Goal: Information Seeking & Learning: Learn about a topic

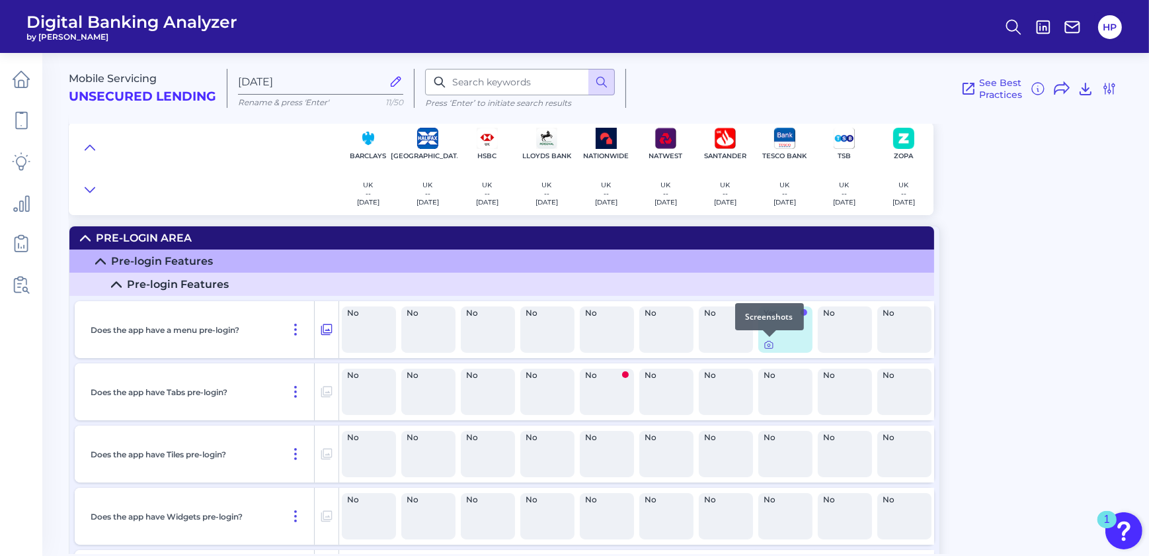
click at [764, 339] on icon at bounding box center [769, 344] width 11 height 11
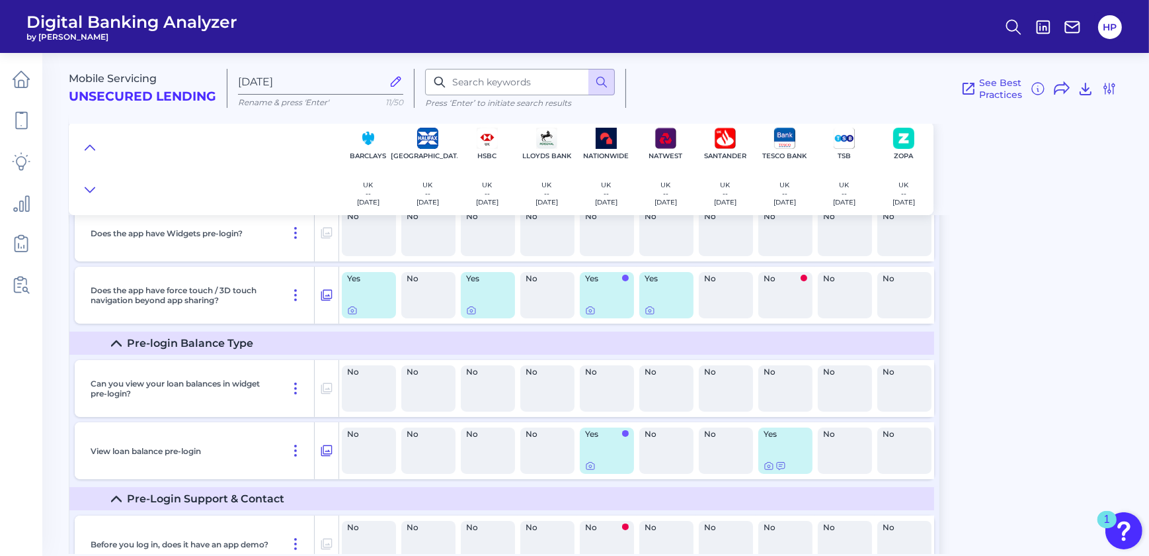
scroll to position [300, 0]
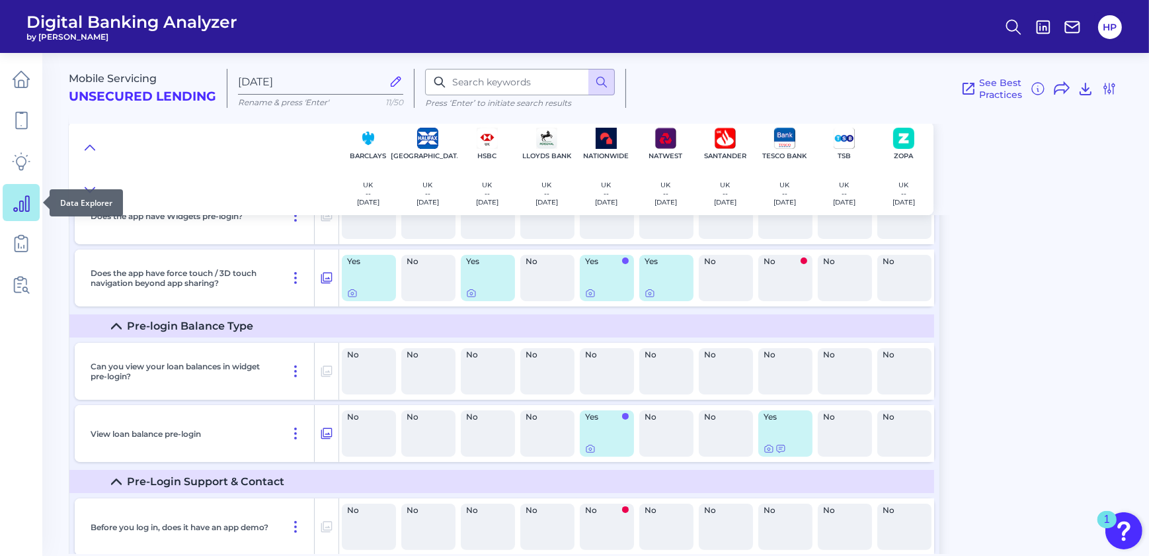
click at [10, 216] on link at bounding box center [21, 202] width 37 height 37
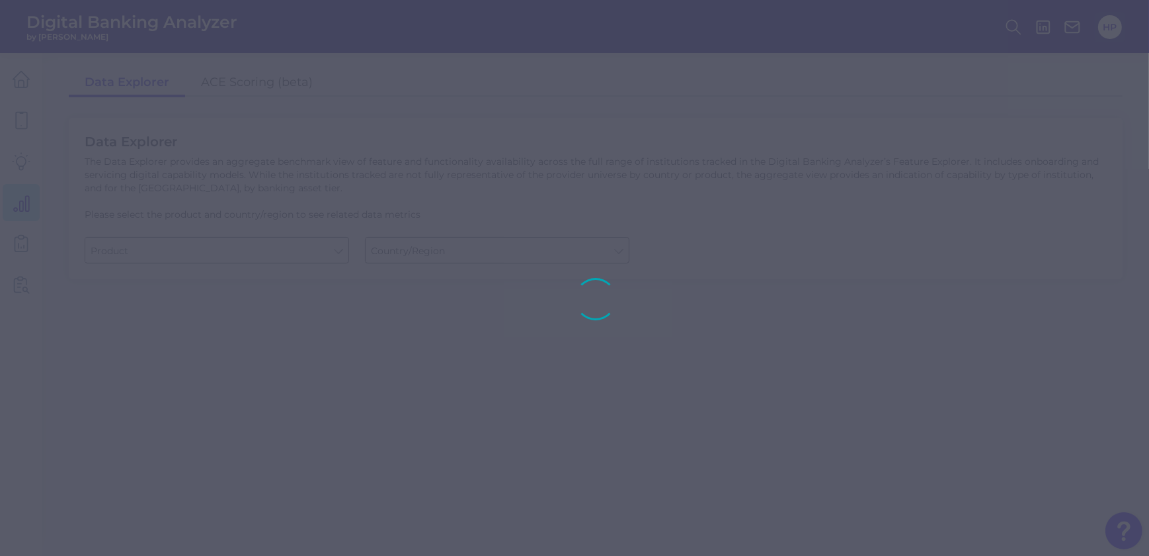
type input "Business Bank Account"
type input "[GEOGRAPHIC_DATA]"
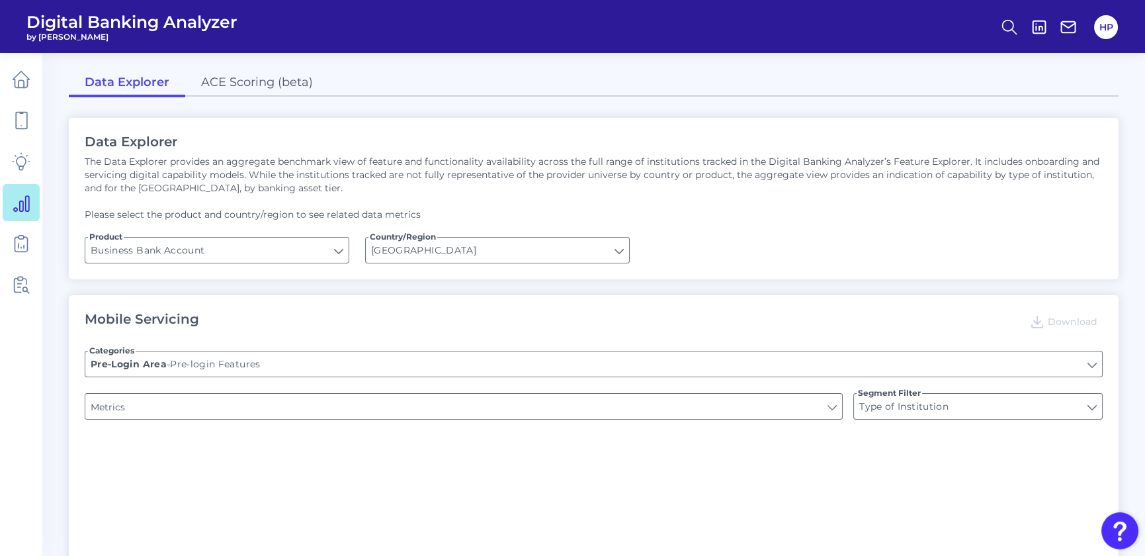
type input "Upon opening the app are users immediately prompted to use Touch/Face ID to log…"
type input "Does it offer third-party single sign on?"
type input "Can you apply for the PRODUCT as a new to brand customer on ANY digital channel?"
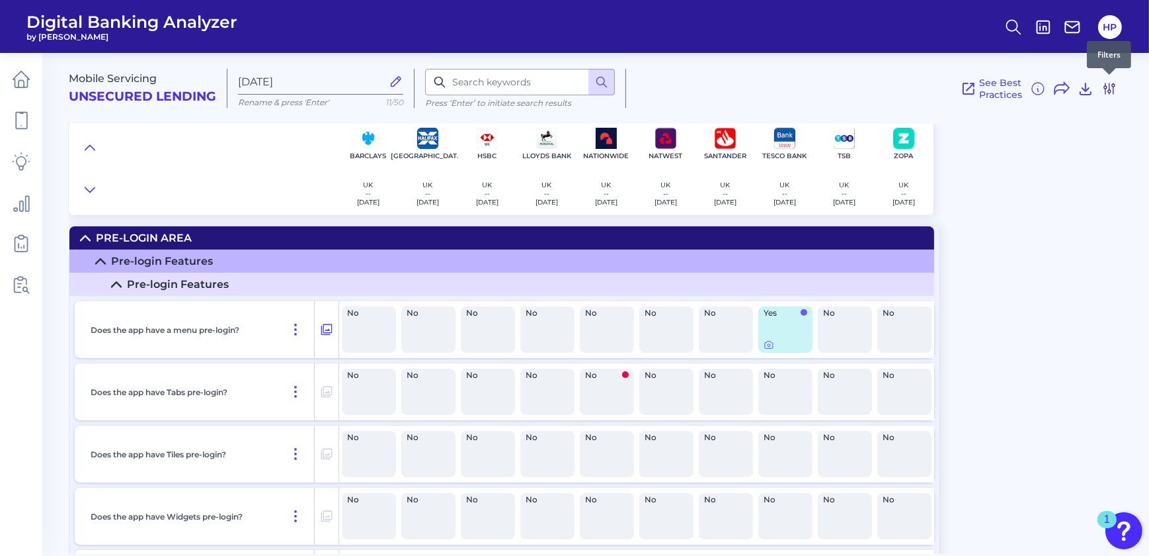
click at [764, 91] on icon at bounding box center [1110, 89] width 16 height 16
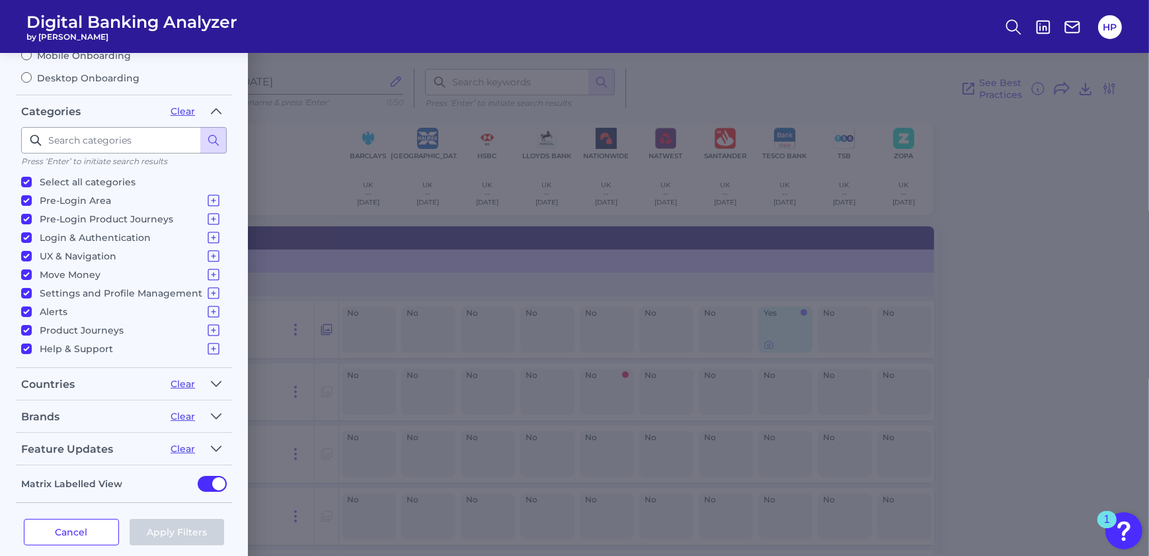
scroll to position [151, 0]
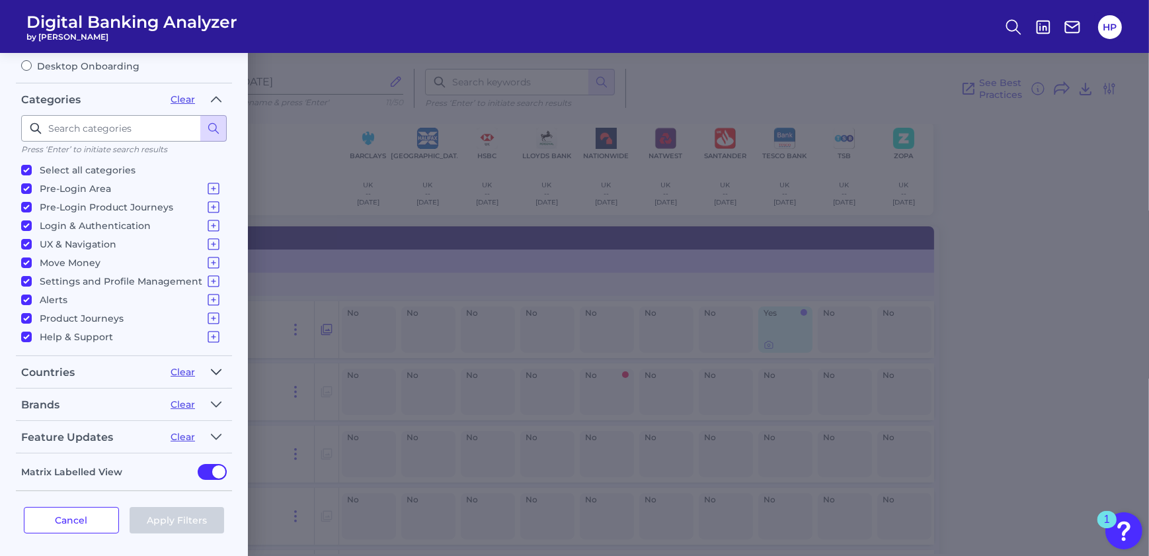
click at [215, 339] on icon "button" at bounding box center [216, 371] width 9 height 5
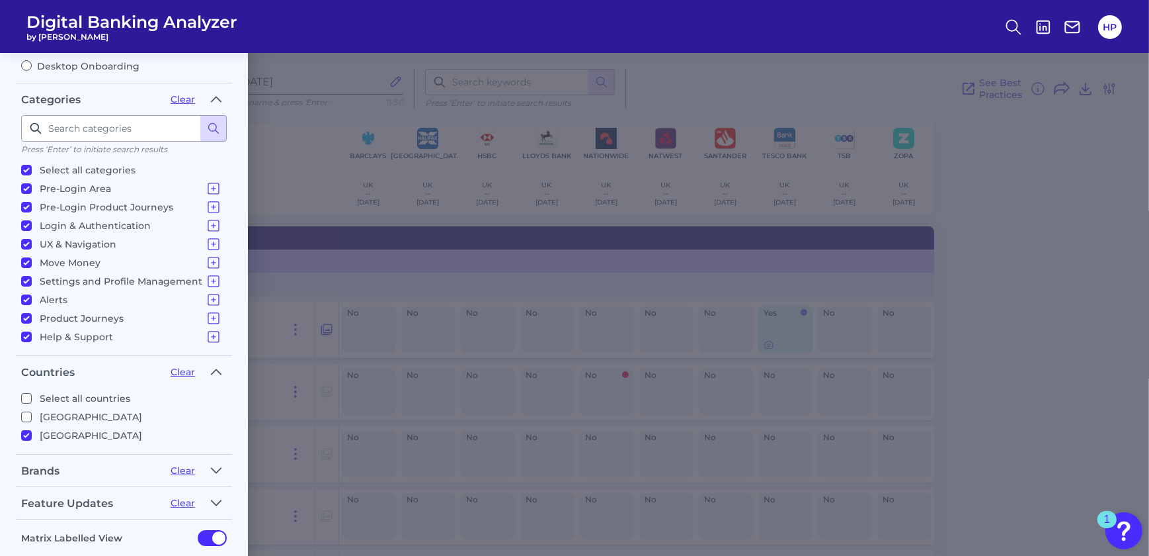
click at [46, 339] on p "[GEOGRAPHIC_DATA]" at bounding box center [91, 417] width 103 height 16
click at [32, 339] on input "[GEOGRAPHIC_DATA]" at bounding box center [26, 416] width 11 height 11
checkbox input "true"
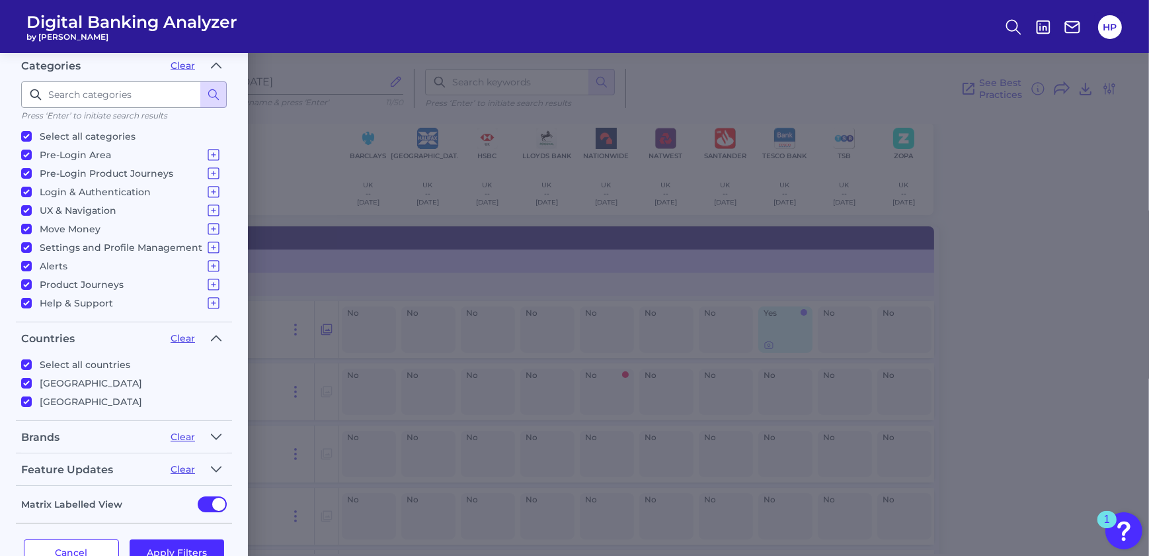
scroll to position [217, 0]
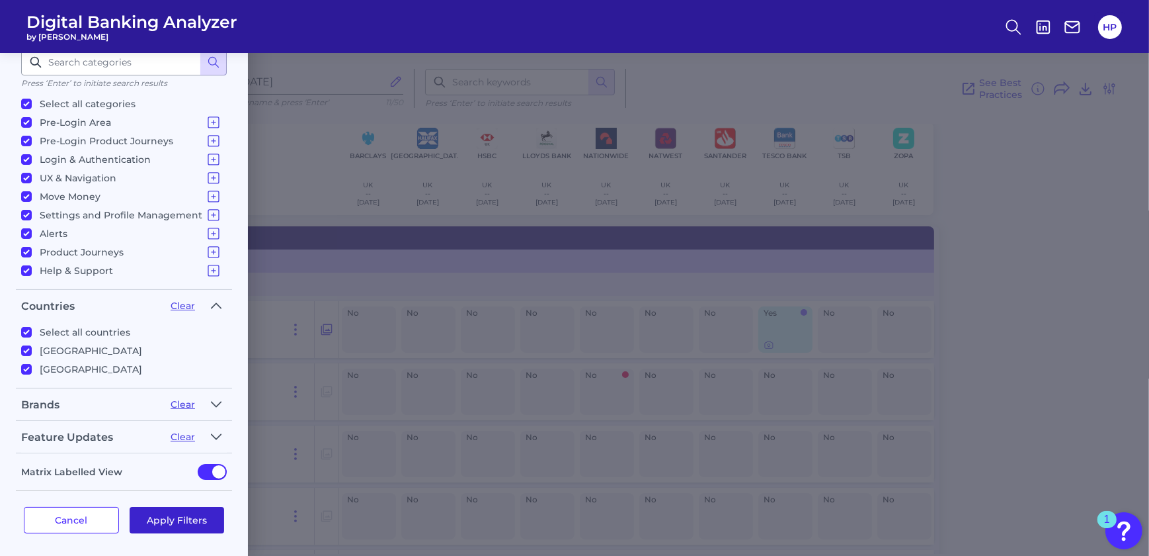
click at [163, 339] on button "Apply Filters" at bounding box center [177, 520] width 95 height 26
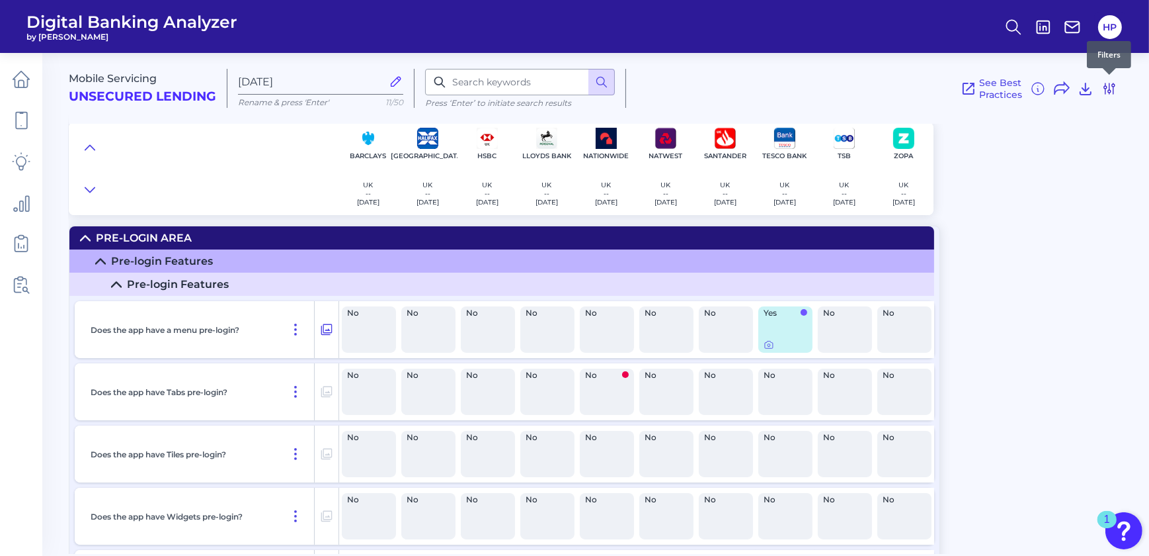
click at [764, 82] on icon at bounding box center [1110, 89] width 16 height 16
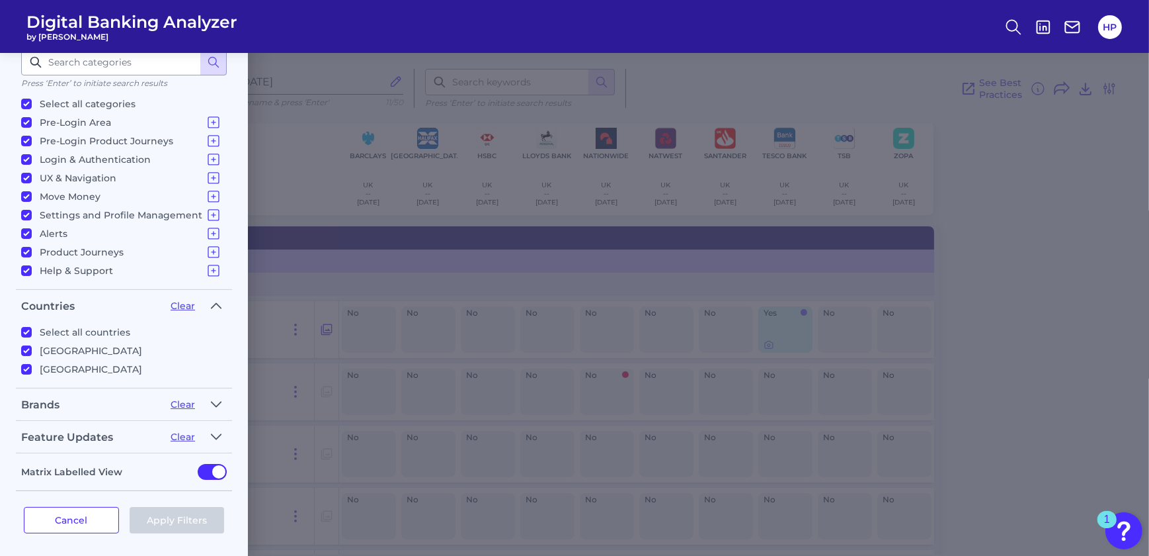
click at [72, 99] on p "Select all categories" at bounding box center [88, 104] width 96 height 16
click at [32, 99] on input "Select all categories" at bounding box center [26, 104] width 11 height 11
checkbox input "false"
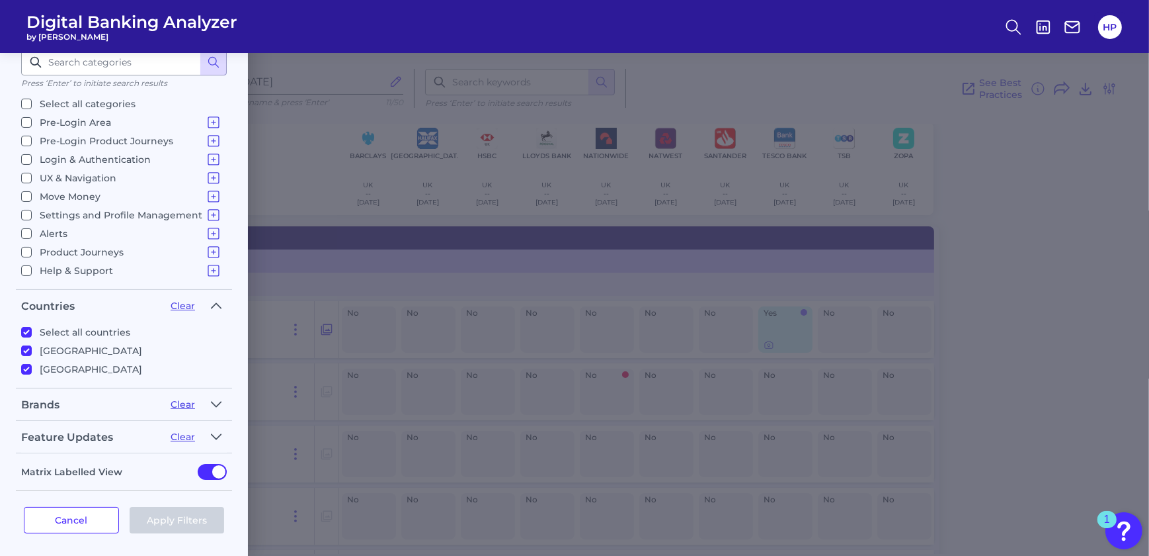
checkbox input "false"
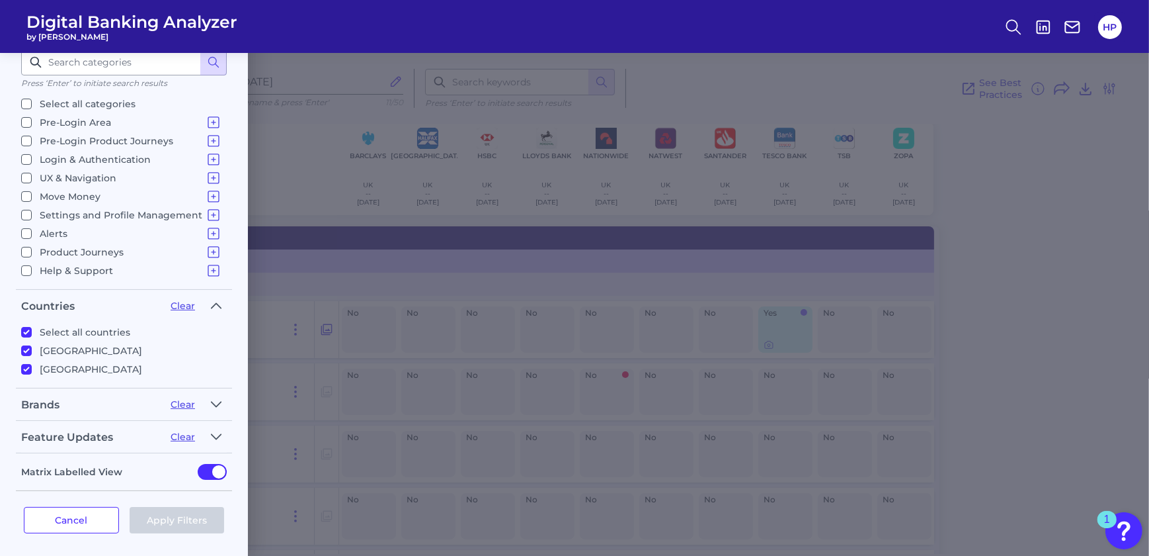
checkbox input "false"
click at [72, 99] on p "Select all categories" at bounding box center [88, 104] width 96 height 16
click at [32, 99] on input "Select all categories" at bounding box center [26, 104] width 11 height 11
checkbox input "true"
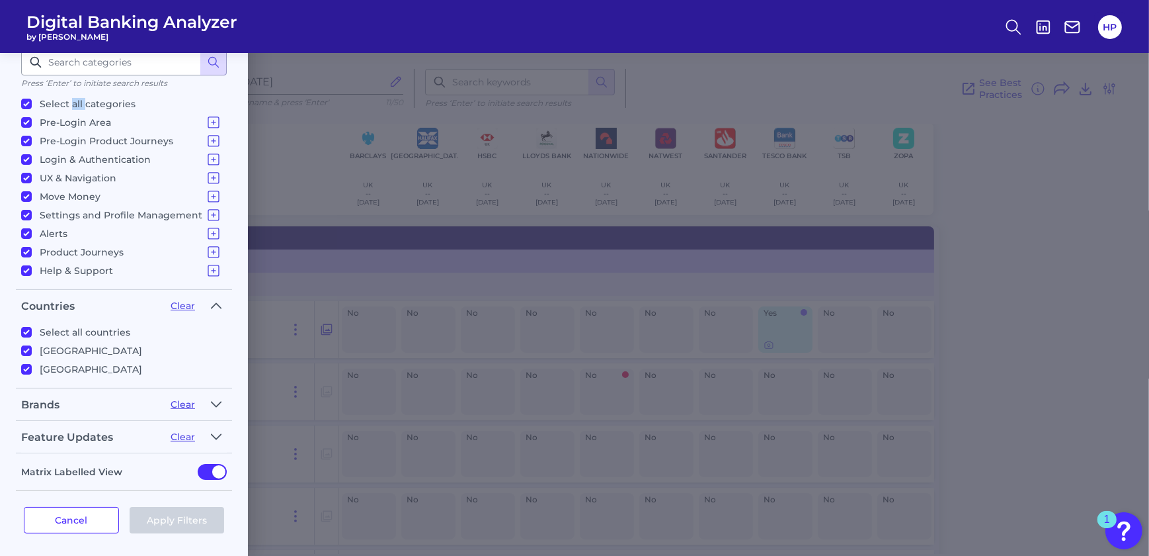
checkbox input "true"
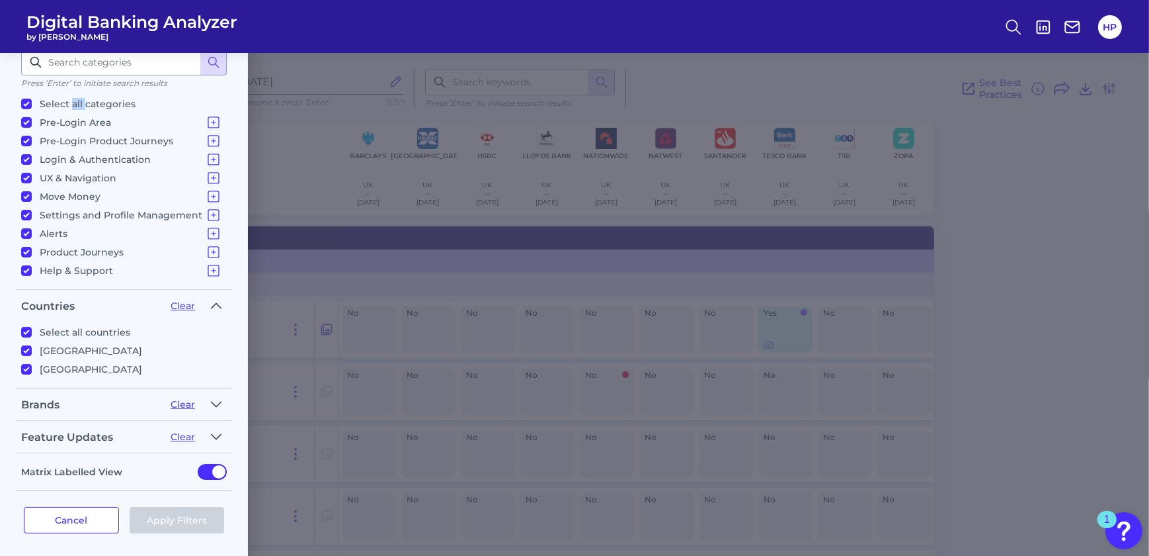
checkbox input "true"
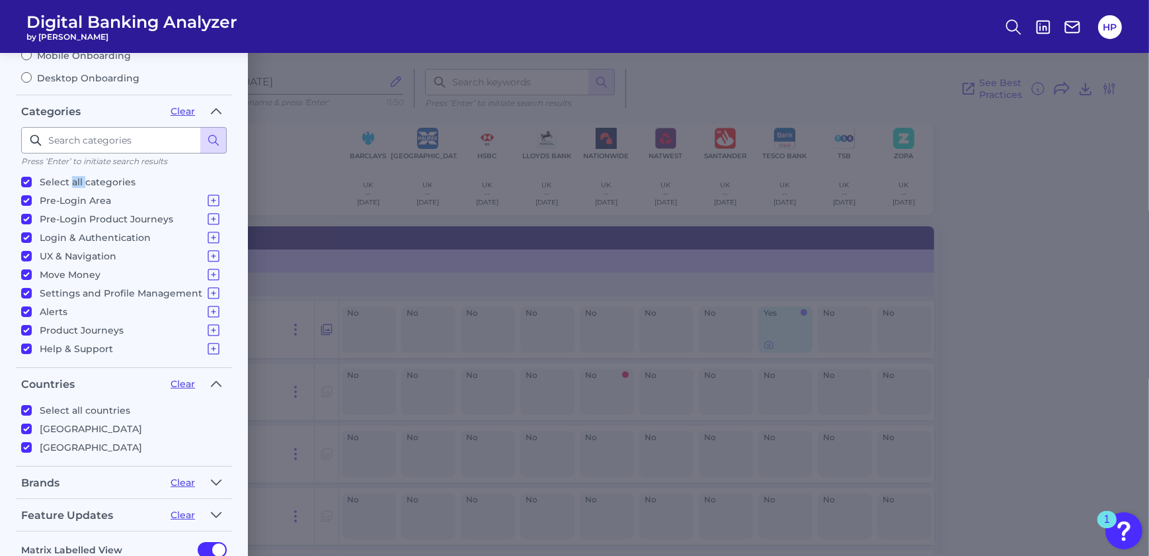
scroll to position [36, 0]
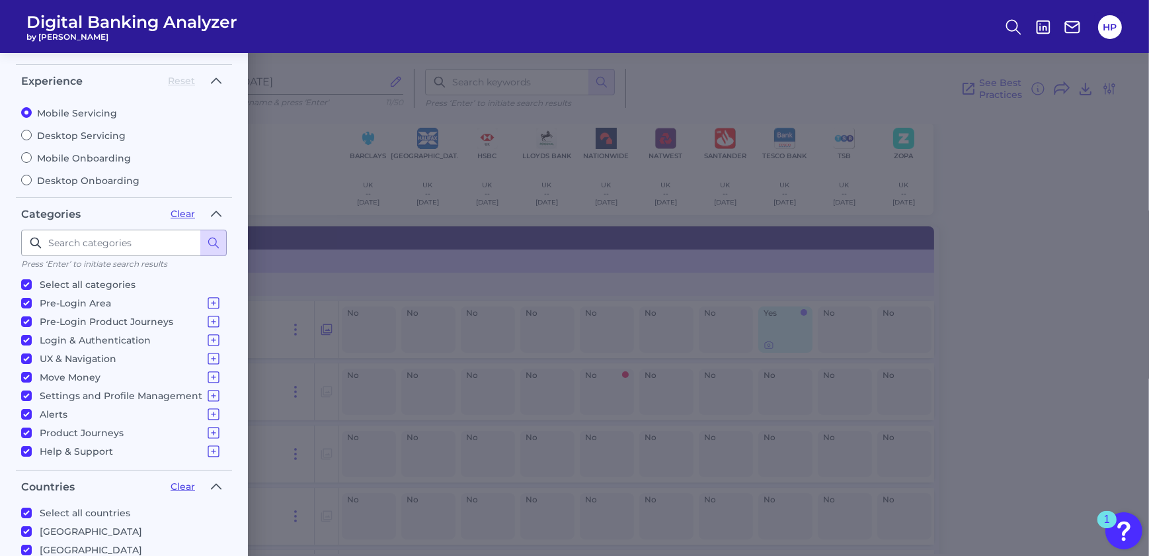
click at [61, 134] on label "Desktop Servicing" at bounding box center [124, 136] width 206 height 12
click at [32, 134] on input "Desktop Servicing" at bounding box center [26, 135] width 11 height 11
radio input "true"
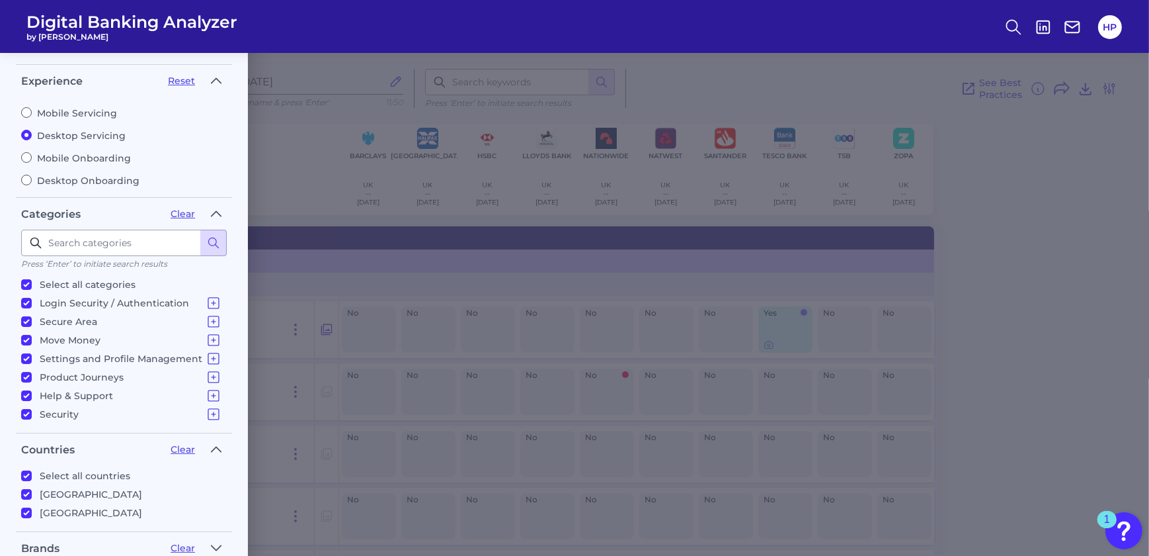
click at [61, 114] on label "Mobile Servicing" at bounding box center [124, 113] width 206 height 12
click at [32, 114] on input "Mobile Servicing" at bounding box center [26, 112] width 11 height 11
radio input "true"
radio input "false"
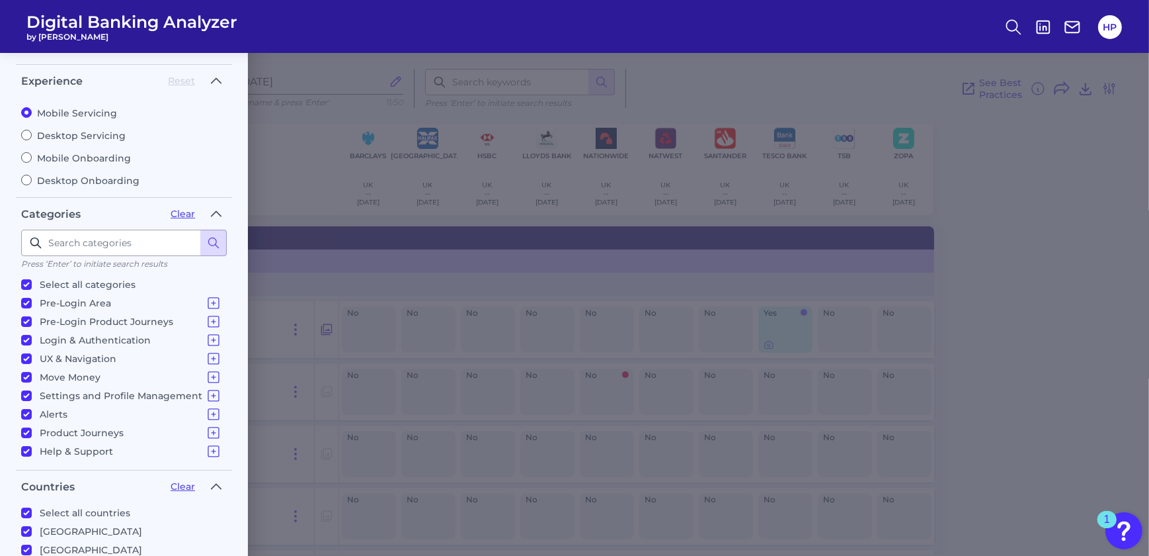
scroll to position [217, 0]
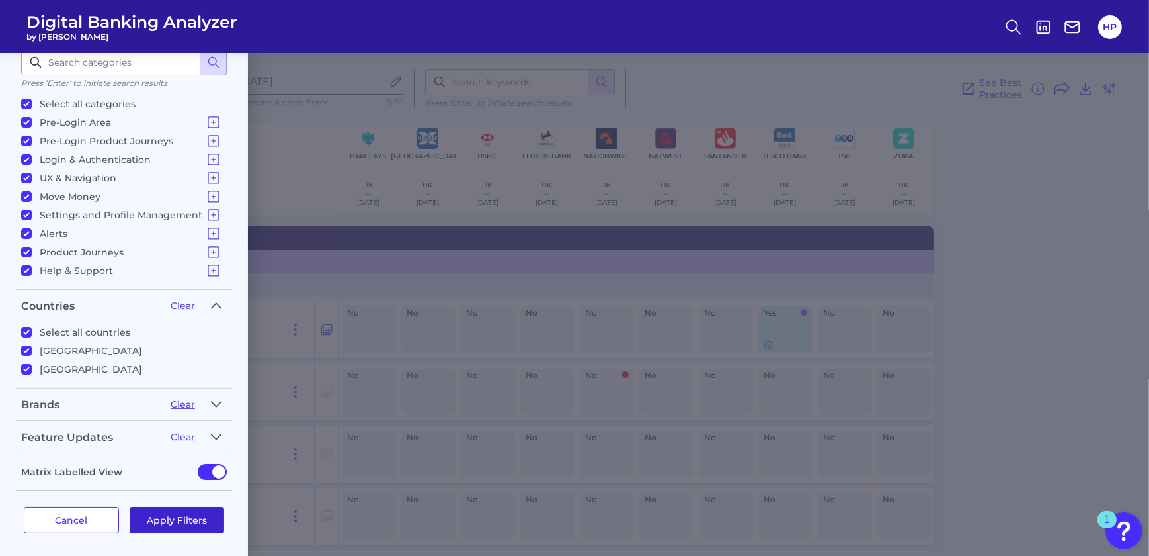
click at [171, 339] on button "Apply Filters" at bounding box center [177, 520] width 95 height 26
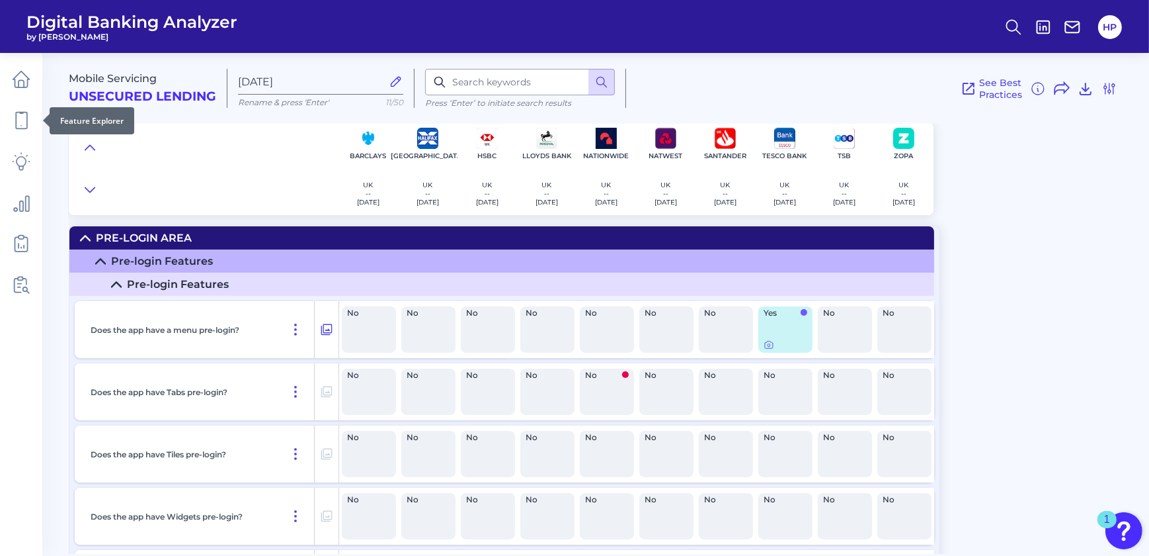
click at [36, 119] on div at bounding box center [42, 120] width 13 height 13
click at [19, 119] on icon at bounding box center [21, 120] width 19 height 19
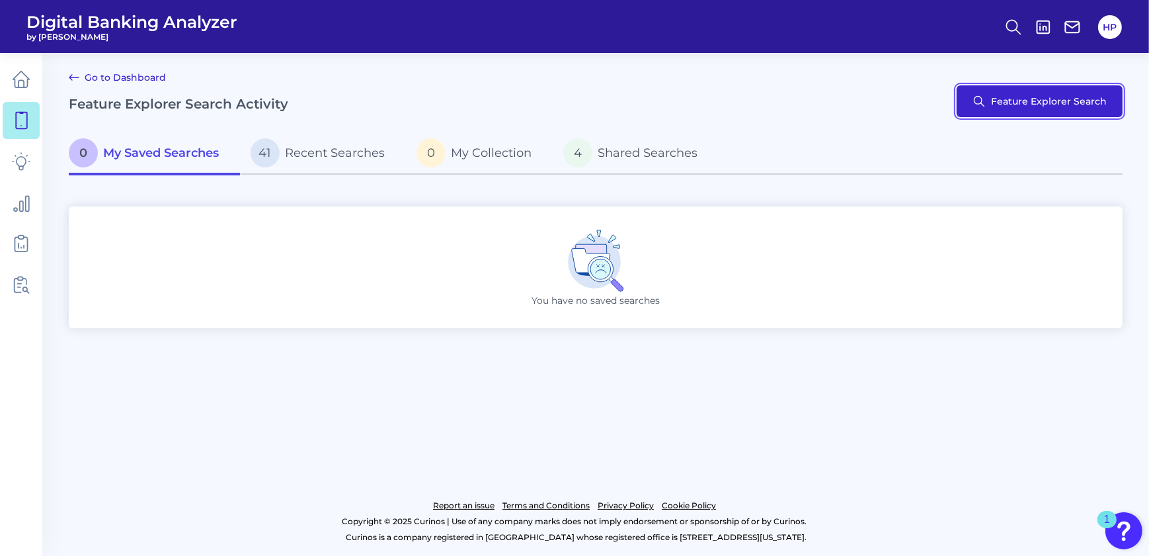
click at [1028, 106] on button "Feature Explorer Search" at bounding box center [1040, 101] width 166 height 32
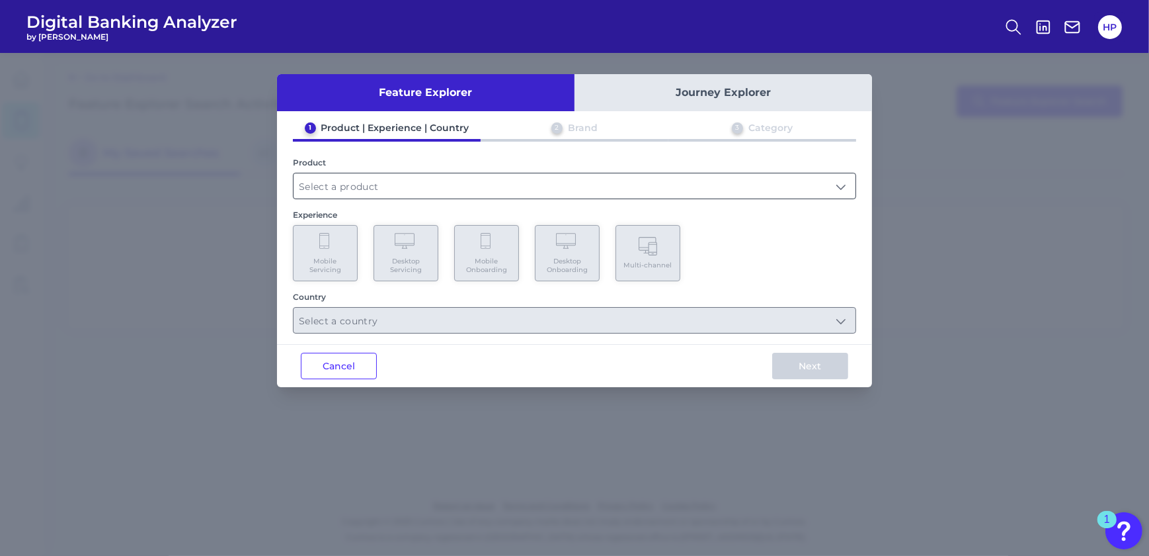
click at [410, 177] on input "text" at bounding box center [575, 185] width 562 height 25
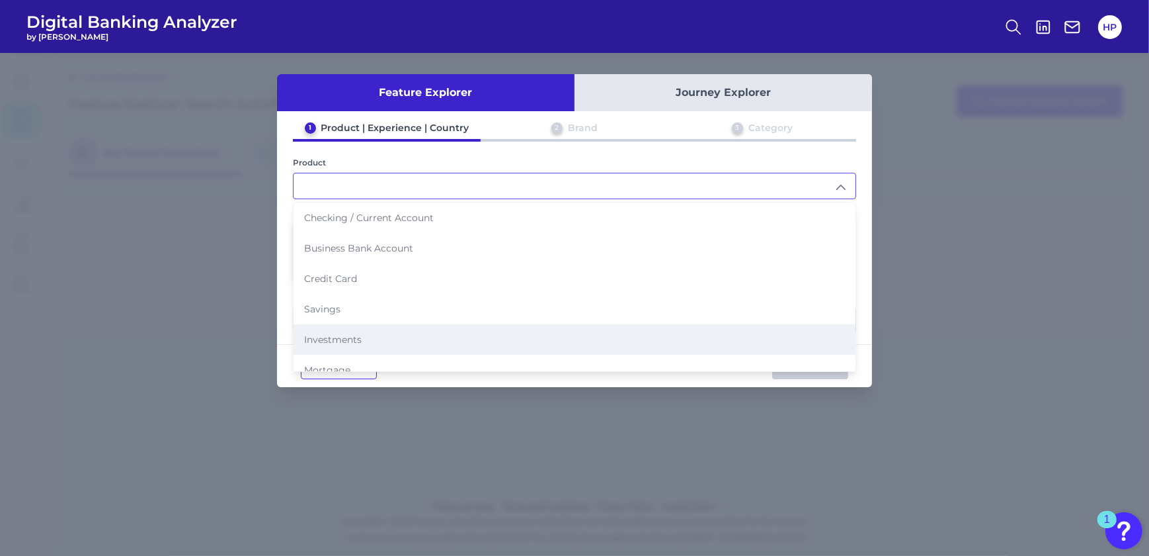
scroll to position [70, 0]
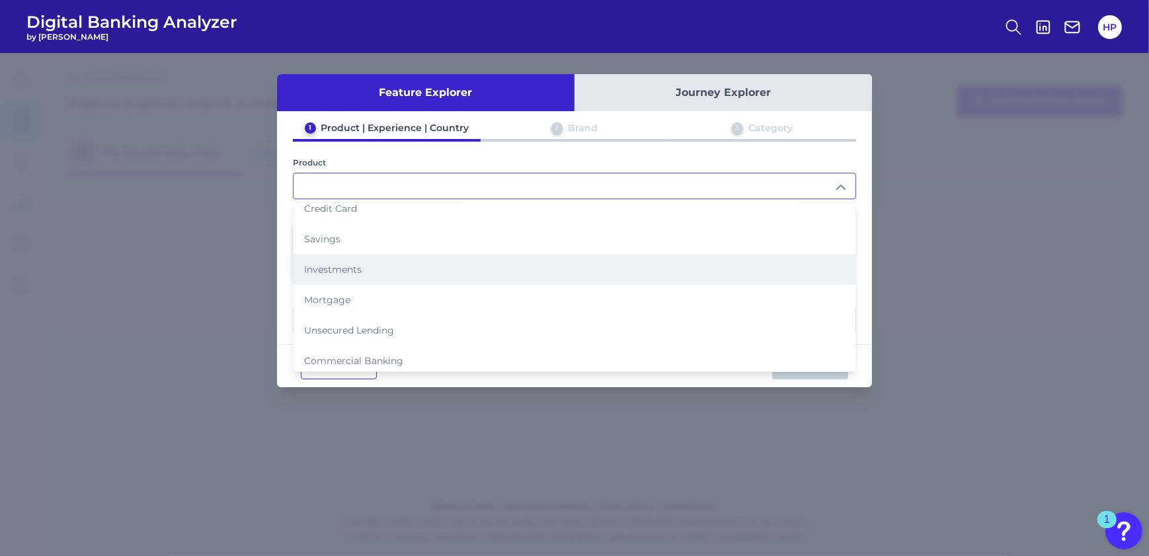
click at [345, 324] on span "Unsecured Lending" at bounding box center [349, 330] width 90 height 12
type input "Unsecured Lending"
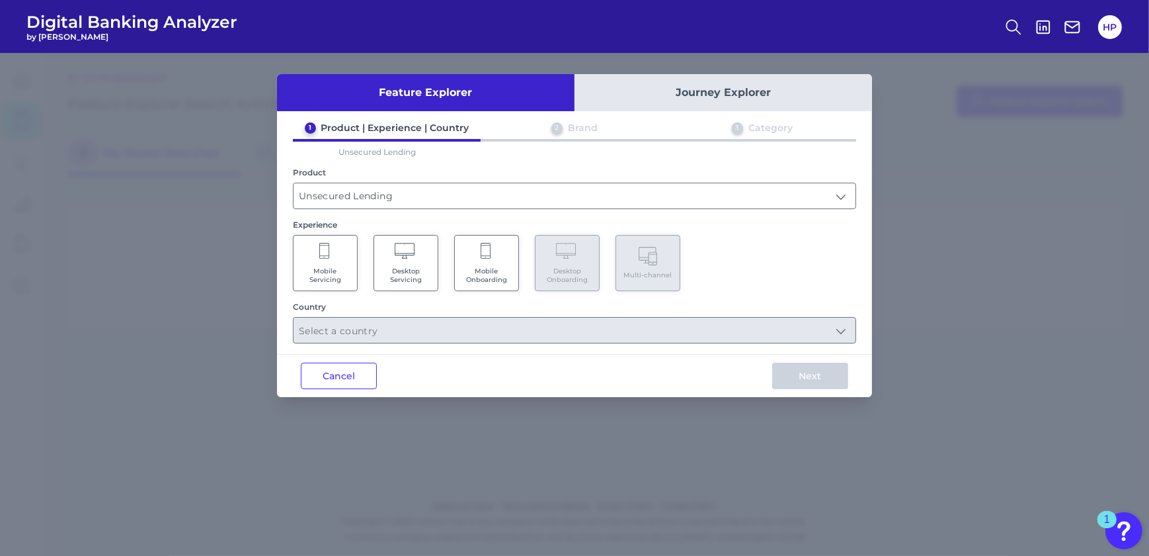
click at [326, 270] on span "Mobile Servicing" at bounding box center [325, 275] width 50 height 17
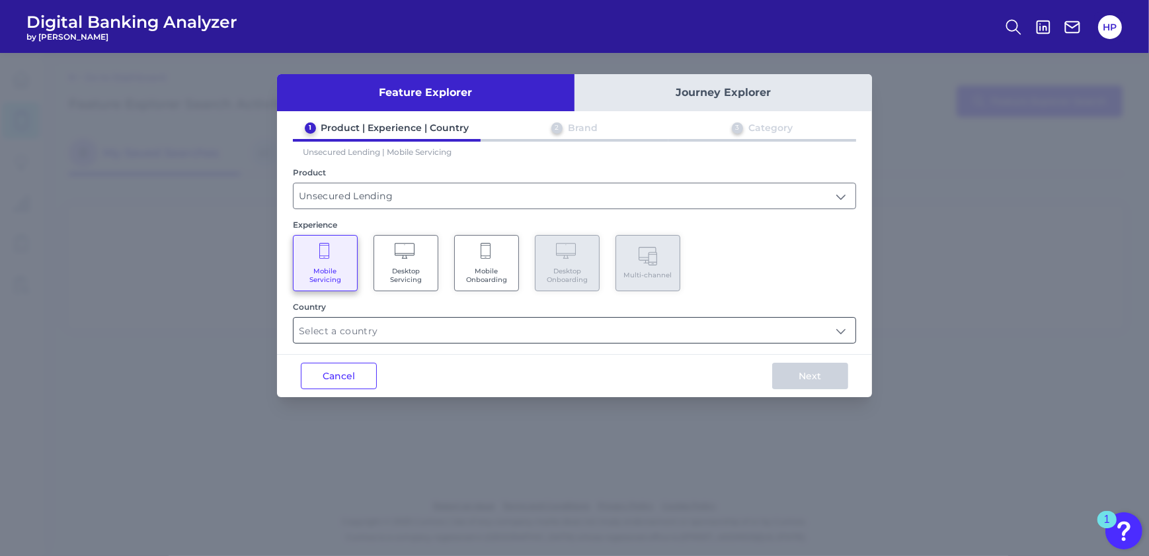
click at [439, 329] on input "text" at bounding box center [575, 329] width 562 height 25
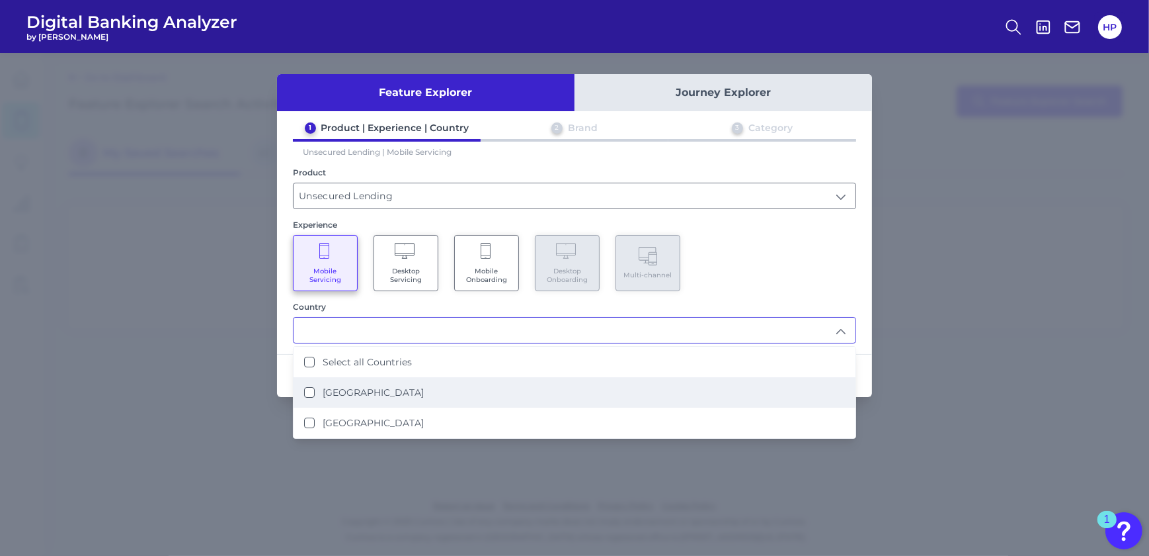
click at [364, 393] on label "[GEOGRAPHIC_DATA]" at bounding box center [373, 392] width 101 height 12
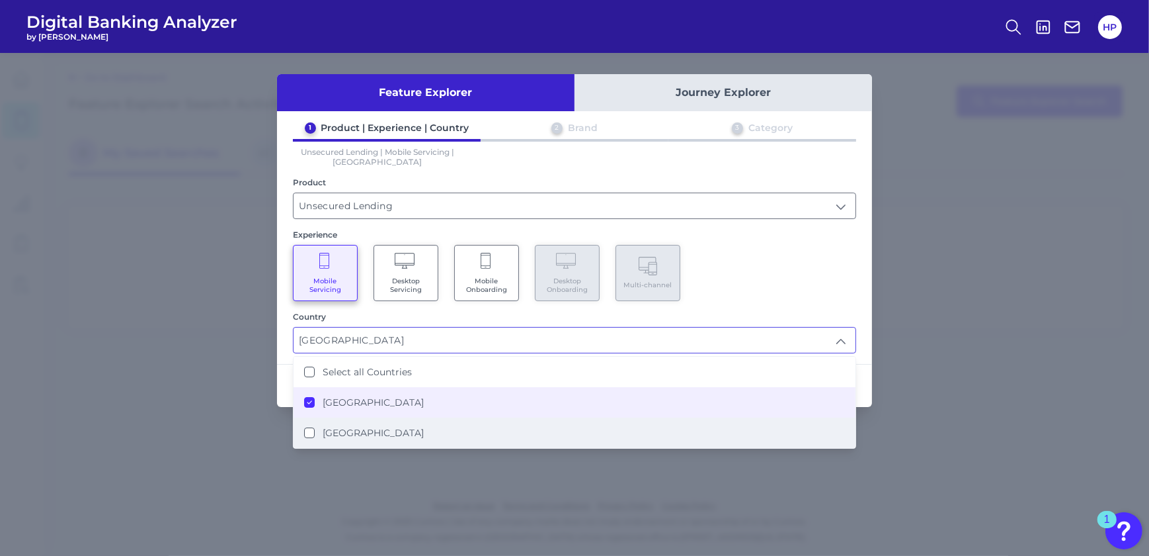
click at [379, 423] on li "[GEOGRAPHIC_DATA]" at bounding box center [575, 432] width 562 height 30
type input "Select all Countries"
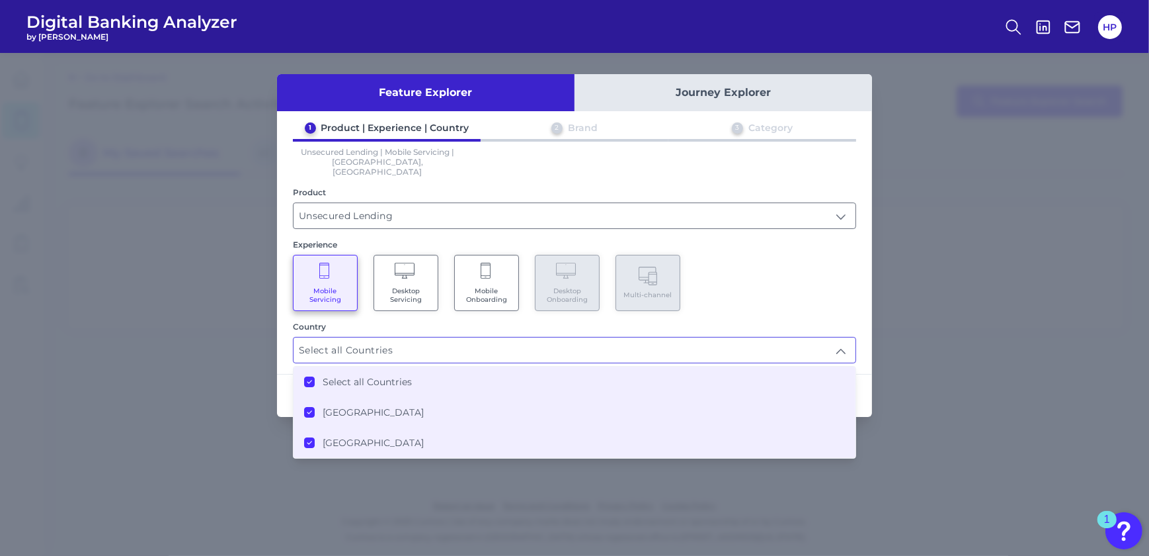
click at [456, 337] on input "Select all Countries" at bounding box center [575, 349] width 562 height 25
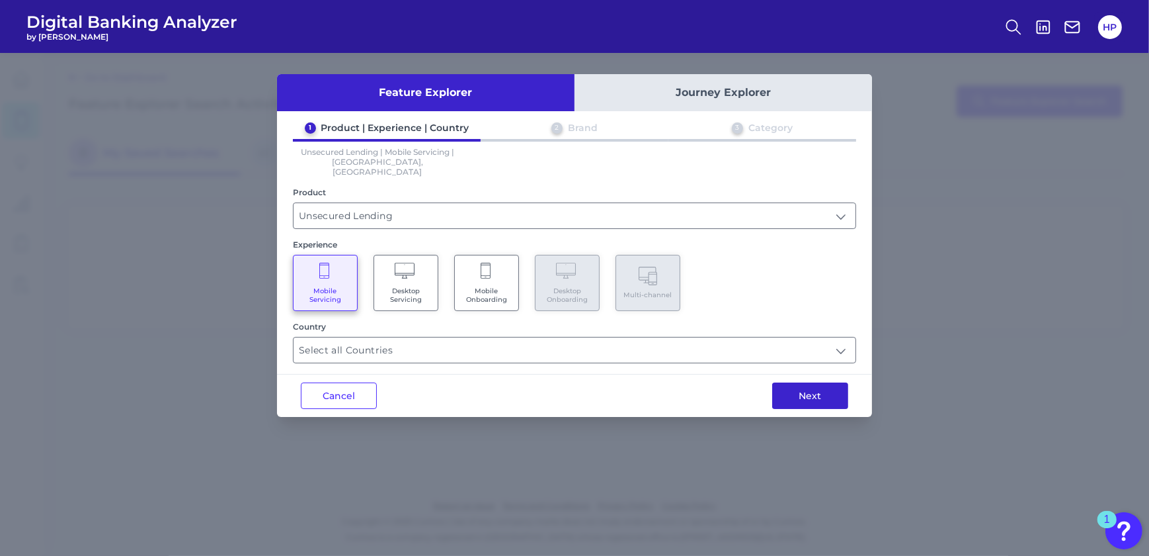
click at [782, 382] on button "Next" at bounding box center [810, 395] width 76 height 26
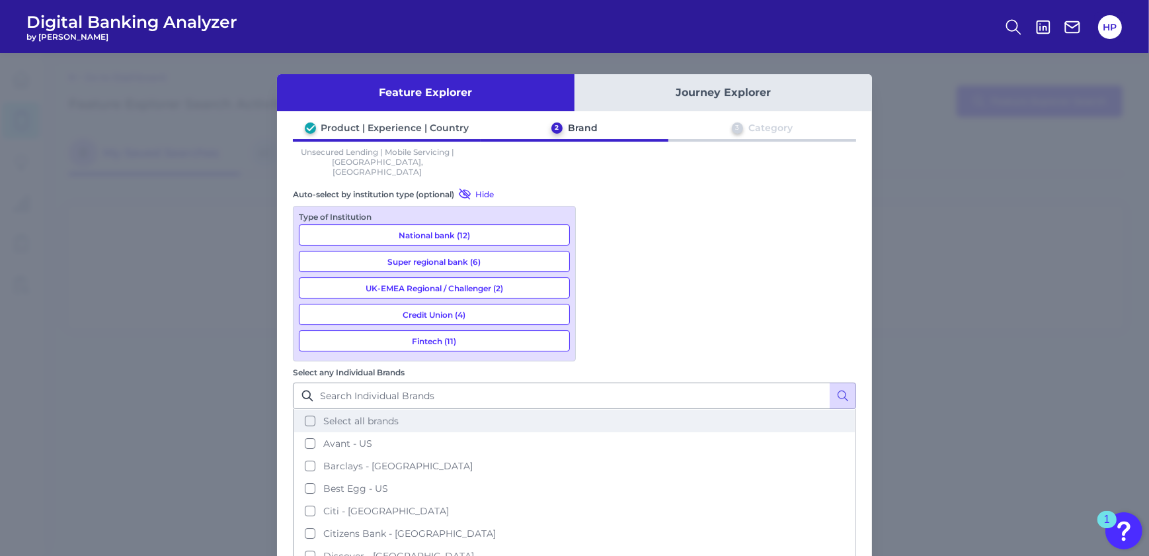
click at [663, 409] on button "Select all brands" at bounding box center [574, 420] width 561 height 22
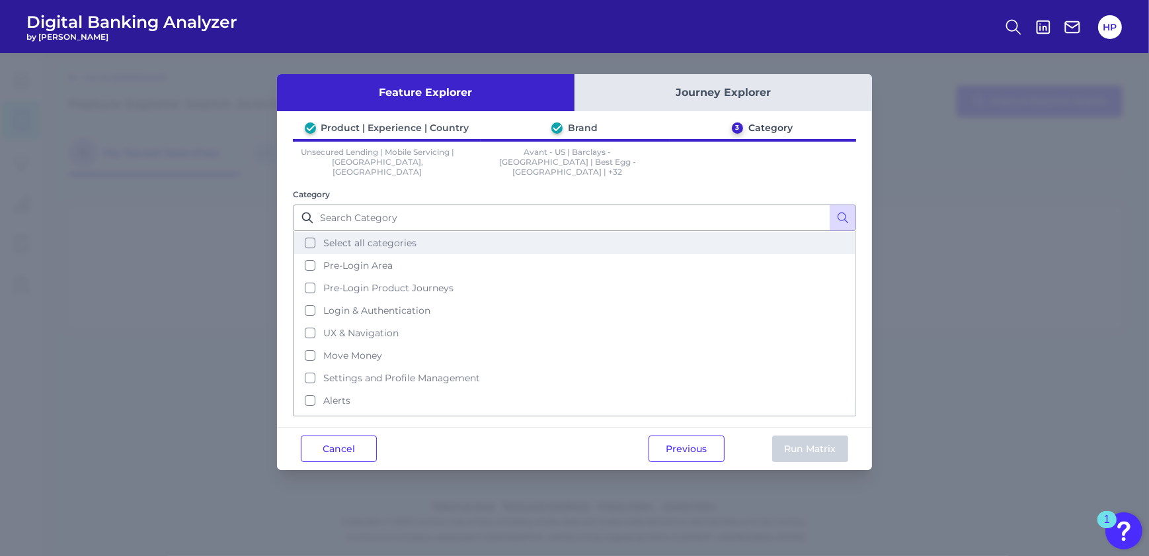
click at [431, 241] on button "Select all categories" at bounding box center [574, 242] width 561 height 22
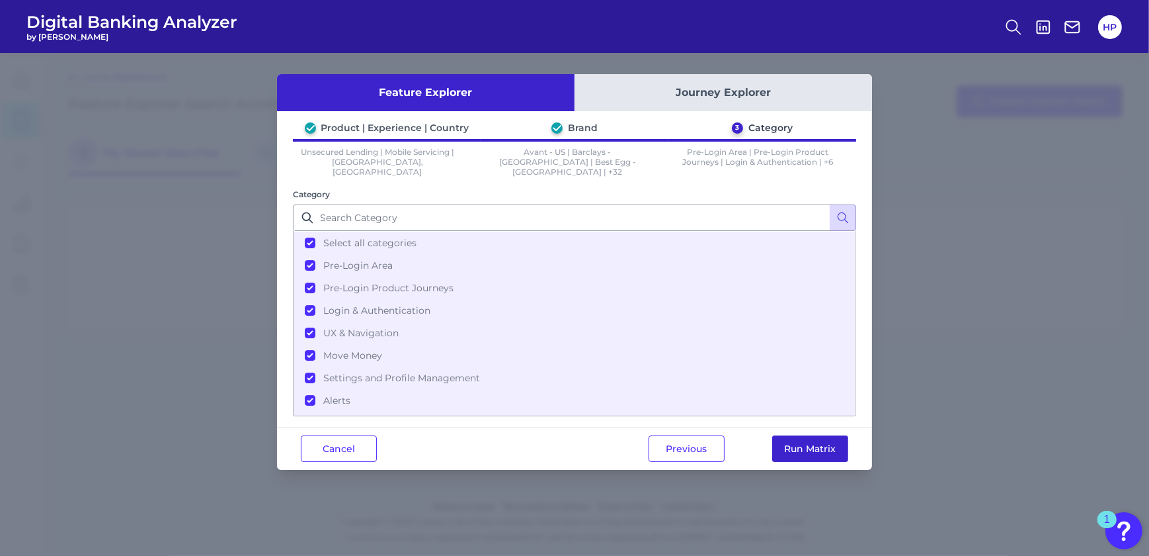
click at [814, 439] on button "Run Matrix" at bounding box center [810, 448] width 76 height 26
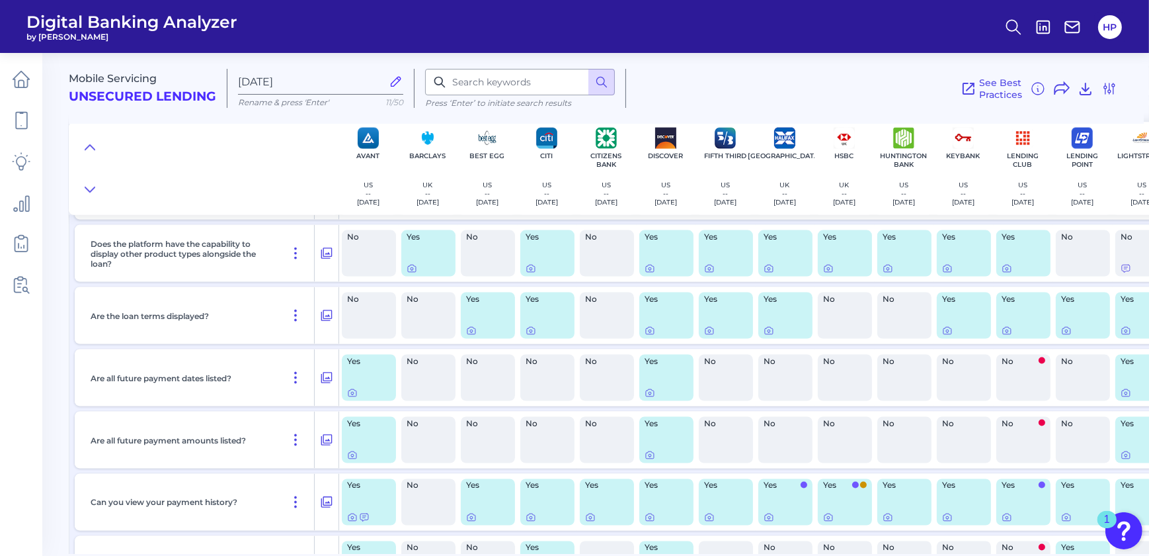
scroll to position [2765, 0]
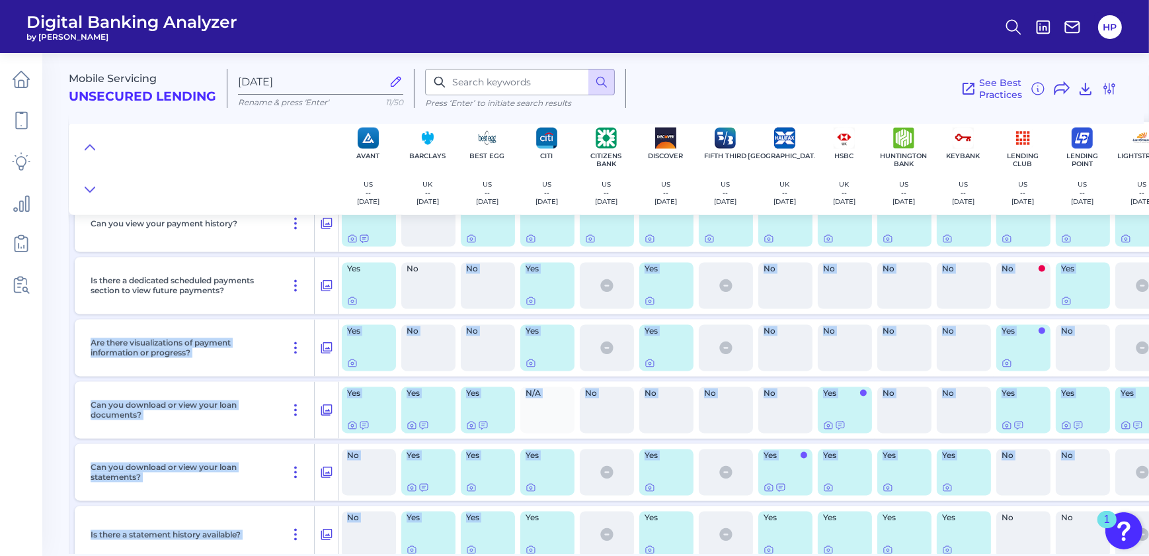
drag, startPoint x: 465, startPoint y: 554, endPoint x: 479, endPoint y: 551, distance: 14.1
click at [479, 551] on main "Mobile Servicing Unsecured Lending Oct 09 2025 Rename & press 'Enter' 11/50 Pre…" at bounding box center [574, 278] width 1149 height 556
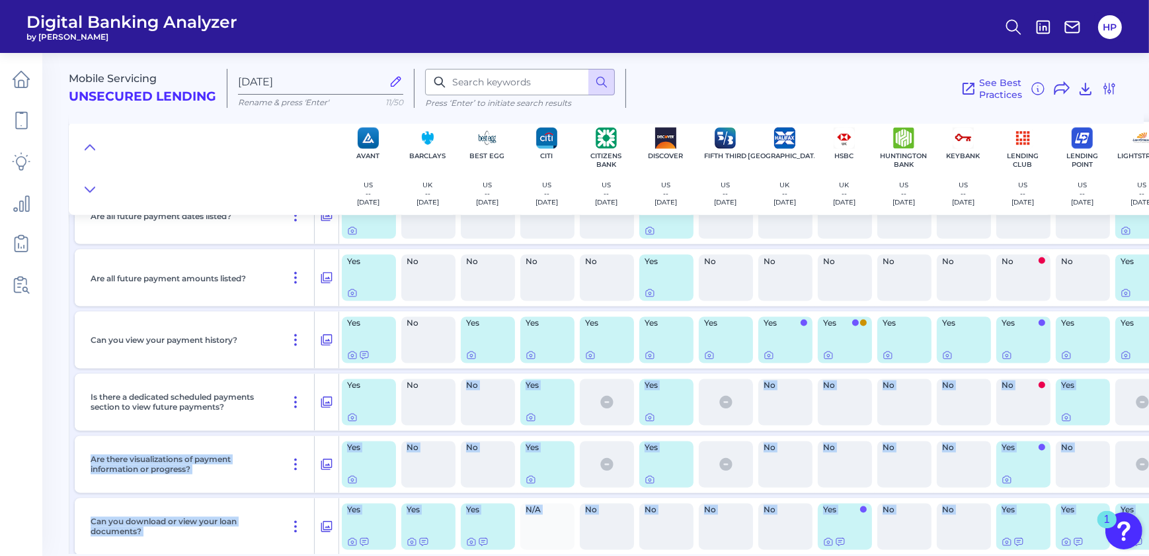
scroll to position [2934, 0]
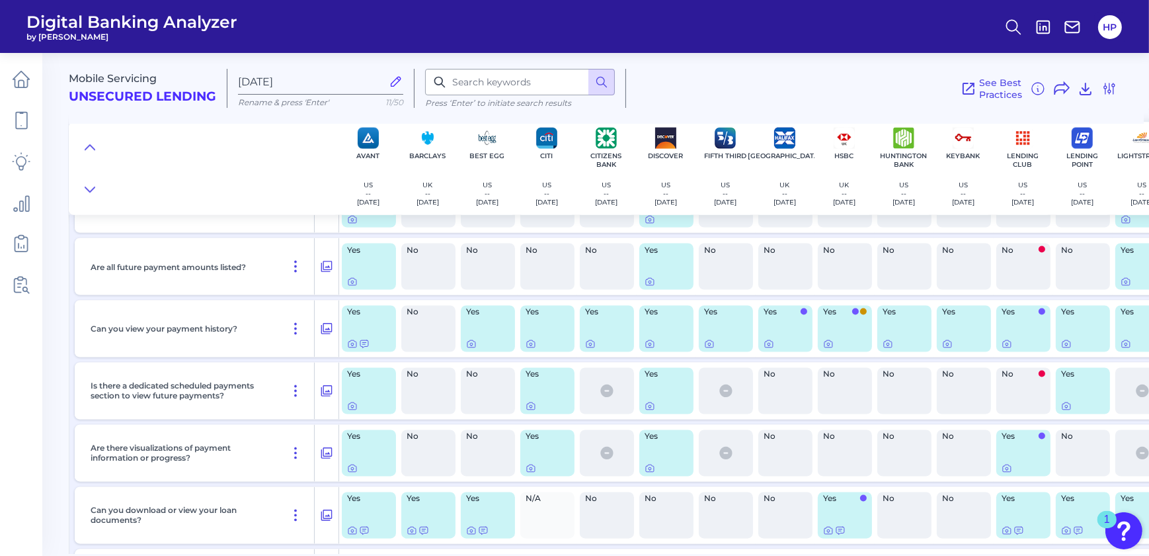
click at [408, 413] on div "No" at bounding box center [428, 391] width 54 height 46
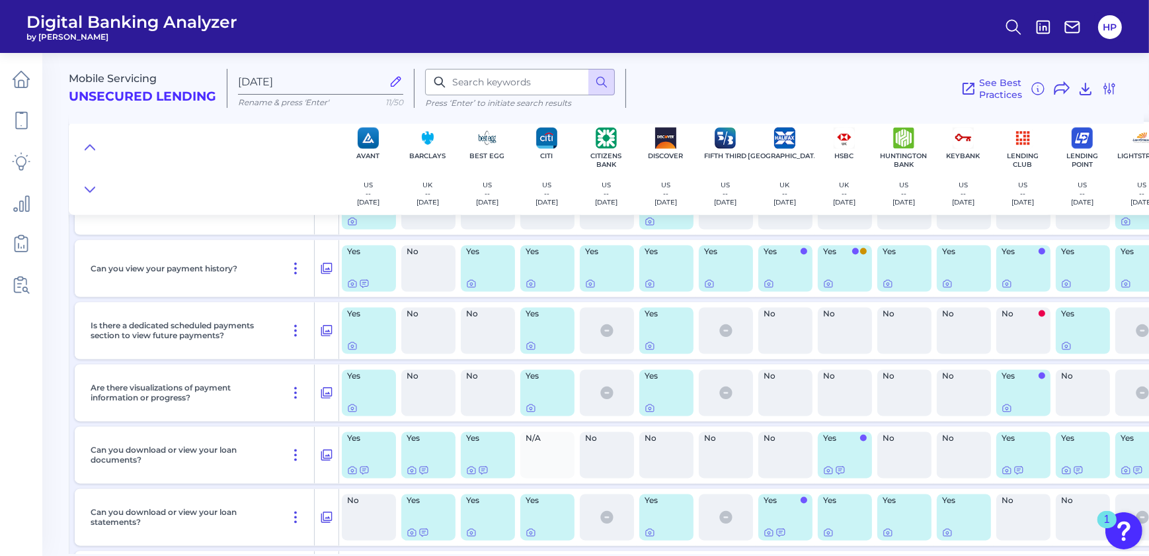
drag, startPoint x: 519, startPoint y: 548, endPoint x: 579, endPoint y: 548, distance: 59.5
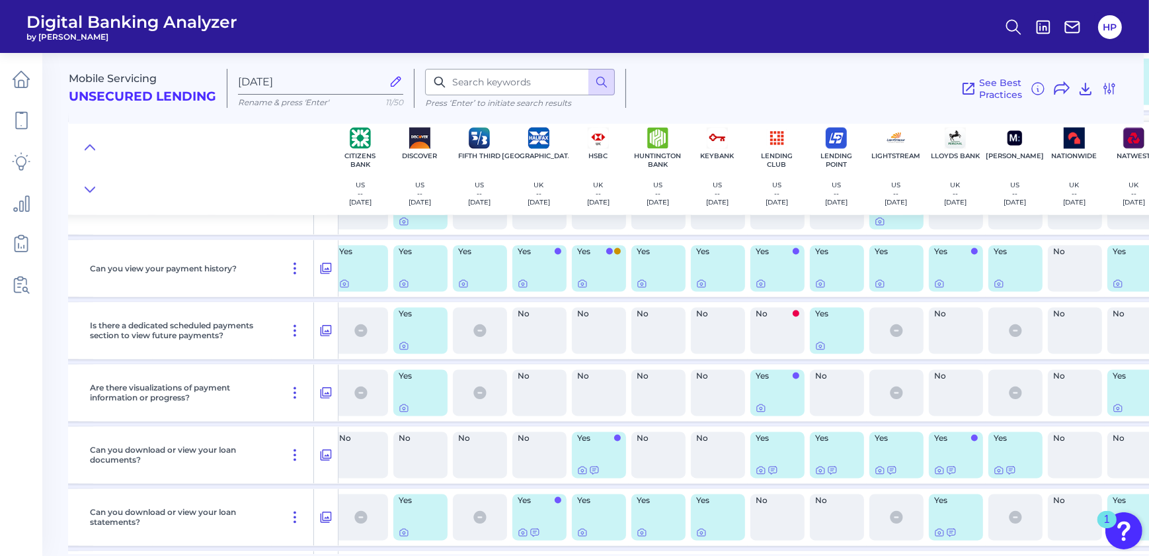
scroll to position [2995, 253]
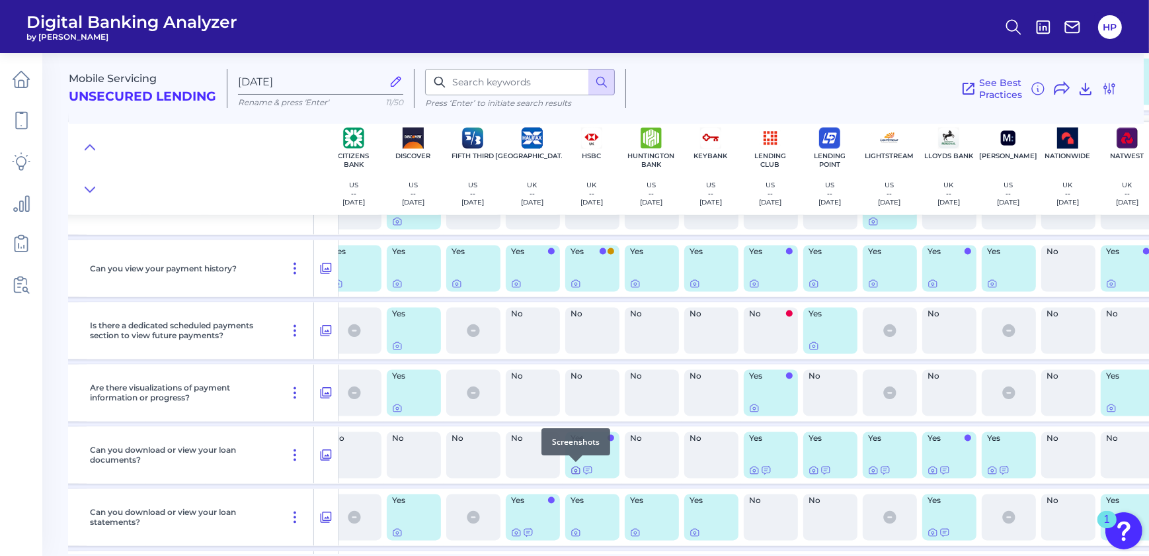
click at [572, 469] on icon at bounding box center [576, 470] width 11 height 11
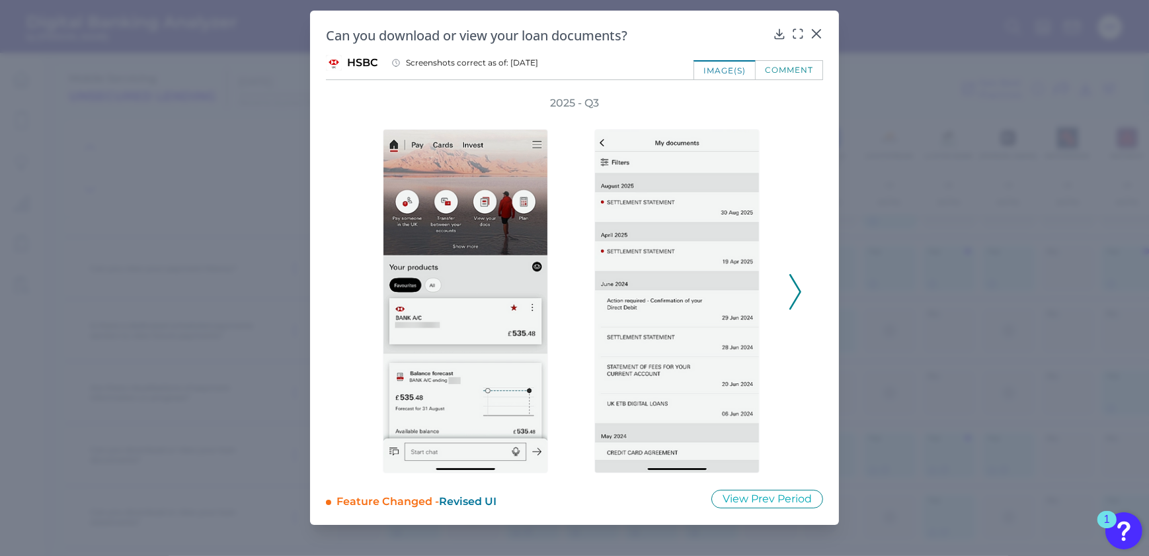
click at [796, 307] on icon at bounding box center [796, 292] width 12 height 36
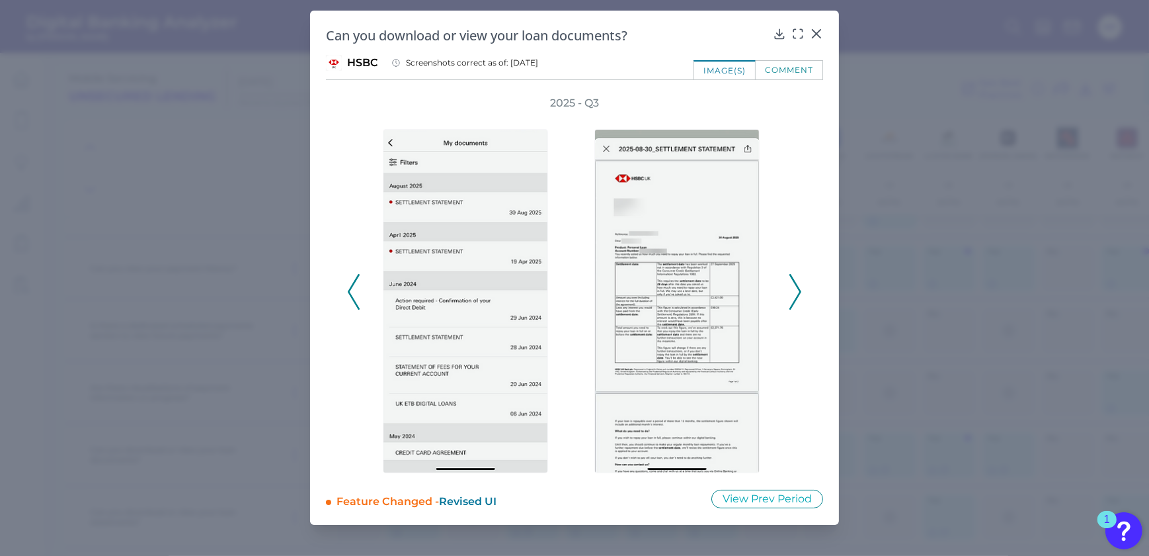
click at [794, 290] on icon at bounding box center [796, 292] width 12 height 36
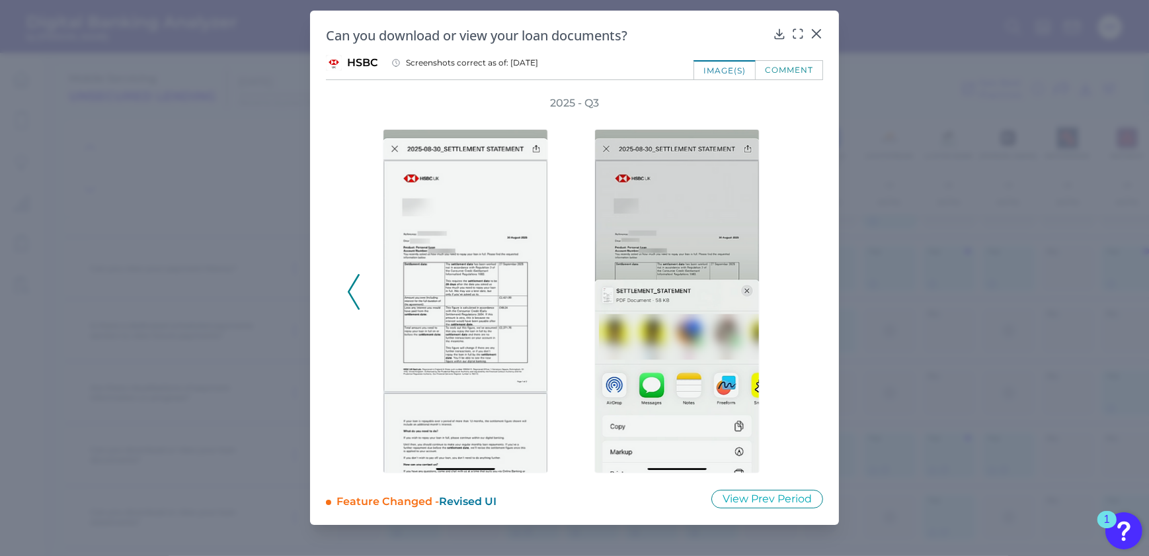
click at [359, 288] on icon at bounding box center [354, 292] width 12 height 36
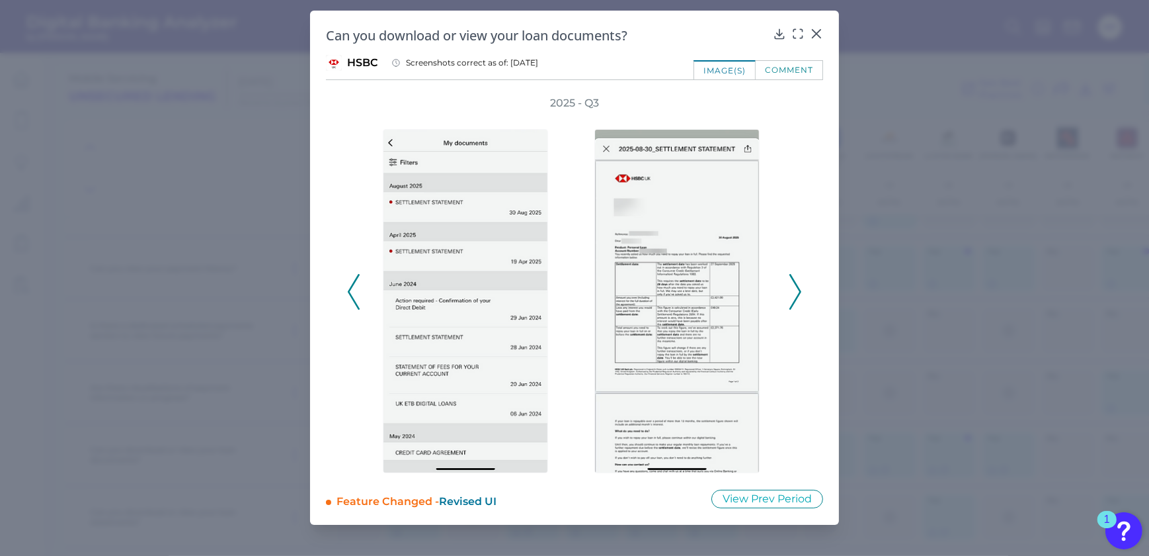
click at [359, 288] on icon at bounding box center [354, 292] width 12 height 36
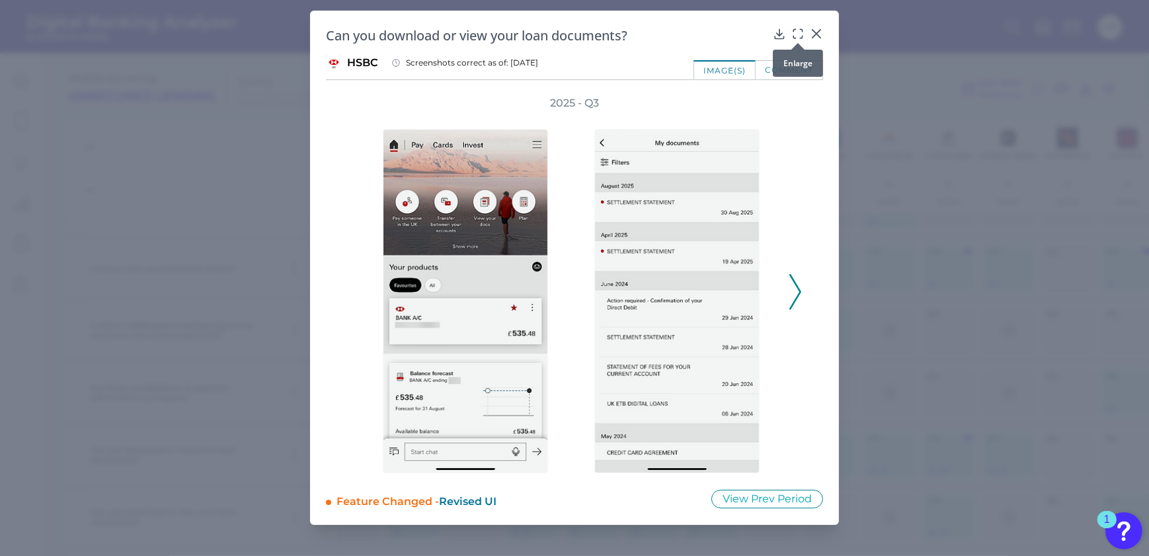
click at [796, 38] on div at bounding box center [798, 42] width 13 height 13
click at [796, 32] on icon at bounding box center [798, 33] width 13 height 13
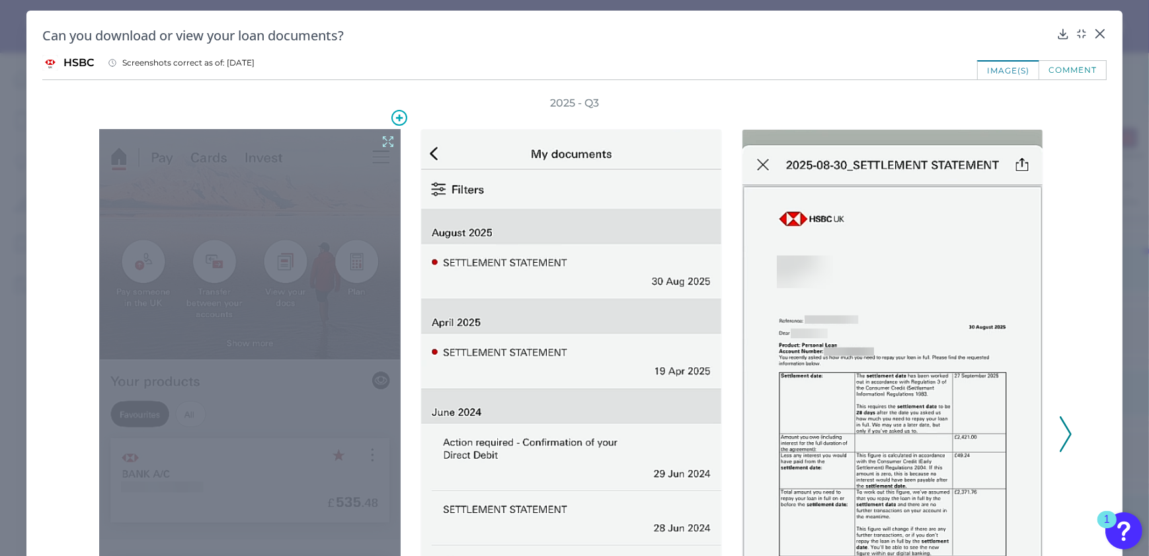
click at [385, 142] on icon at bounding box center [388, 141] width 15 height 15
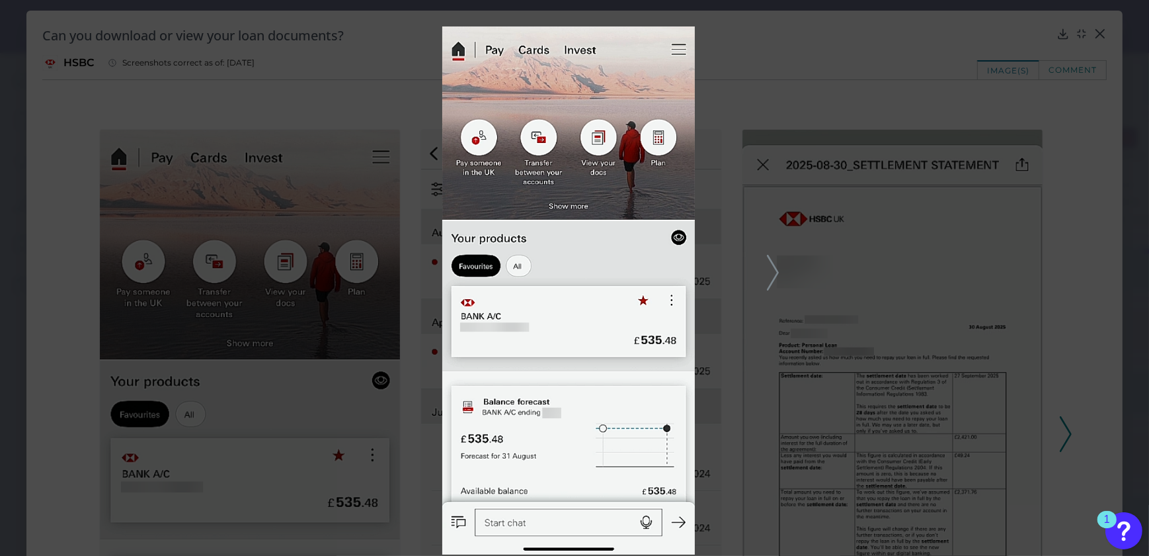
click at [768, 266] on icon at bounding box center [773, 273] width 12 height 36
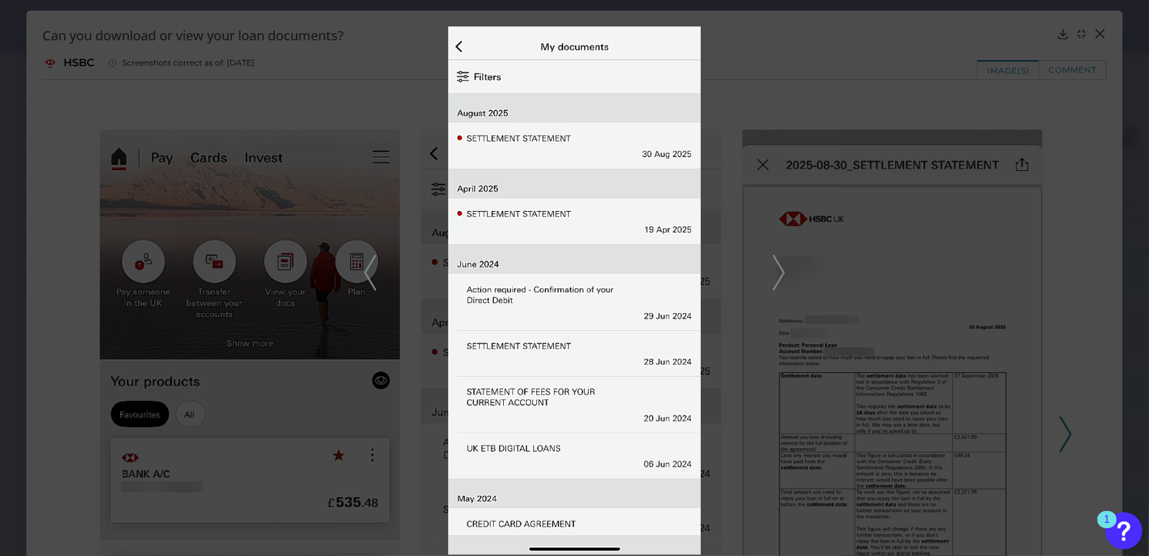
click at [775, 279] on icon at bounding box center [779, 273] width 12 height 36
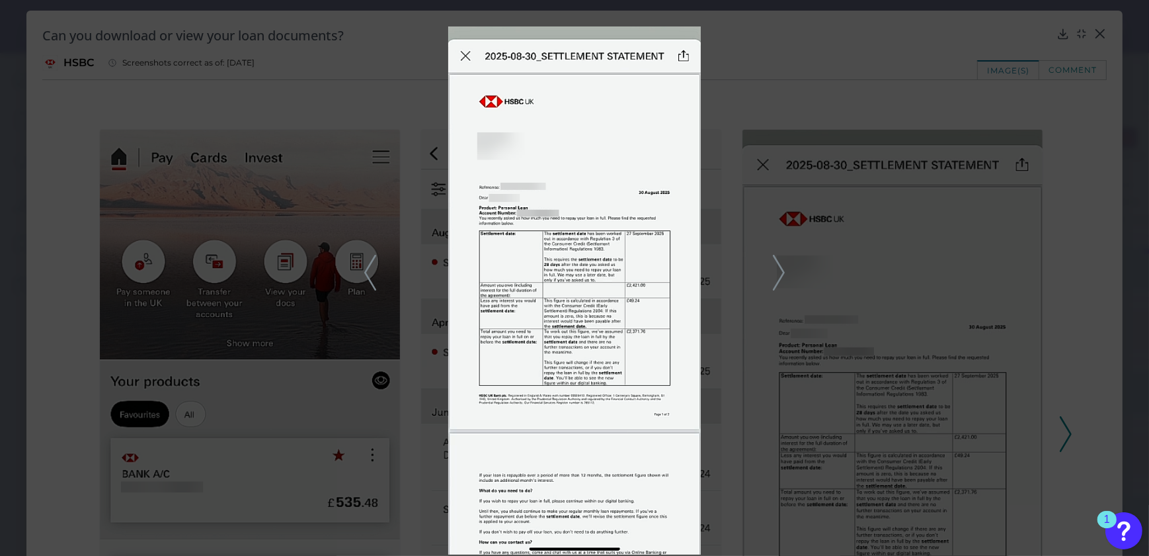
click at [907, 182] on div at bounding box center [574, 278] width 1149 height 556
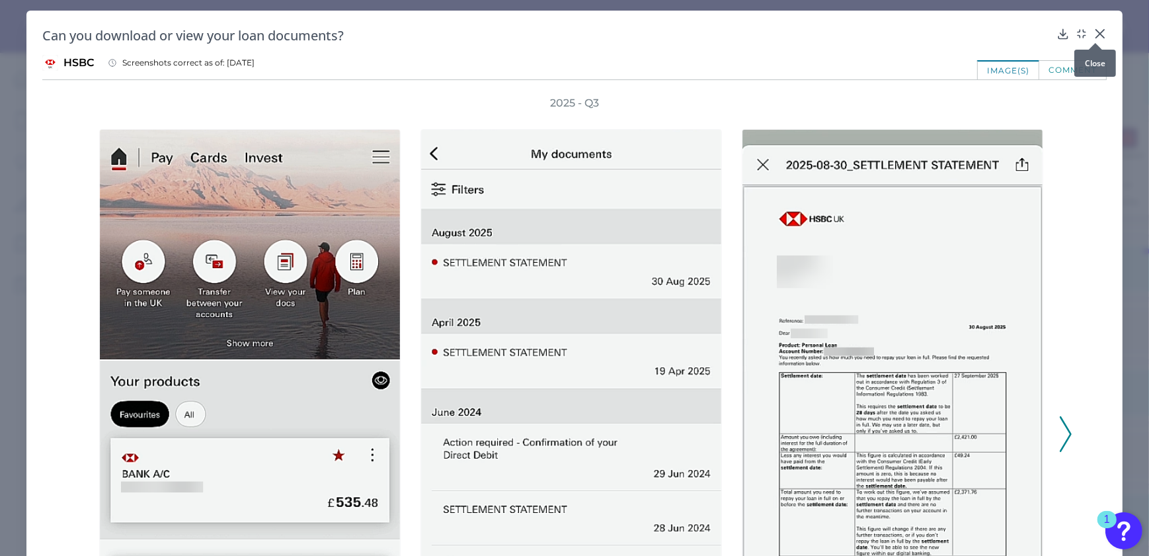
click at [1097, 33] on icon at bounding box center [1101, 34] width 8 height 8
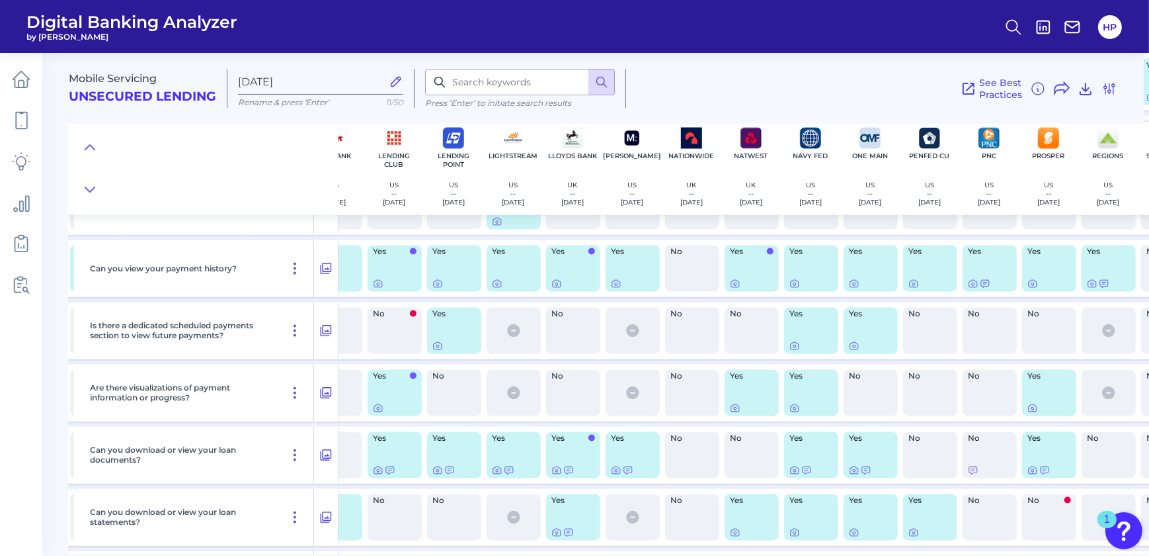
scroll to position [2995, 634]
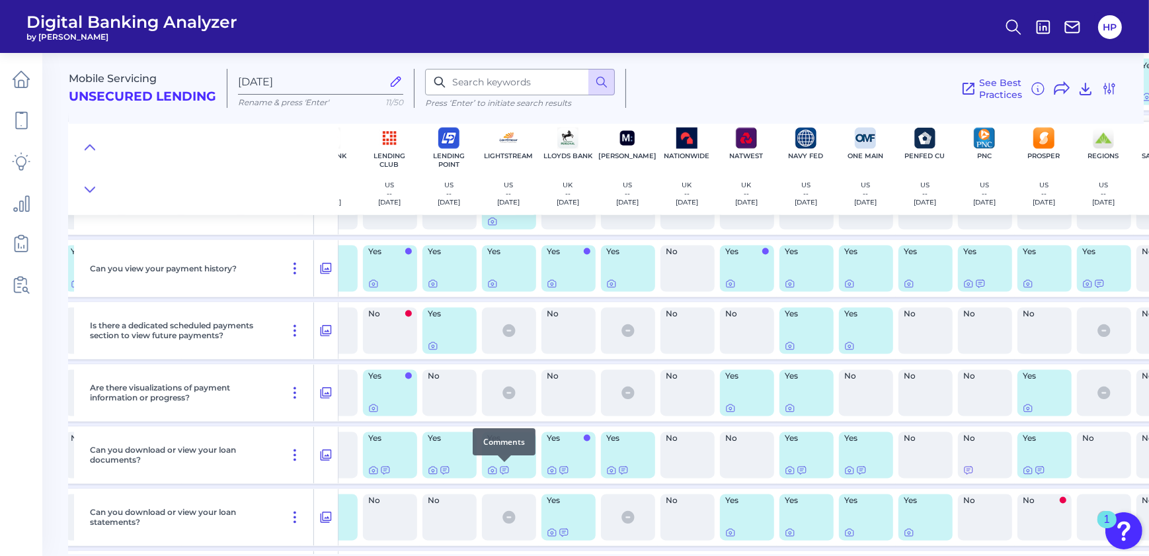
click at [505, 467] on div at bounding box center [504, 461] width 13 height 13
click at [504, 466] on div at bounding box center [504, 461] width 13 height 13
click at [503, 470] on icon at bounding box center [504, 470] width 11 height 11
click at [489, 470] on icon at bounding box center [492, 470] width 11 height 11
click at [548, 470] on div "Yes" at bounding box center [569, 455] width 54 height 46
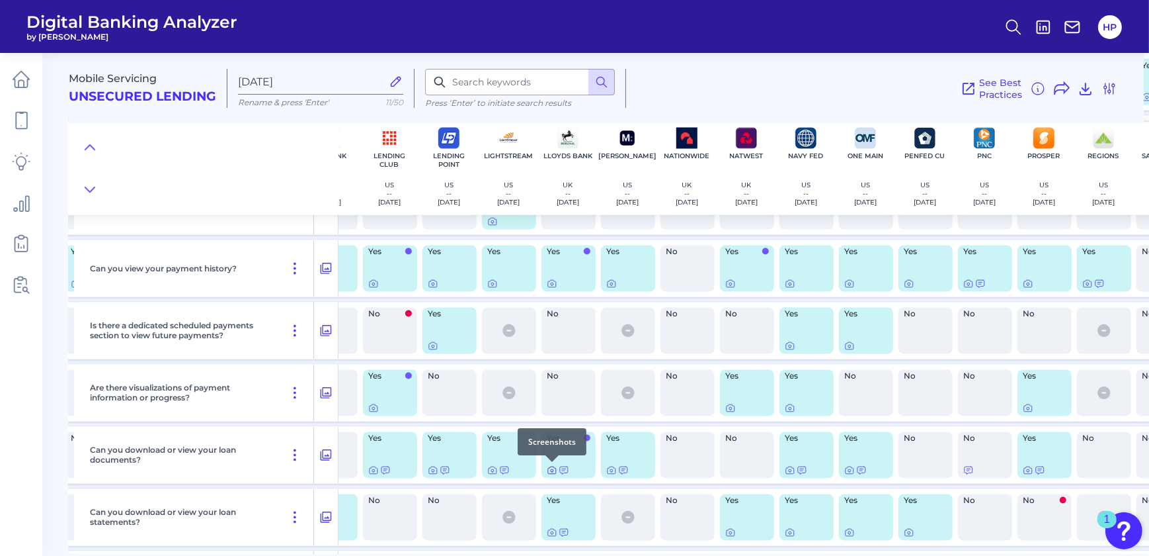
click at [548, 470] on icon at bounding box center [552, 470] width 11 height 11
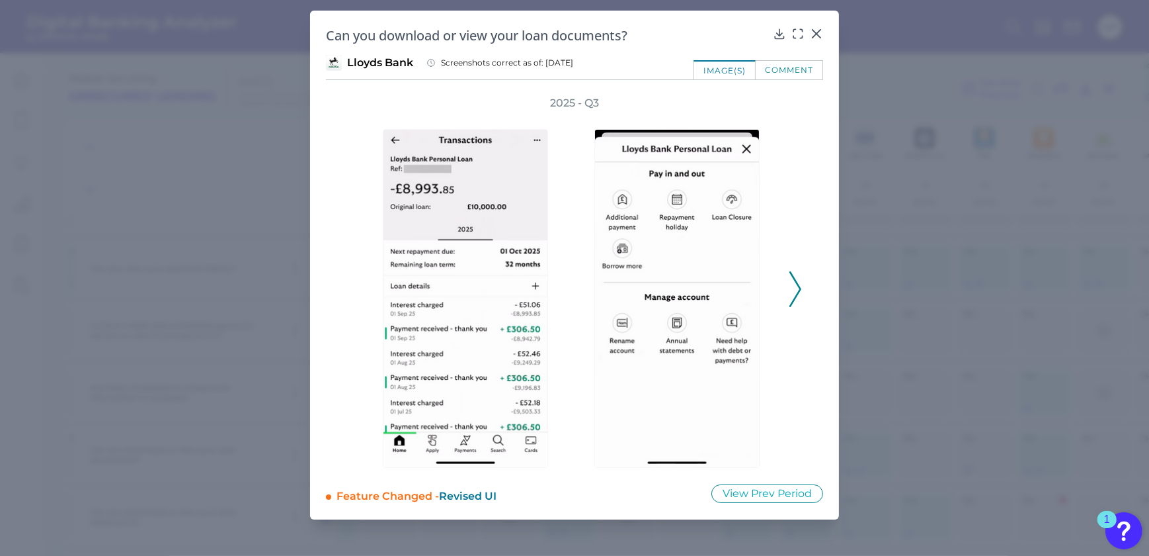
click at [807, 290] on div "2025 - Q3" at bounding box center [574, 282] width 497 height 372
click at [791, 289] on icon at bounding box center [796, 289] width 12 height 36
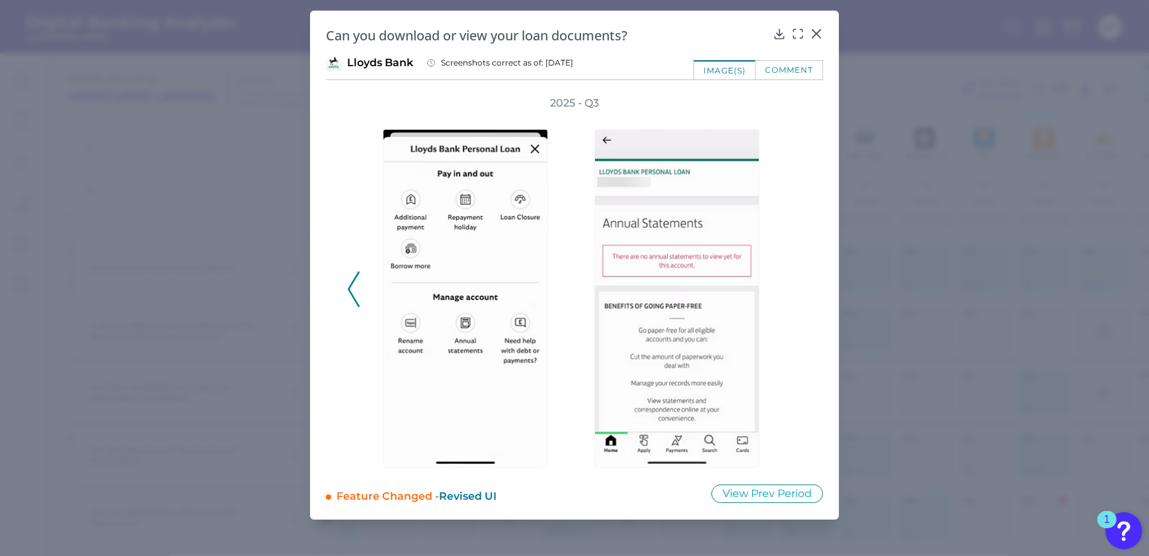
click at [354, 284] on icon at bounding box center [354, 289] width 12 height 36
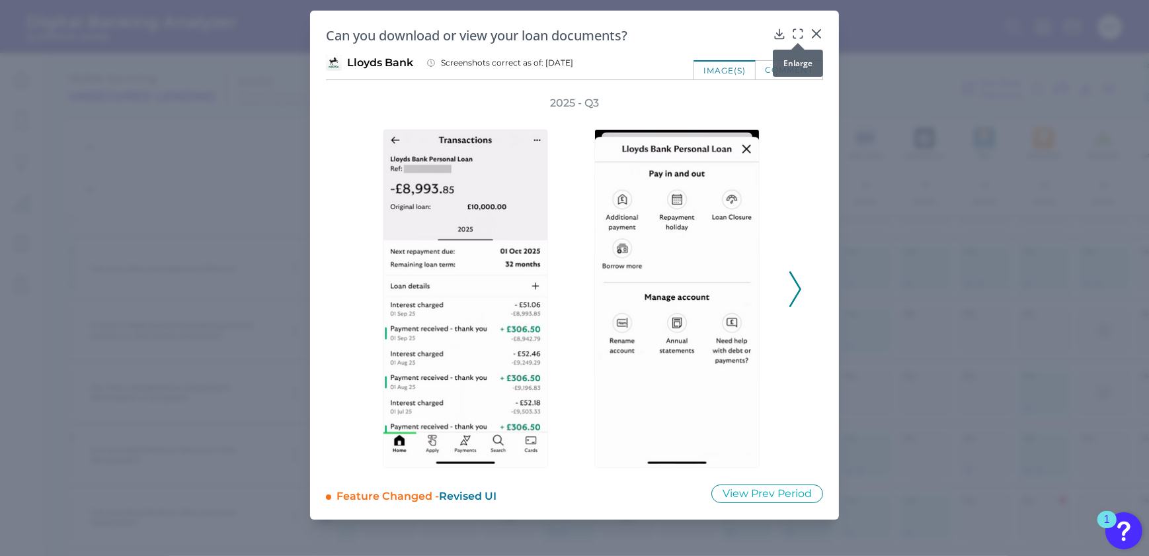
click at [799, 32] on icon at bounding box center [798, 33] width 13 height 13
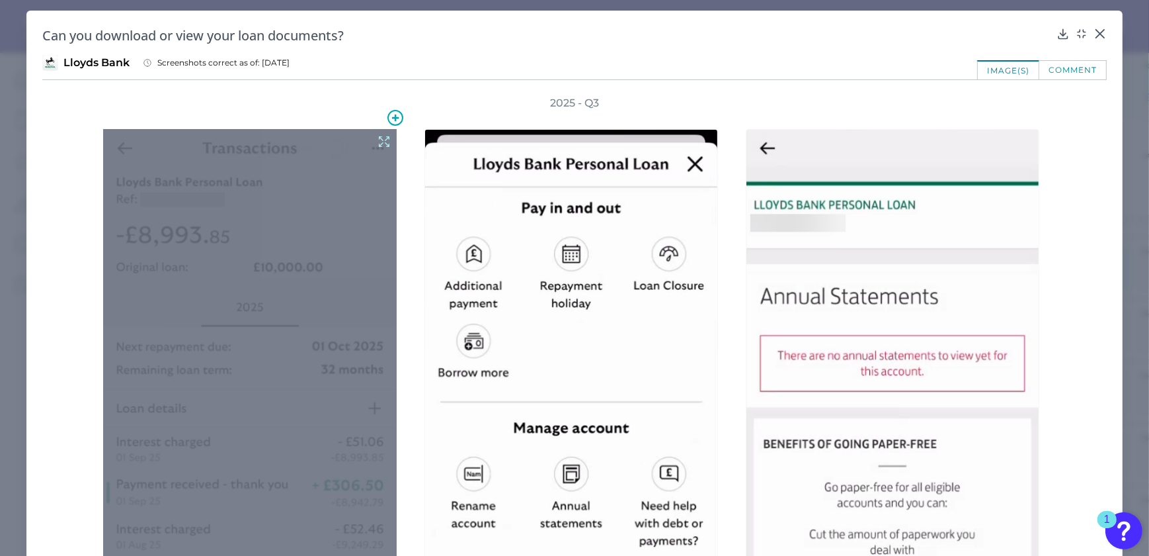
click at [380, 142] on icon at bounding box center [384, 141] width 15 height 15
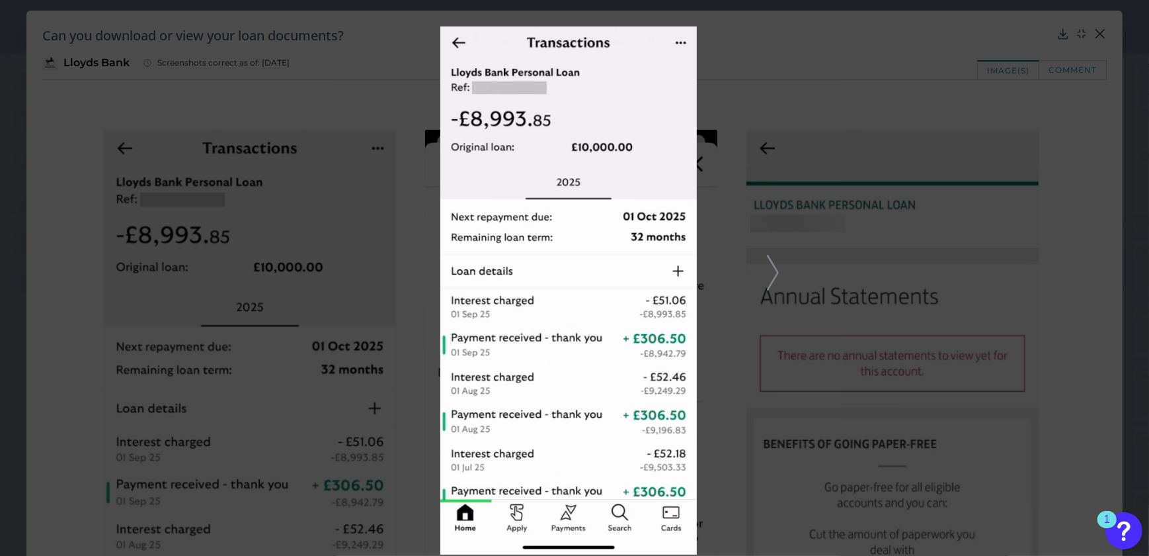
drag, startPoint x: 628, startPoint y: 262, endPoint x: 602, endPoint y: 203, distance: 64.0
click at [780, 275] on div at bounding box center [574, 278] width 1149 height 556
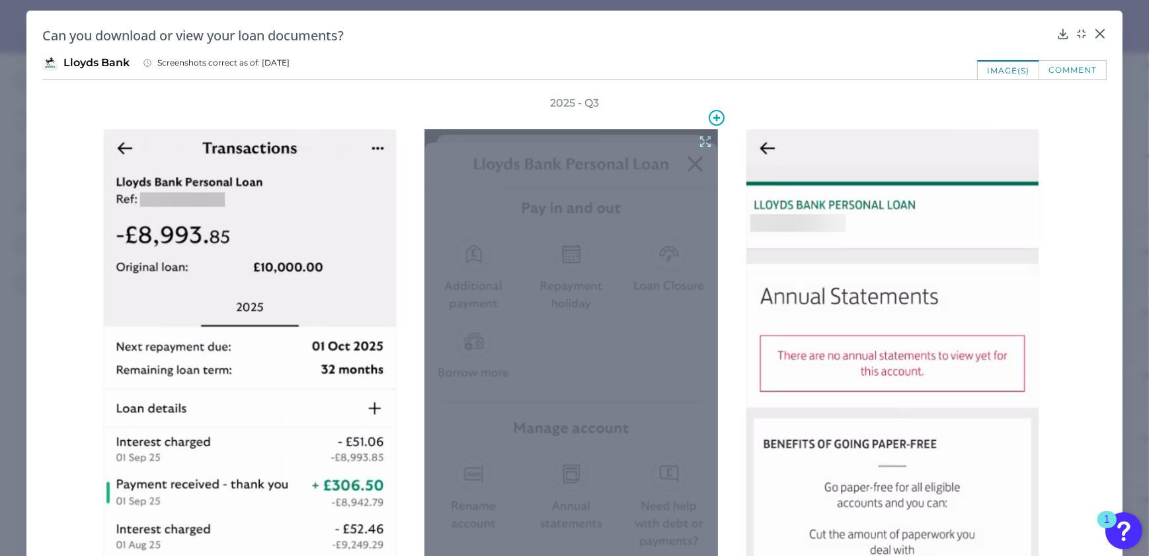
click at [708, 140] on icon at bounding box center [705, 141] width 15 height 15
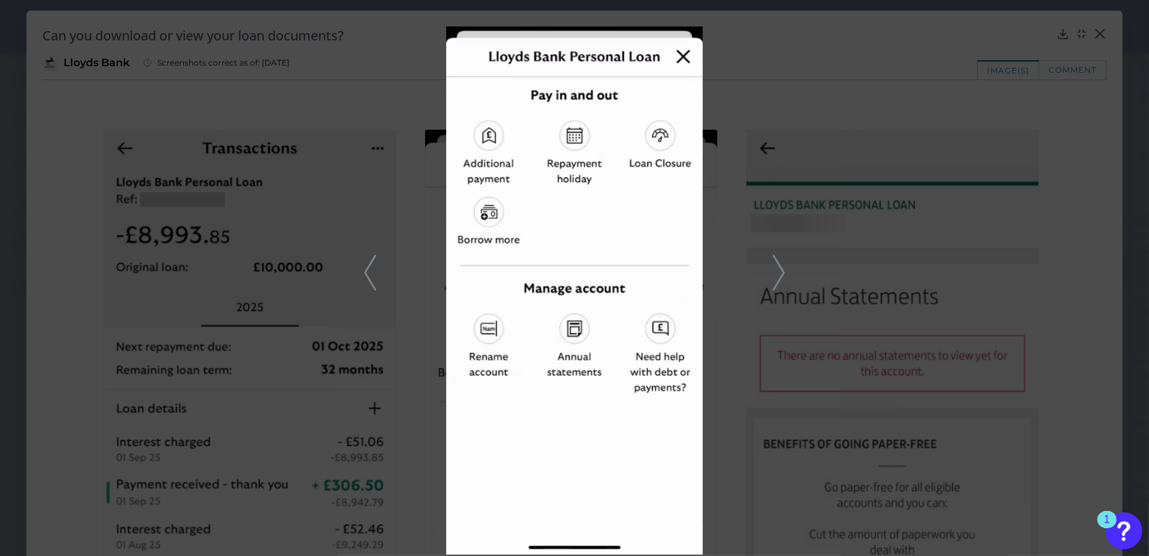
drag, startPoint x: 902, startPoint y: 91, endPoint x: 911, endPoint y: 90, distance: 8.6
click at [904, 91] on div at bounding box center [574, 278] width 1149 height 556
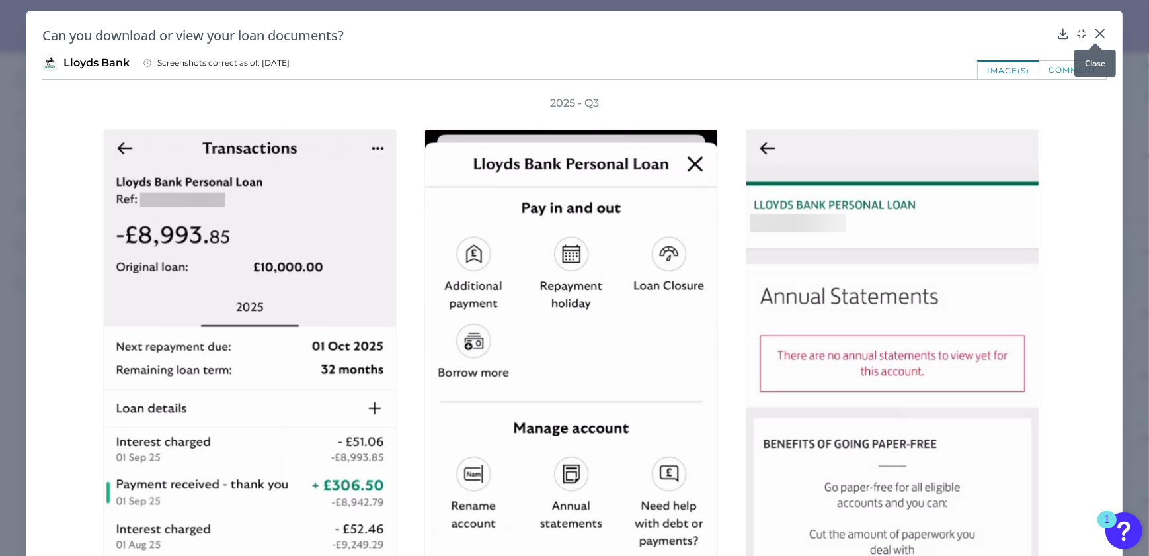
click at [1097, 34] on icon at bounding box center [1101, 34] width 8 height 8
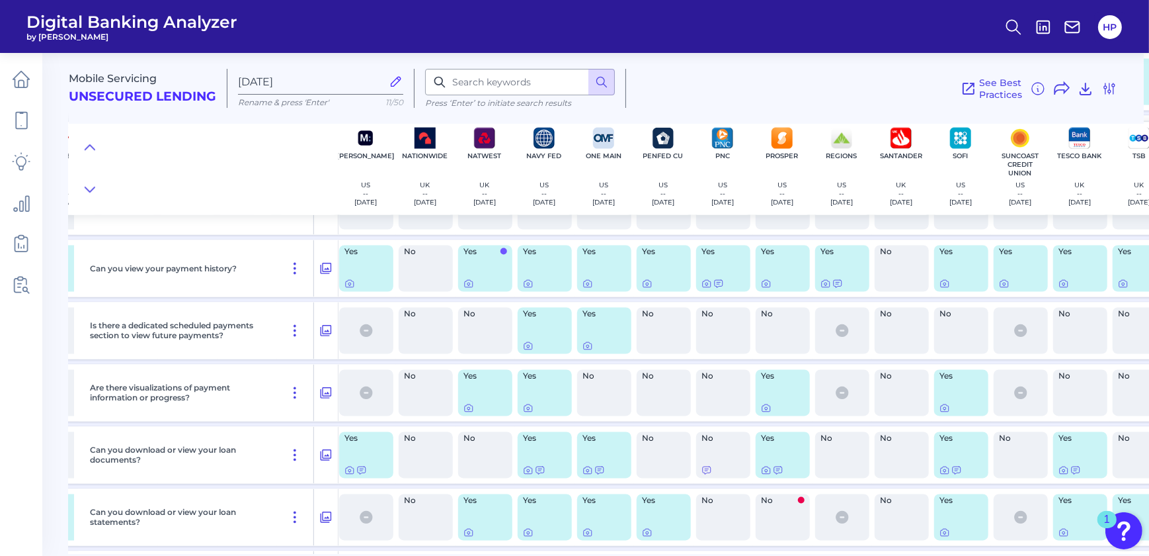
scroll to position [2995, 899]
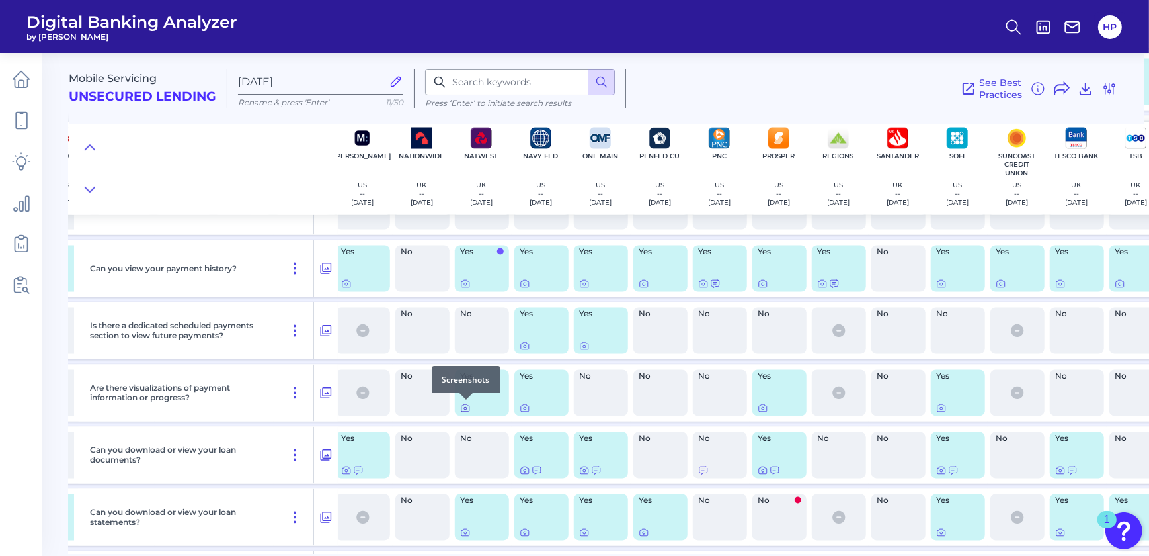
click at [466, 407] on icon at bounding box center [465, 408] width 3 height 3
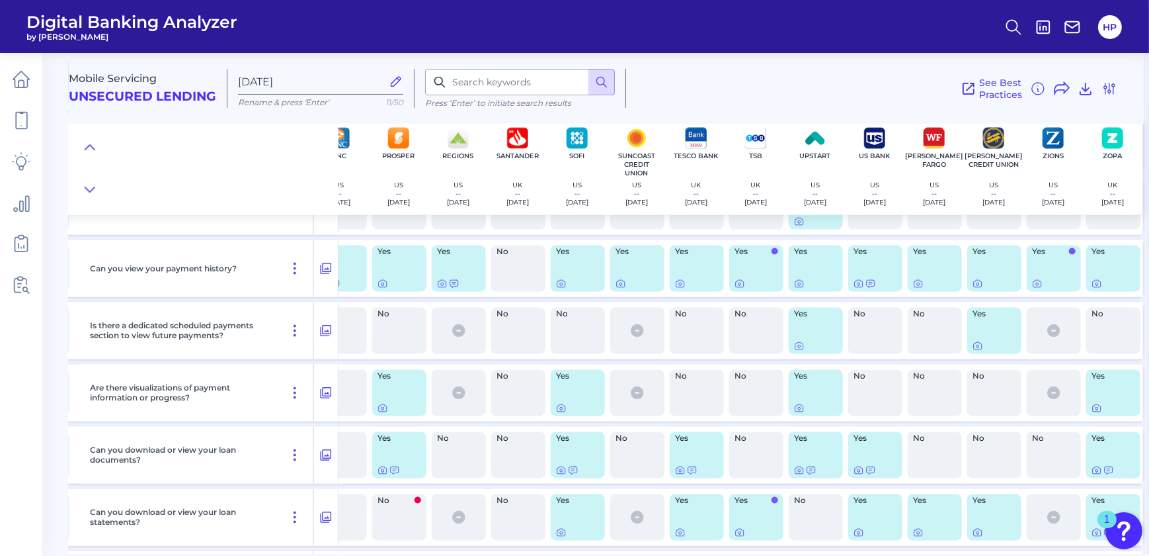
scroll to position [2995, 1283]
click at [1093, 405] on icon at bounding box center [1097, 408] width 11 height 11
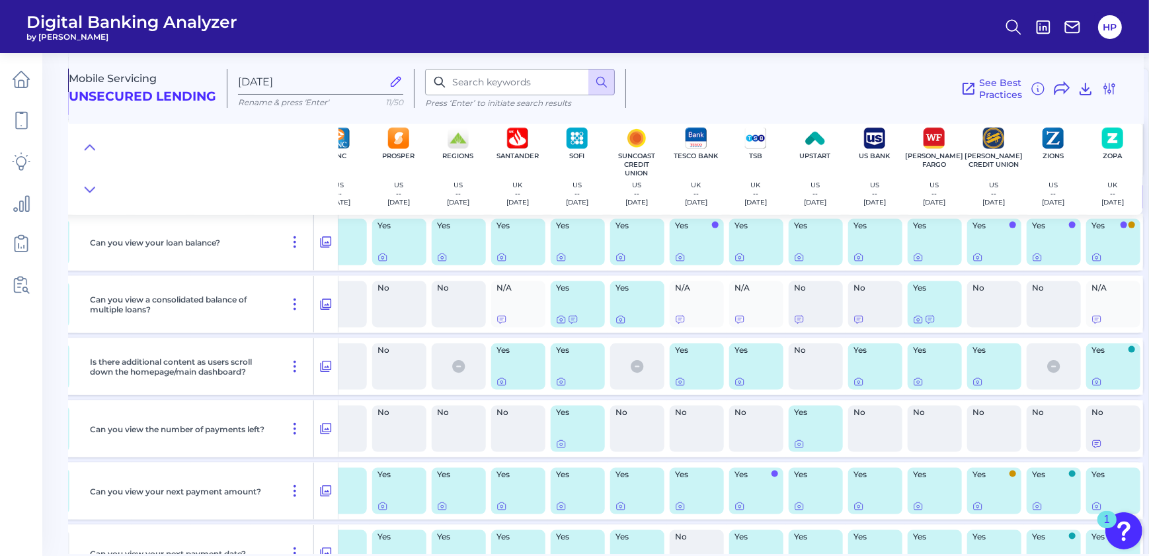
scroll to position [2273, 1283]
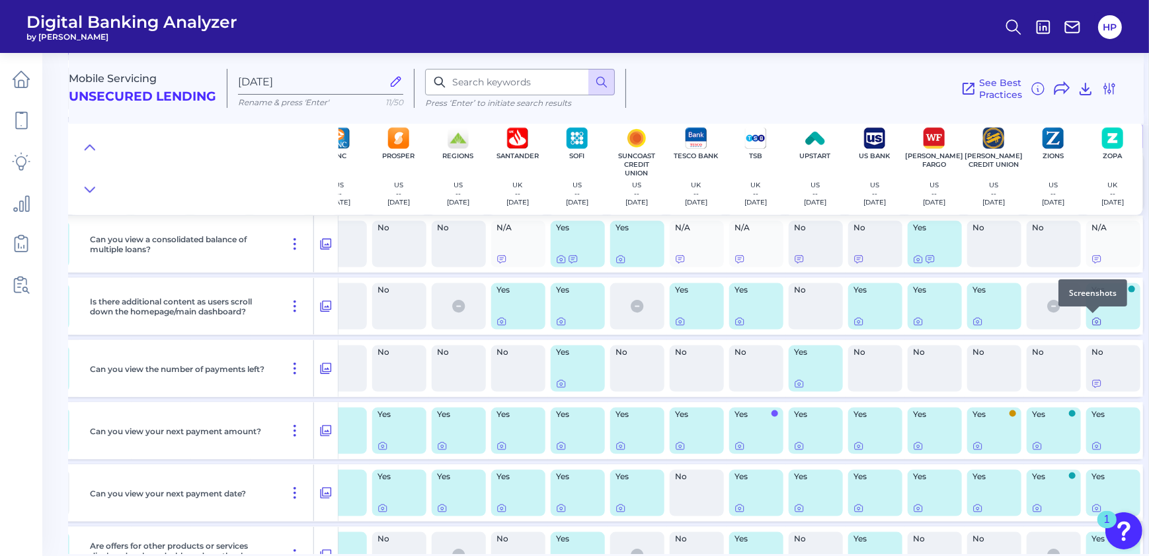
click at [1096, 321] on icon at bounding box center [1097, 322] width 3 height 3
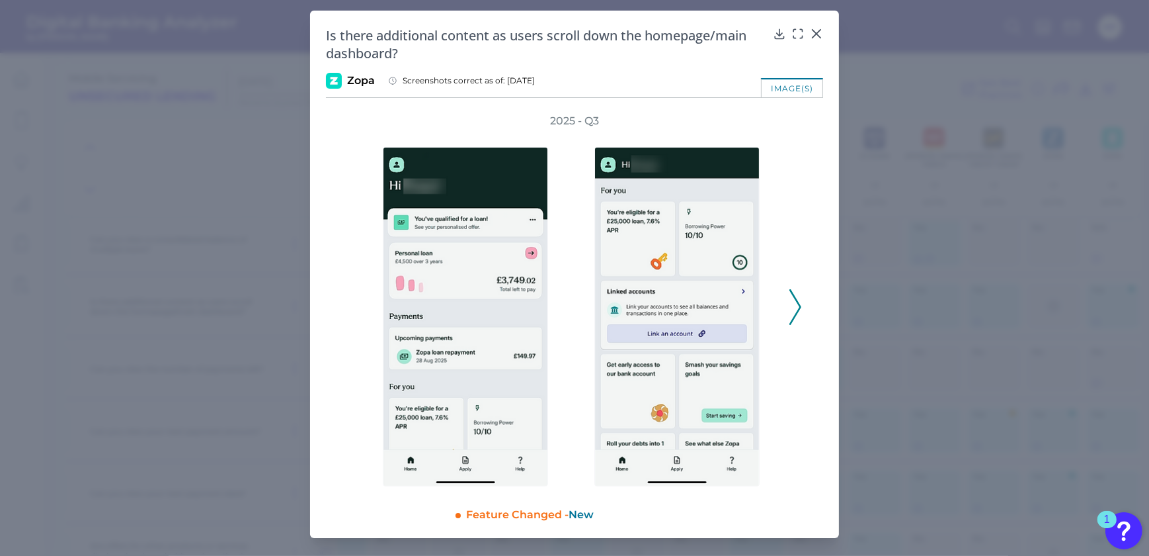
click at [794, 310] on icon at bounding box center [796, 307] width 12 height 36
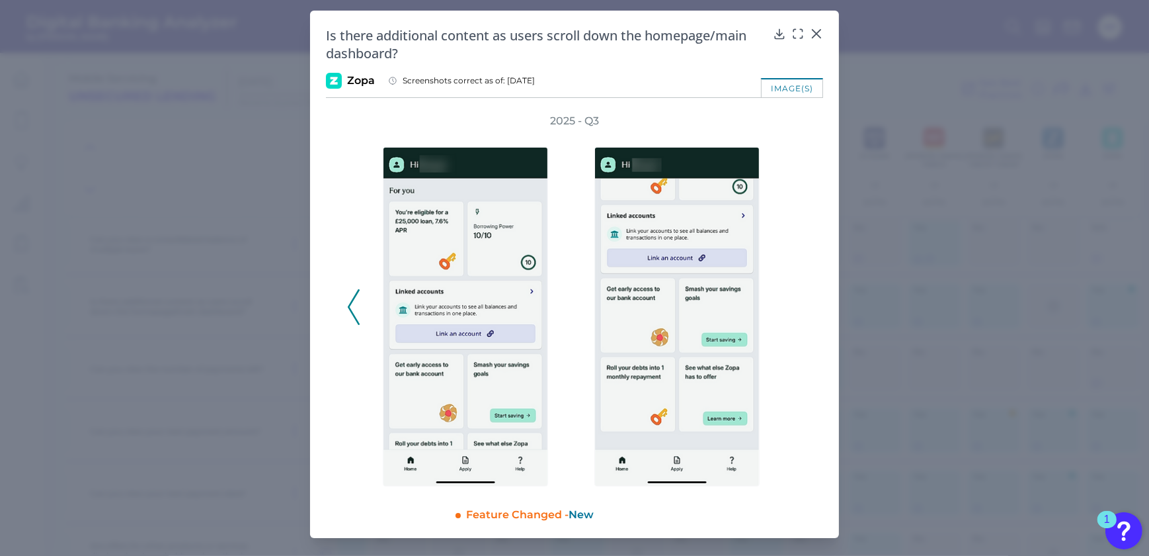
click at [364, 310] on div at bounding box center [469, 307] width 212 height 358
click at [358, 310] on icon at bounding box center [354, 307] width 12 height 36
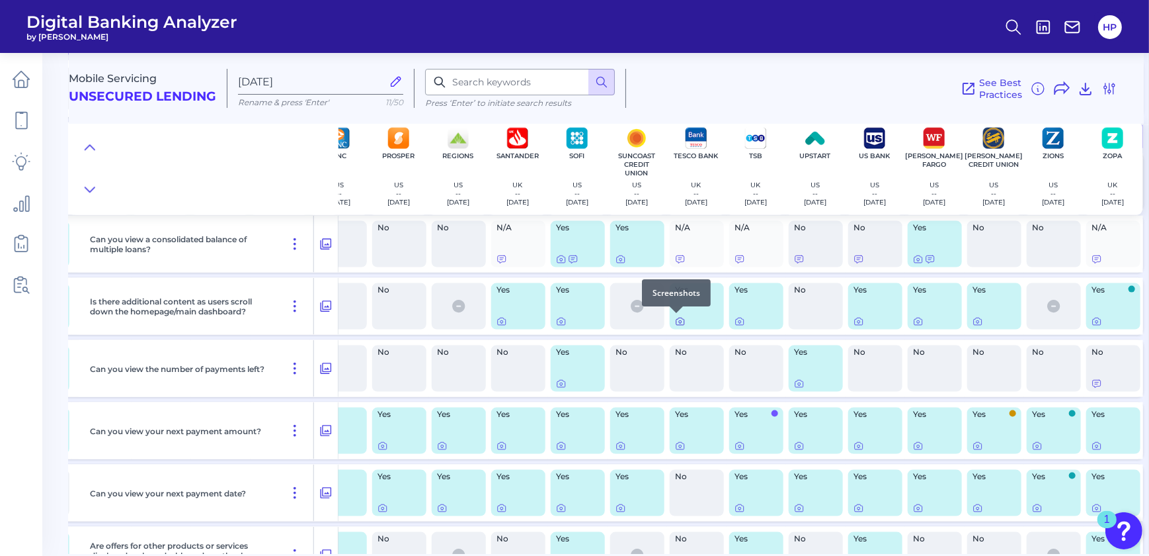
click at [675, 323] on icon at bounding box center [680, 321] width 11 height 11
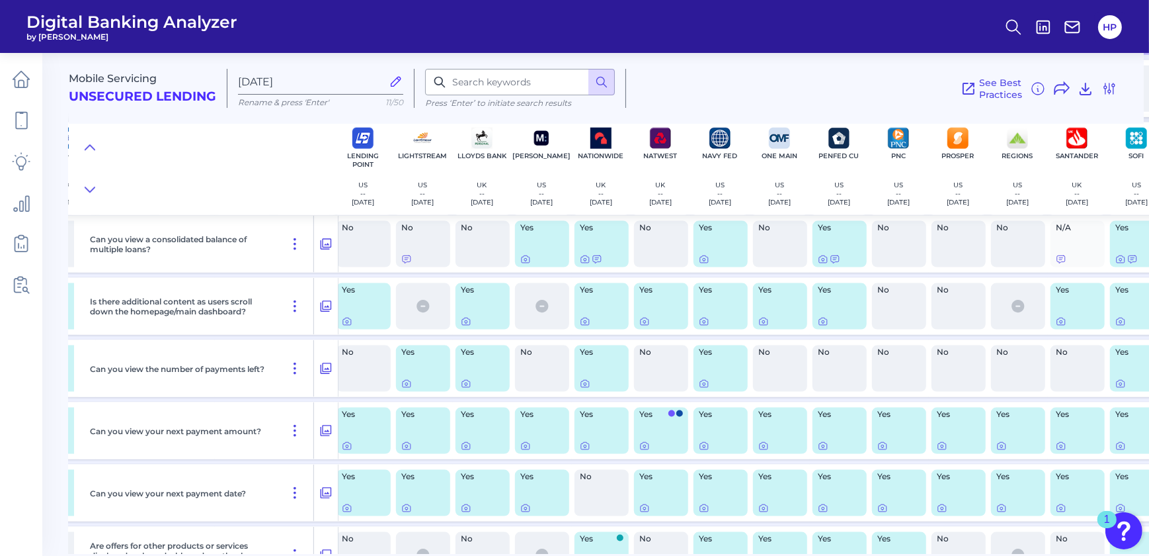
scroll to position [2273, 695]
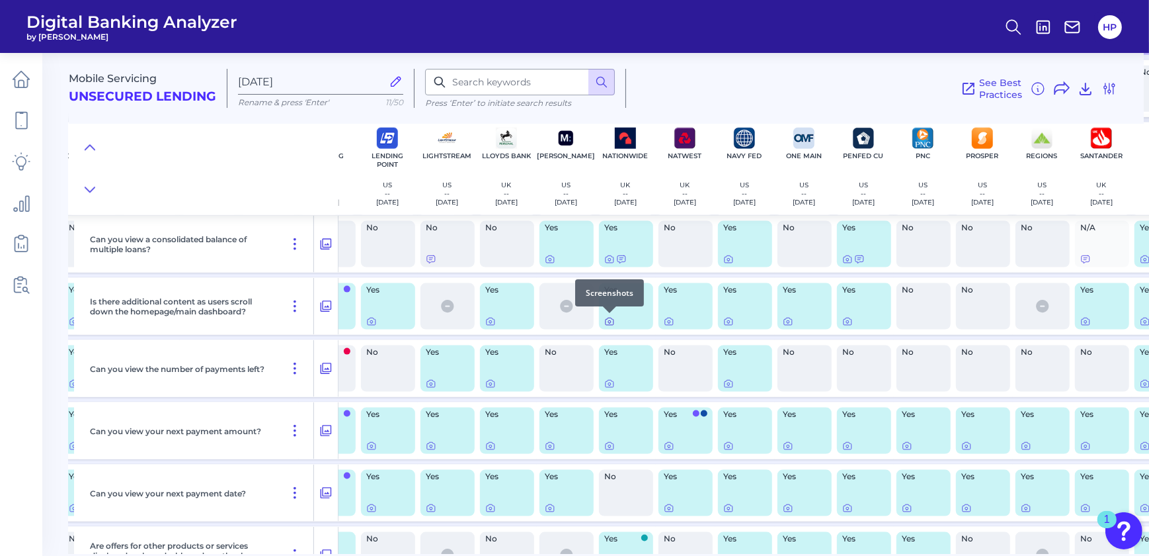
click at [604, 321] on icon at bounding box center [609, 321] width 11 height 11
click at [668, 447] on icon at bounding box center [669, 446] width 3 height 3
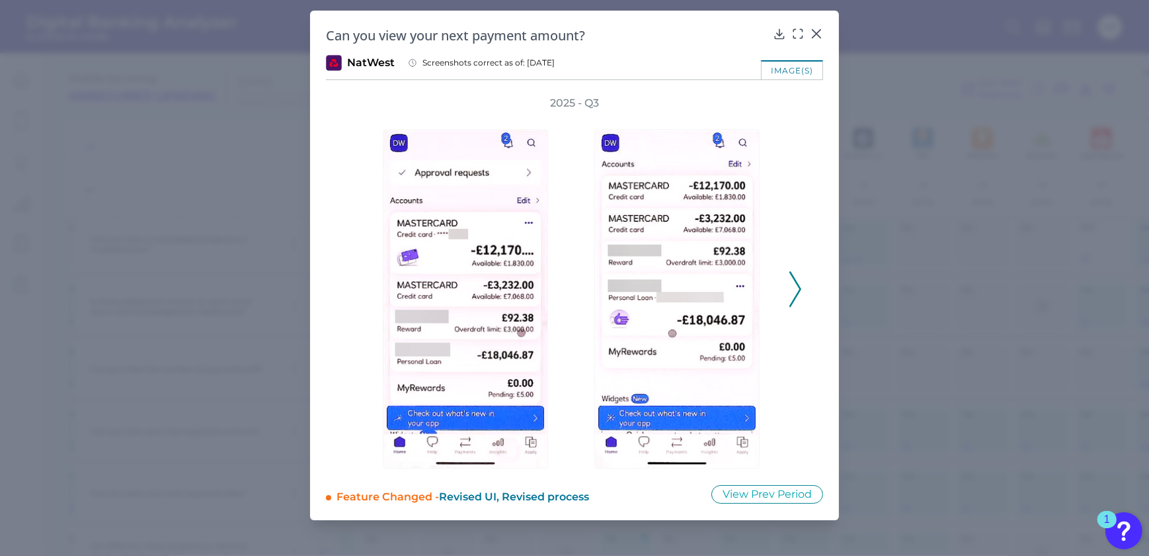
click at [806, 283] on div "2025 - Q3" at bounding box center [574, 282] width 497 height 372
click at [796, 289] on icon at bounding box center [796, 289] width 12 height 36
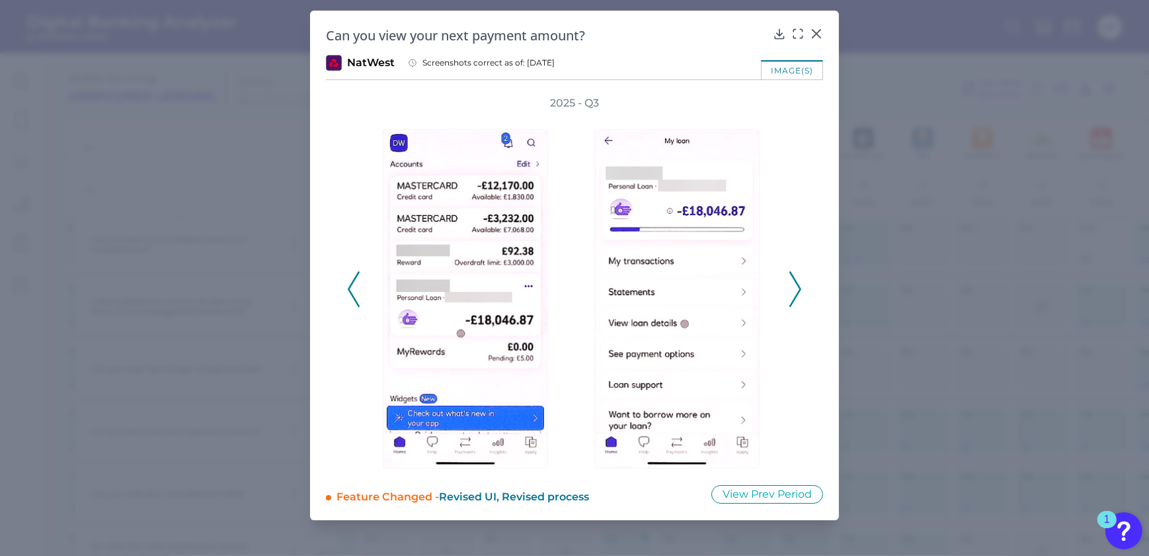
click at [790, 289] on icon at bounding box center [796, 289] width 12 height 36
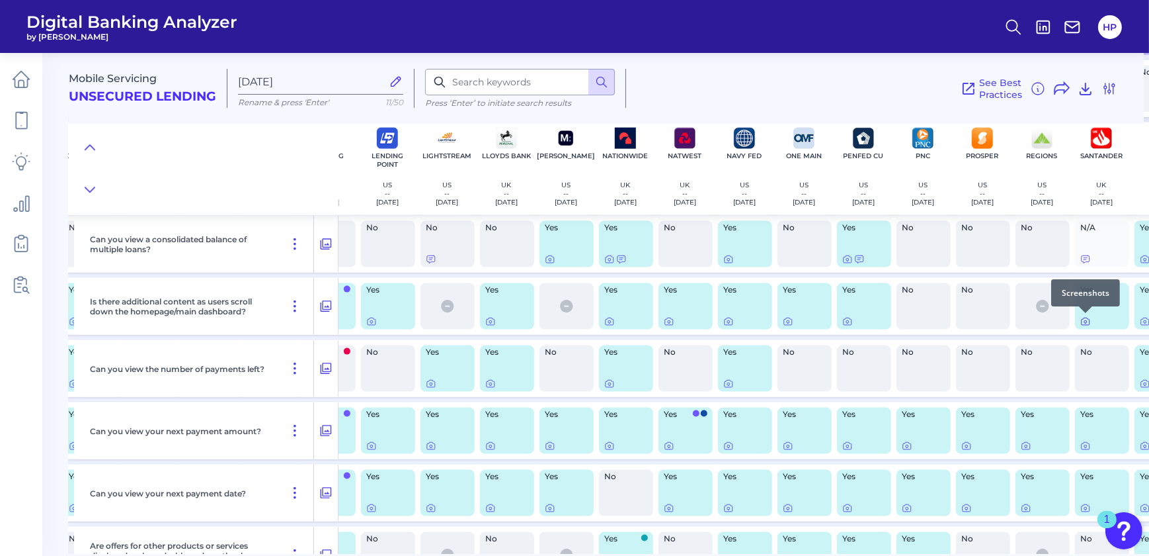
click at [1086, 324] on icon at bounding box center [1086, 321] width 8 height 7
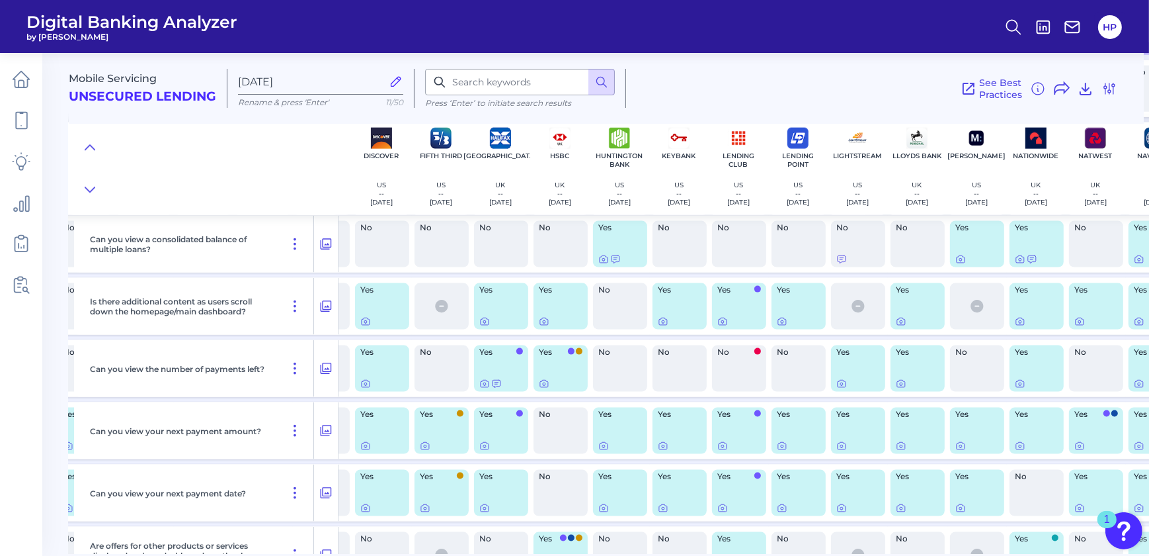
scroll to position [2273, 282]
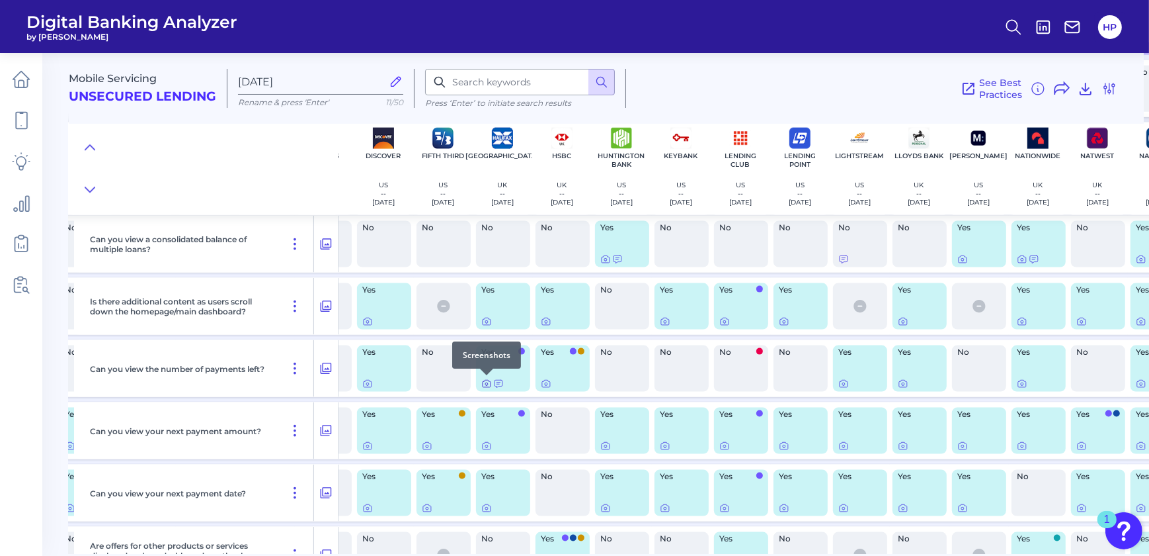
click at [485, 382] on icon at bounding box center [486, 383] width 11 height 11
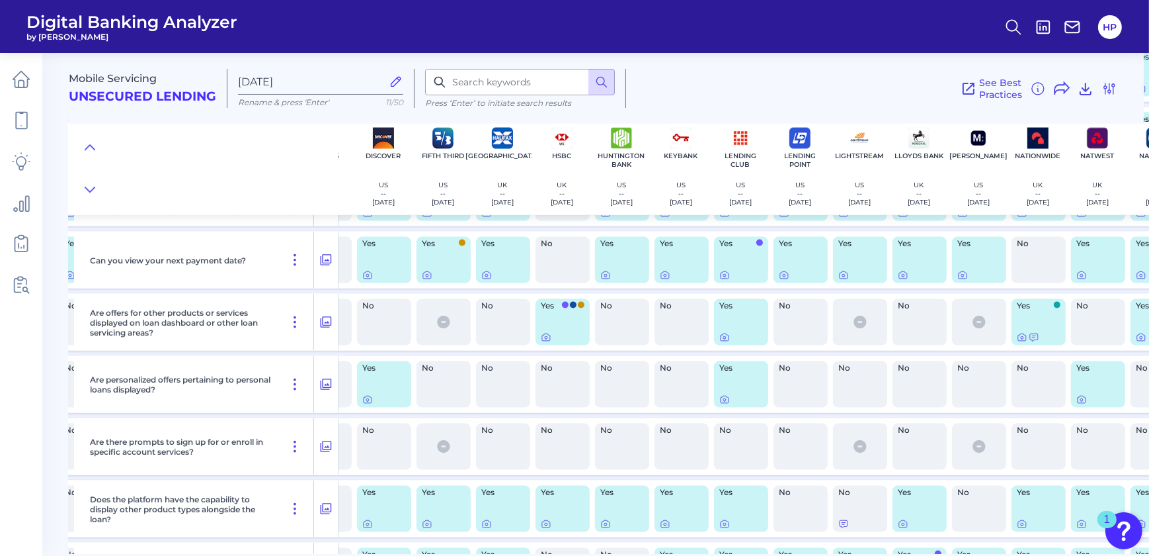
scroll to position [2513, 282]
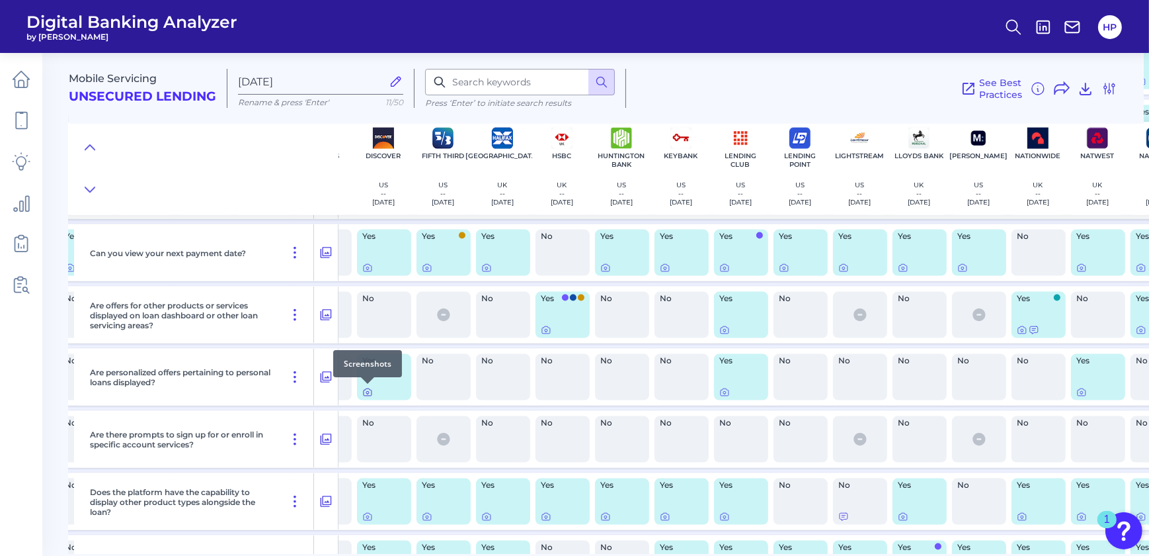
click at [366, 393] on icon at bounding box center [367, 392] width 11 height 11
drag, startPoint x: 533, startPoint y: 554, endPoint x: 487, endPoint y: 553, distance: 46.3
click at [487, 553] on main "Mobile Servicing Unsecured Lending Oct 09 2025 Rename & press 'Enter' 11/50 Pre…" at bounding box center [574, 278] width 1149 height 556
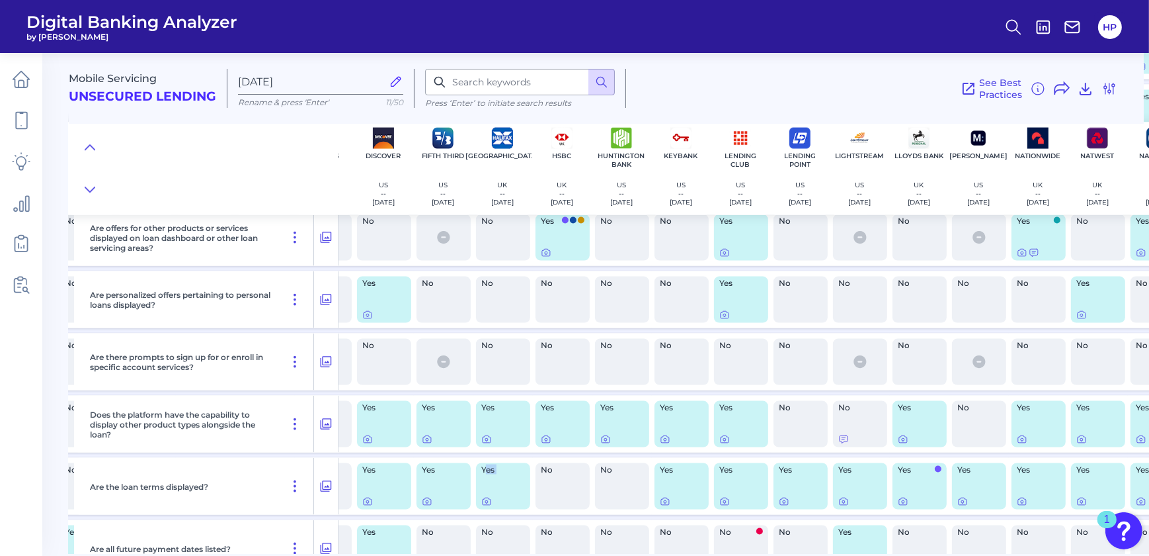
scroll to position [2569, 282]
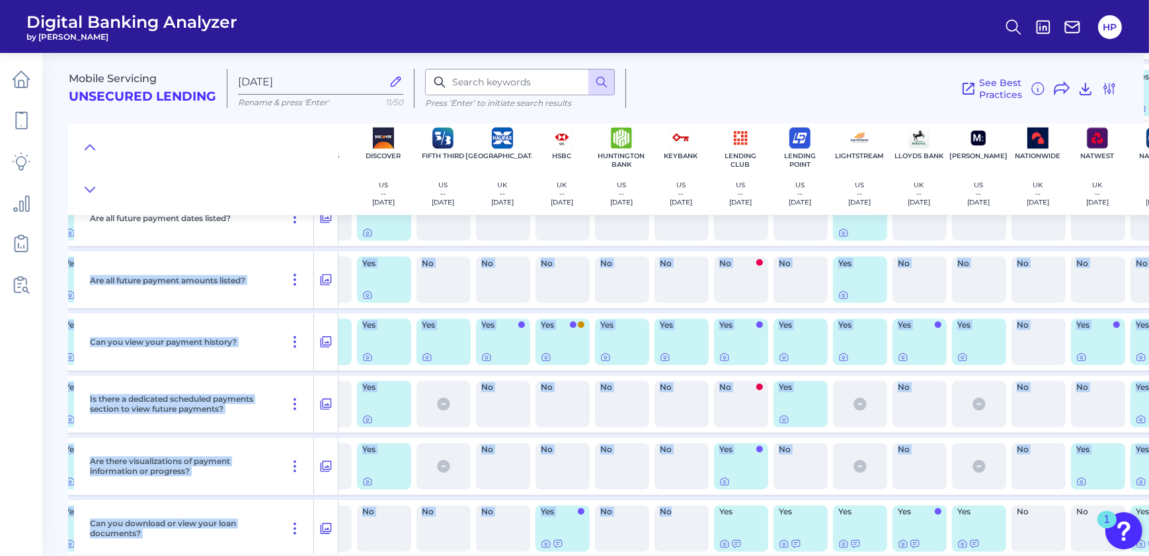
drag, startPoint x: 665, startPoint y: 555, endPoint x: 694, endPoint y: 553, distance: 29.8
click at [694, 553] on main "Mobile Servicing Unsecured Lending Oct 09 2025 Rename & press 'Enter' 11/50 Pre…" at bounding box center [574, 278] width 1149 height 556
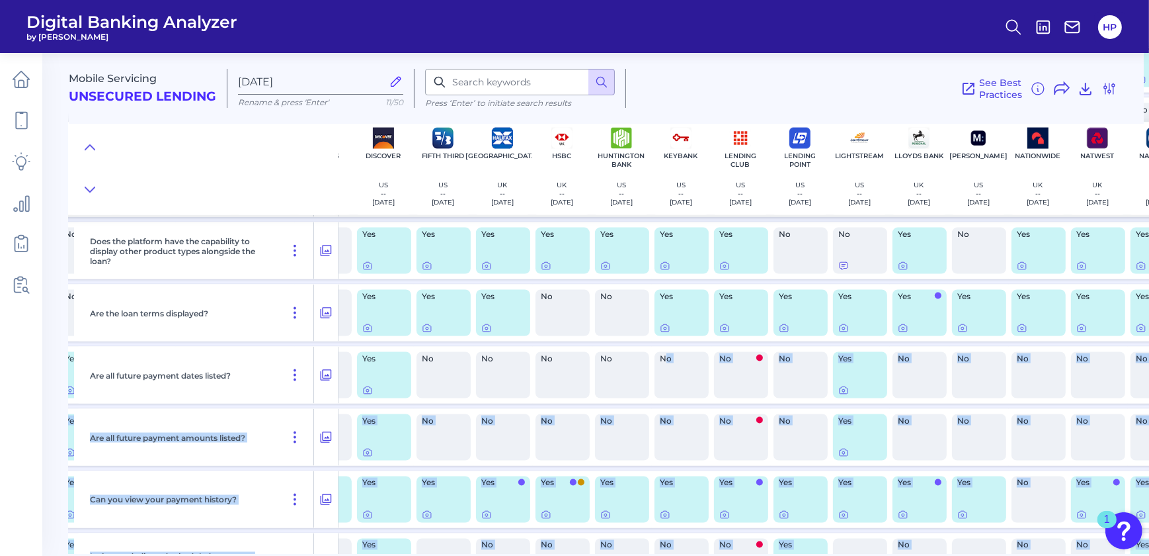
scroll to position [2637, 282]
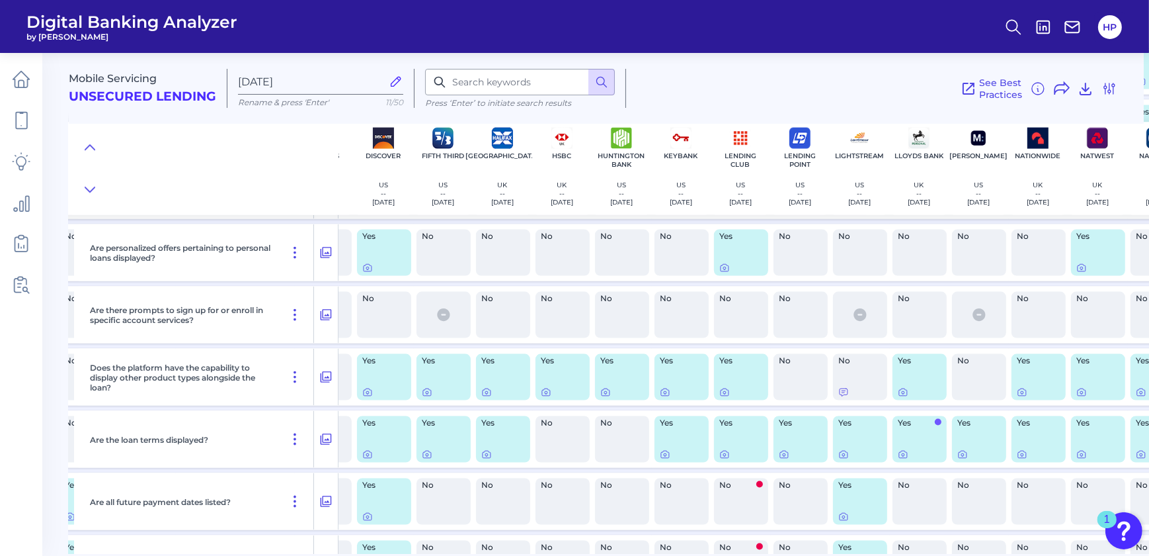
click at [715, 384] on div "Yes" at bounding box center [741, 377] width 54 height 46
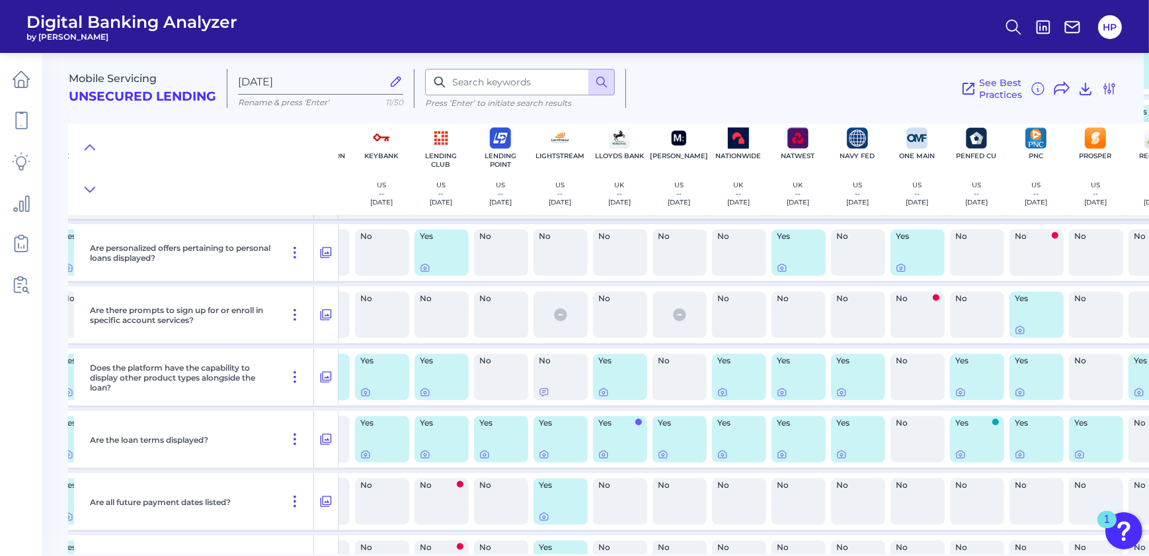
scroll to position [2637, 590]
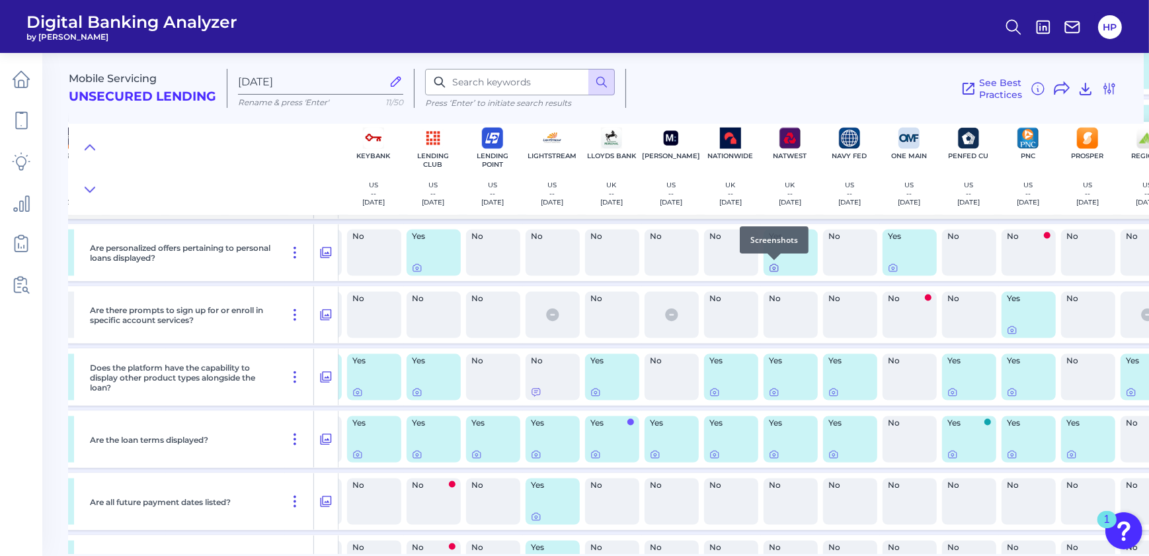
click at [771, 269] on icon at bounding box center [774, 268] width 11 height 11
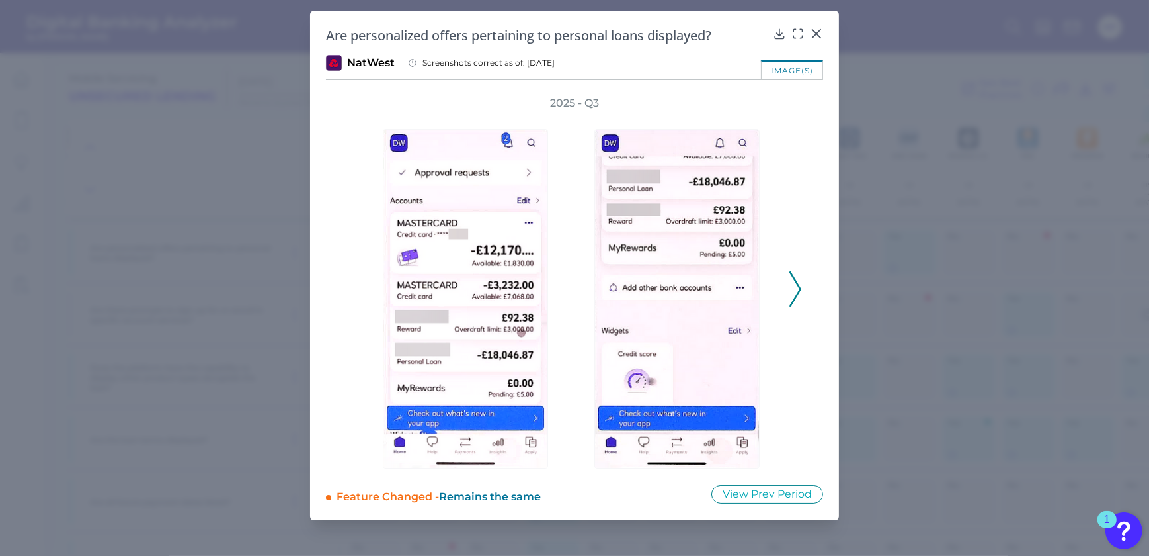
click at [785, 265] on div at bounding box center [681, 289] width 212 height 358
click at [789, 272] on button at bounding box center [795, 289] width 13 height 36
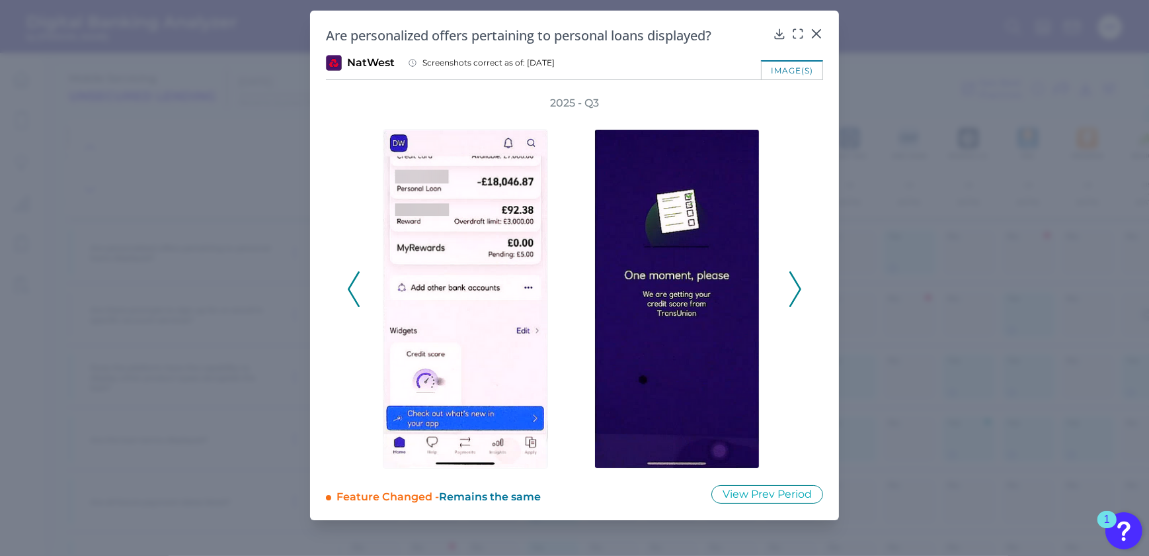
click at [789, 272] on button at bounding box center [795, 289] width 13 height 36
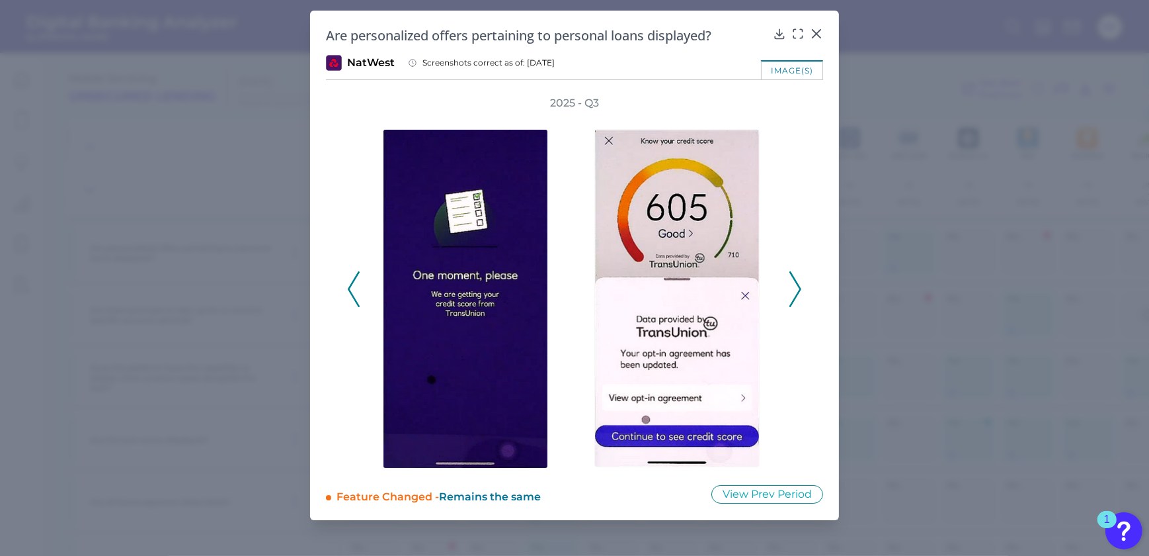
click at [789, 272] on button at bounding box center [795, 289] width 13 height 36
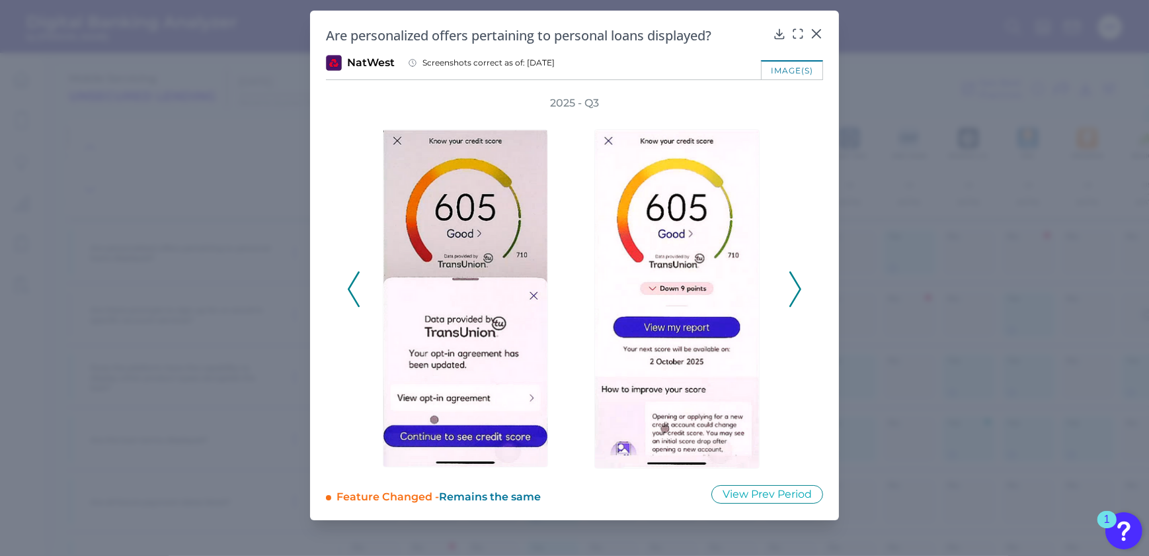
click at [789, 272] on button at bounding box center [795, 289] width 13 height 36
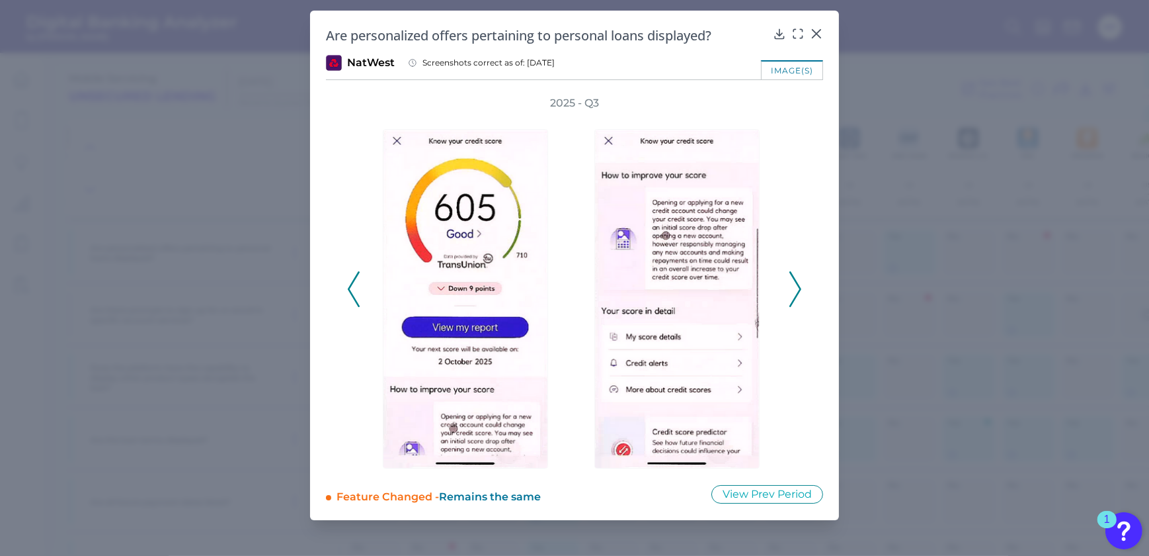
click at [789, 272] on button at bounding box center [795, 289] width 13 height 36
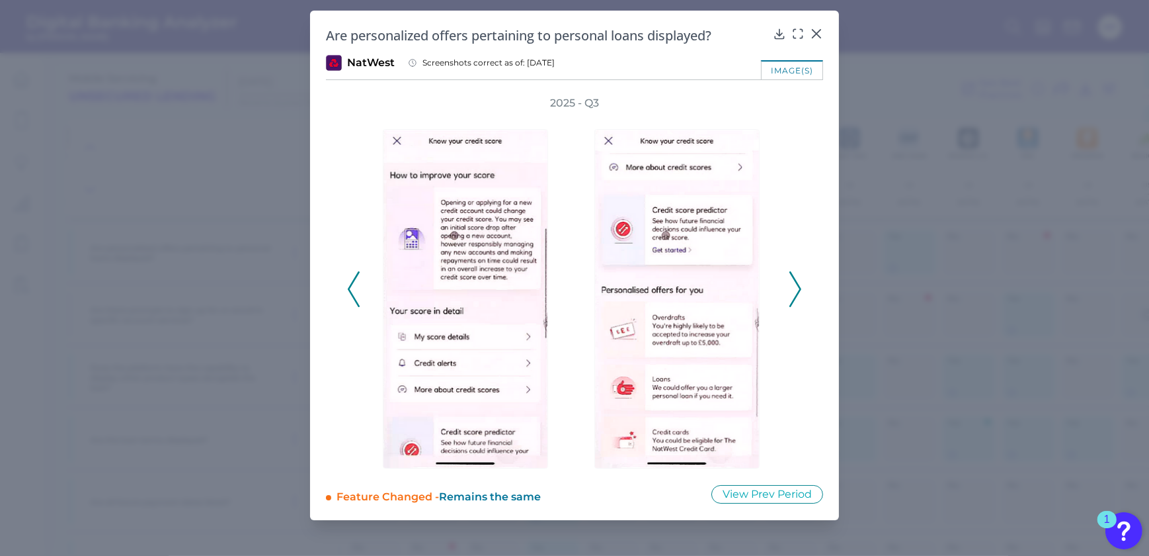
click at [789, 272] on button at bounding box center [795, 289] width 13 height 36
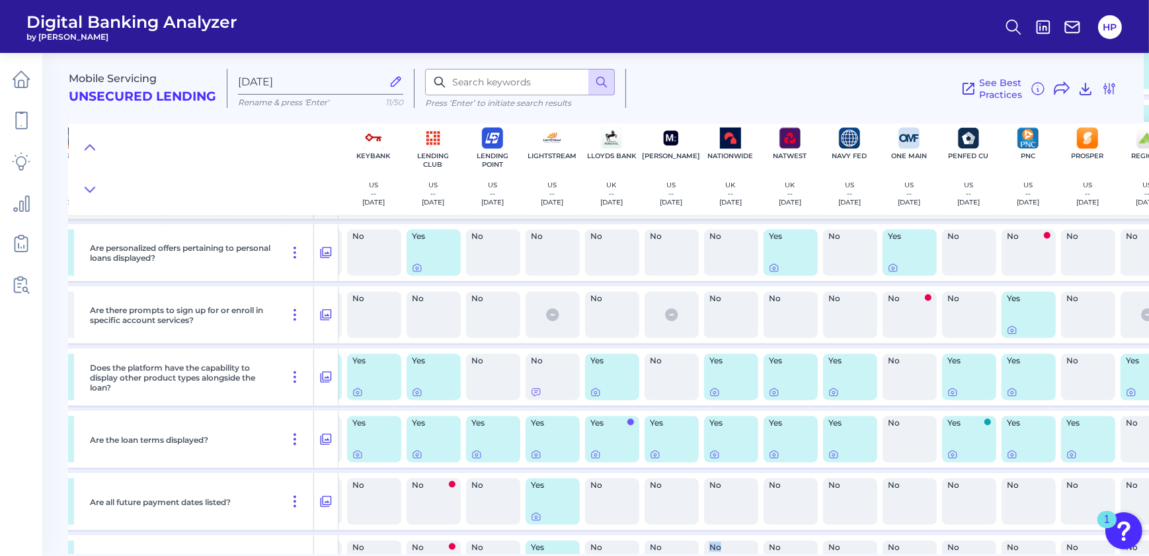
drag, startPoint x: 725, startPoint y: 554, endPoint x: 702, endPoint y: 554, distance: 22.5
click at [702, 554] on main "Mobile Servicing Unsecured Lending Oct 09 2025 Rename & press 'Enter' 11/50 Pre…" at bounding box center [574, 278] width 1149 height 556
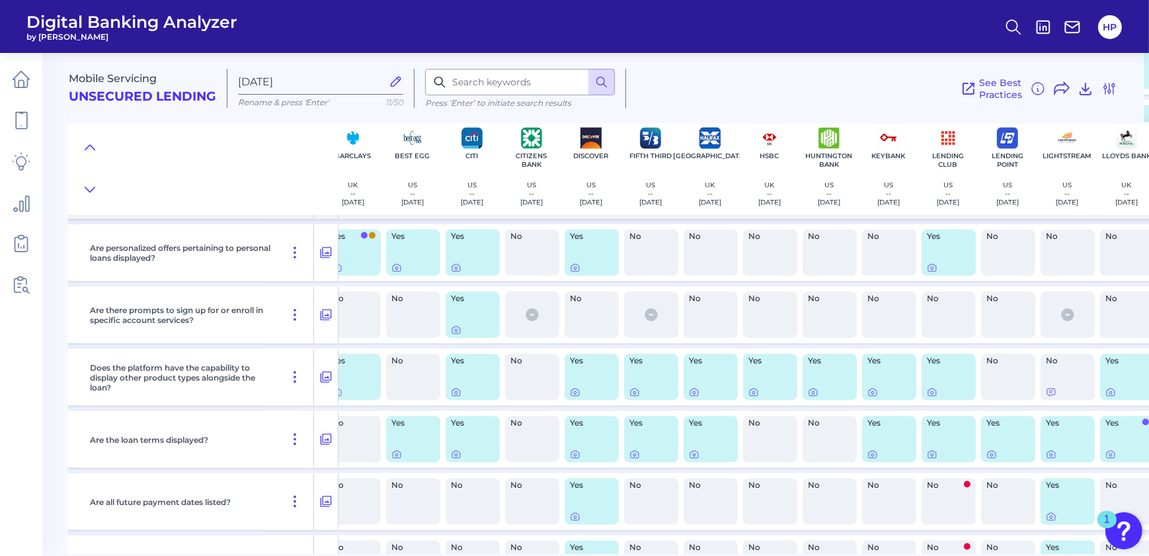
scroll to position [2637, 0]
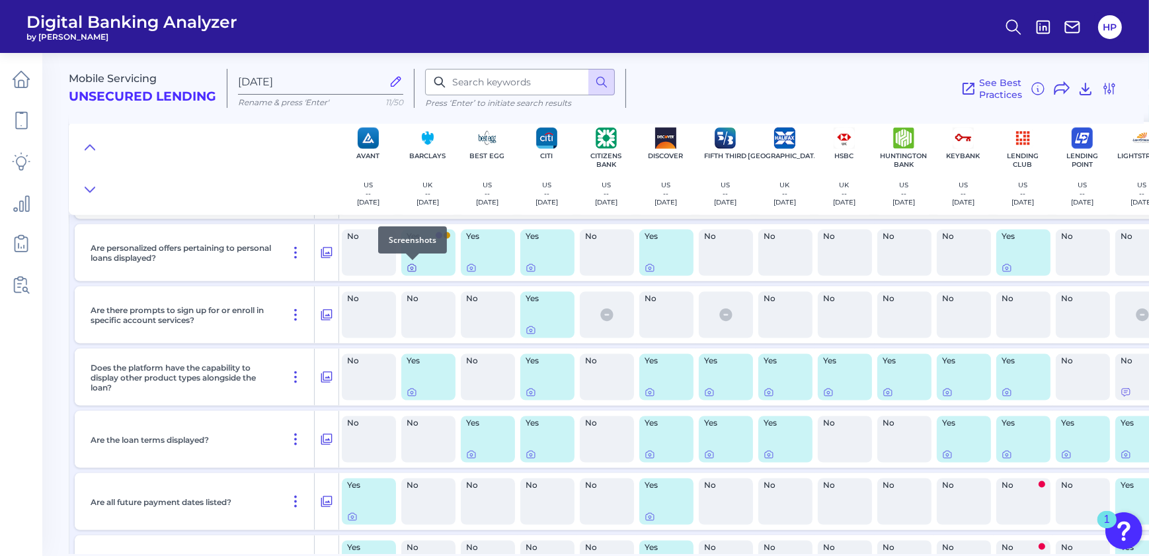
click at [412, 267] on icon at bounding box center [412, 268] width 11 height 11
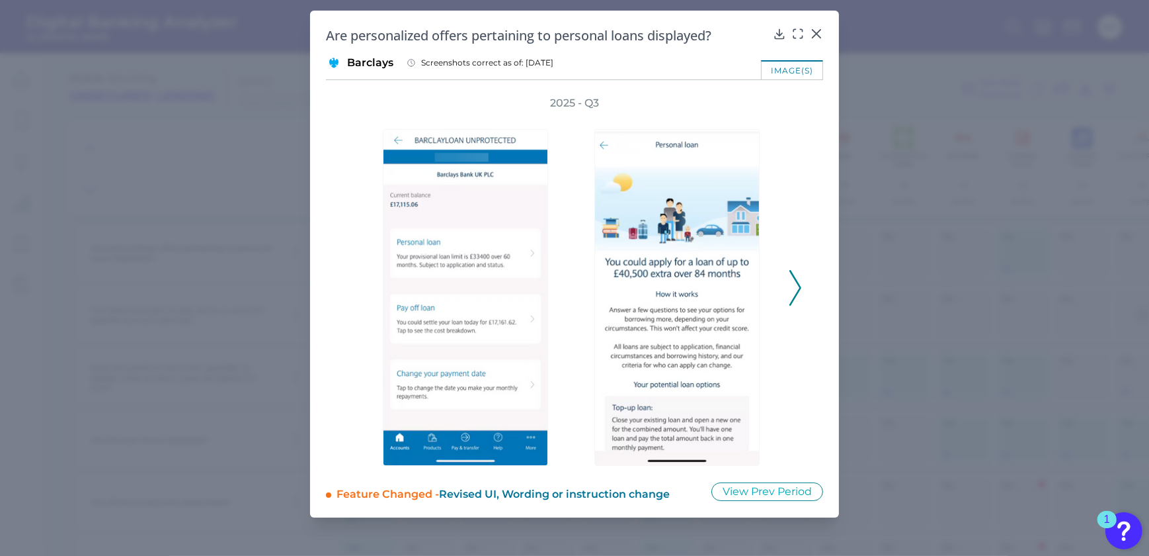
click at [797, 285] on icon at bounding box center [796, 288] width 12 height 36
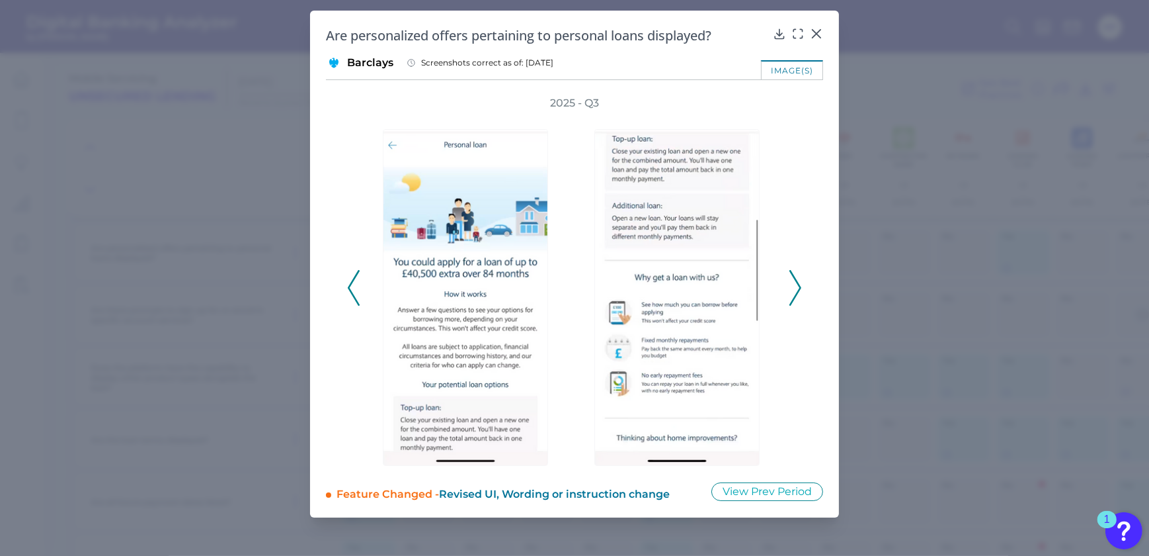
click at [797, 285] on icon at bounding box center [796, 288] width 12 height 36
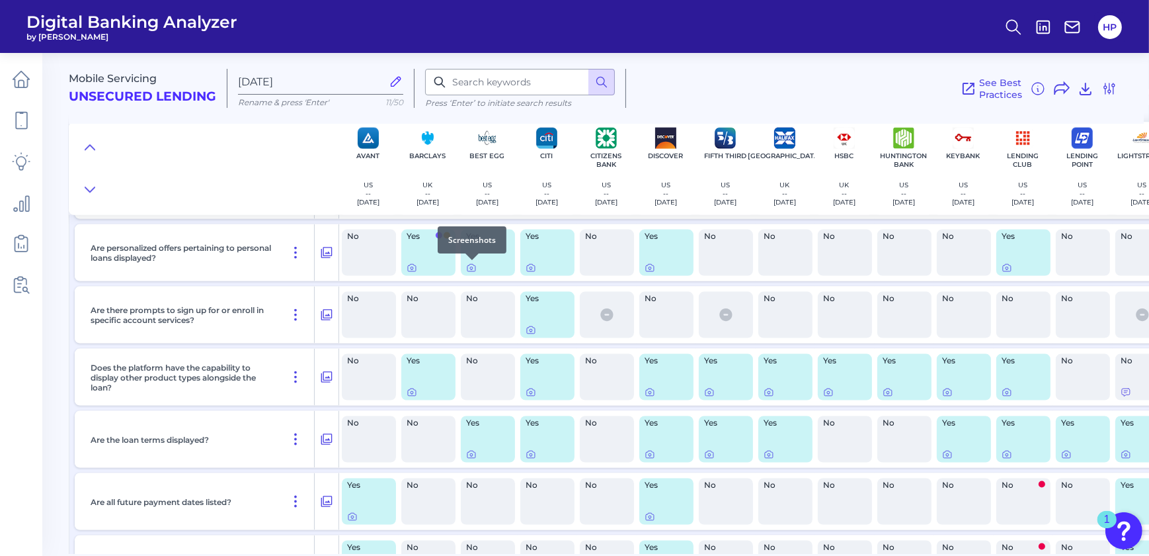
click at [474, 265] on div at bounding box center [472, 259] width 13 height 13
click at [474, 265] on icon at bounding box center [472, 268] width 8 height 7
click at [528, 268] on icon at bounding box center [531, 268] width 11 height 11
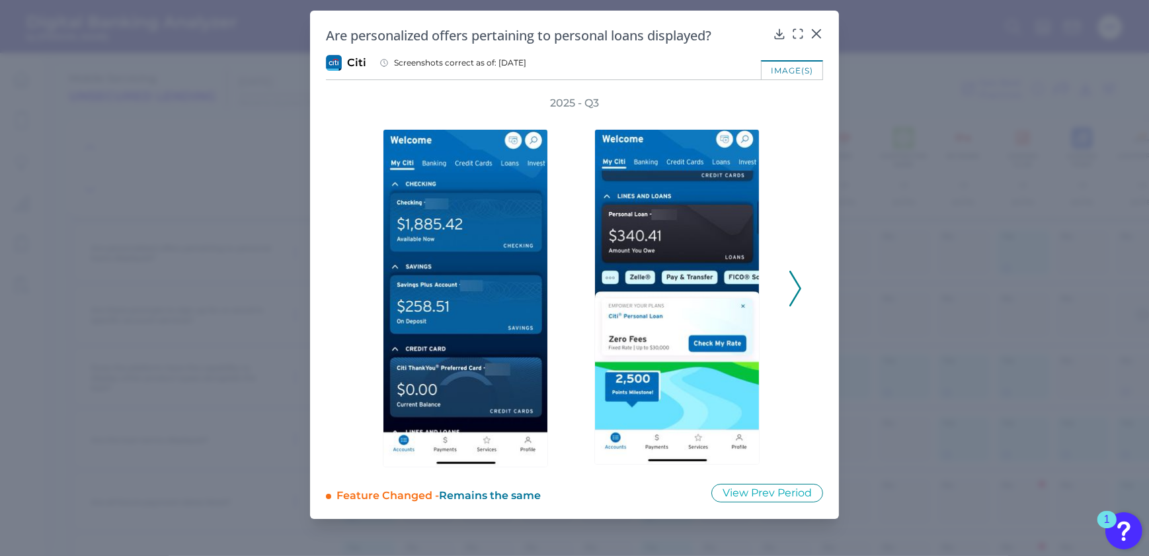
click at [790, 284] on icon at bounding box center [796, 288] width 12 height 36
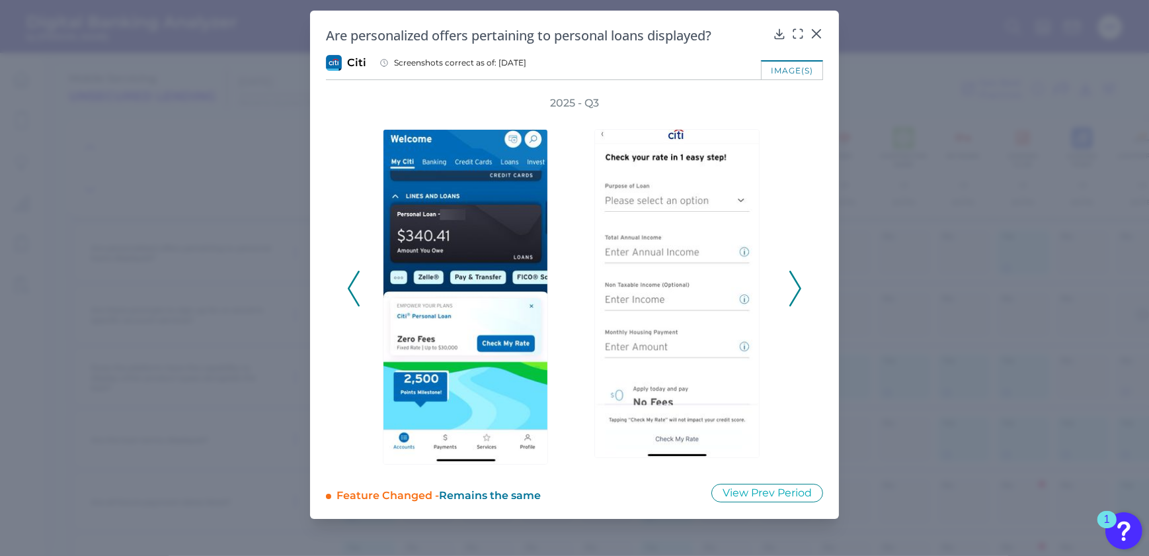
click at [790, 284] on icon at bounding box center [796, 288] width 12 height 36
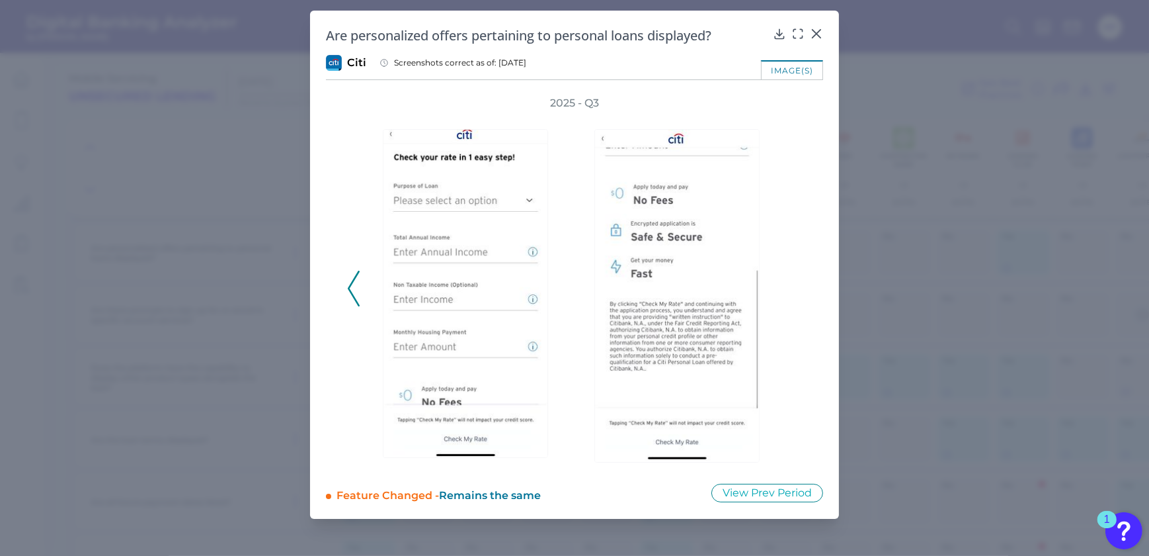
click at [790, 284] on div "2025 - Q3" at bounding box center [574, 281] width 455 height 371
click at [347, 287] on button at bounding box center [353, 288] width 13 height 36
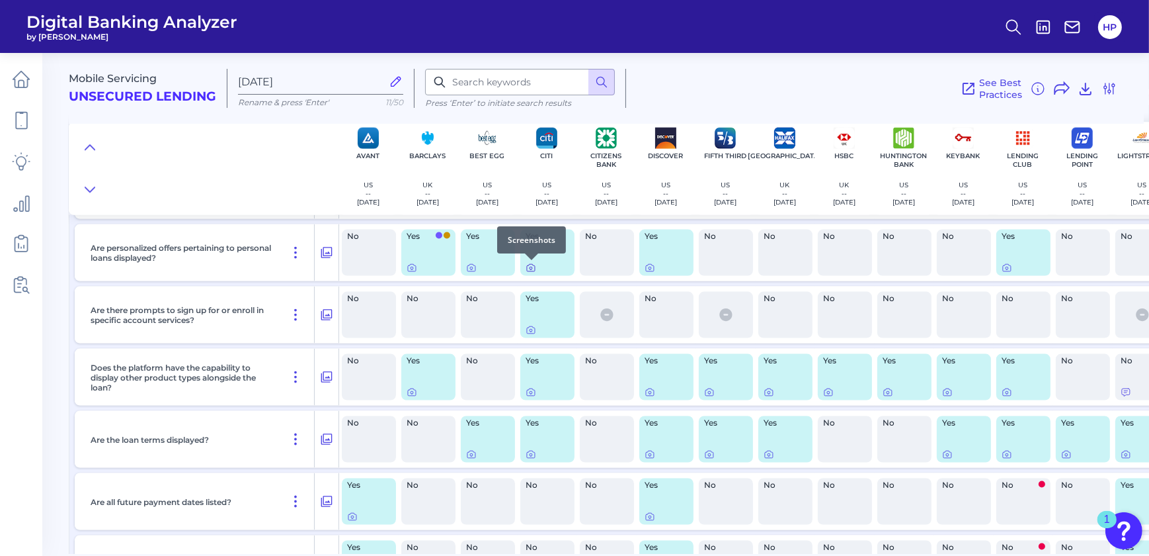
click at [532, 270] on icon at bounding box center [531, 268] width 11 height 11
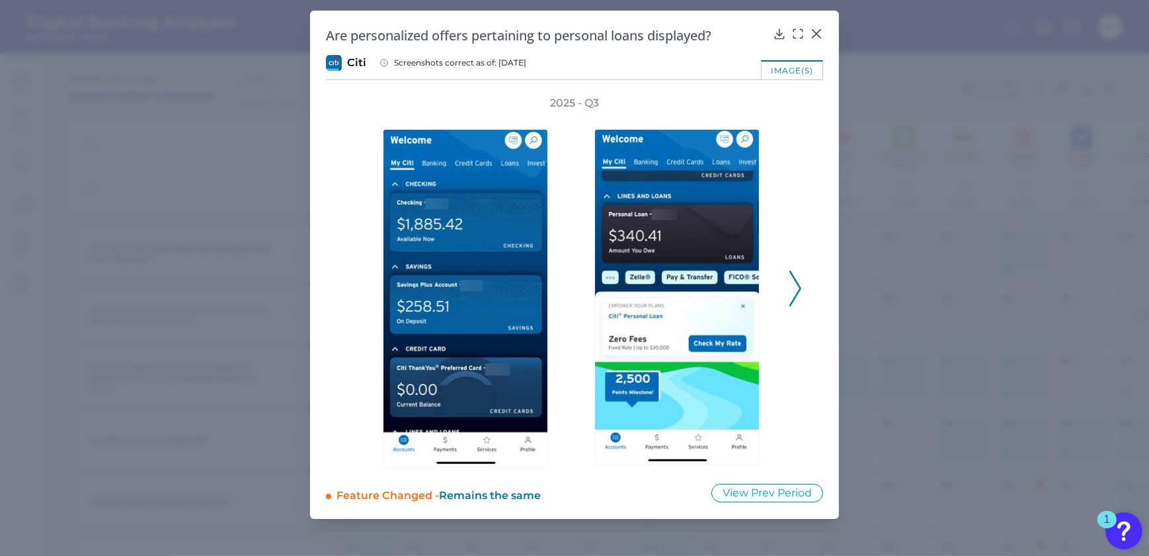
click at [796, 282] on icon at bounding box center [796, 288] width 12 height 36
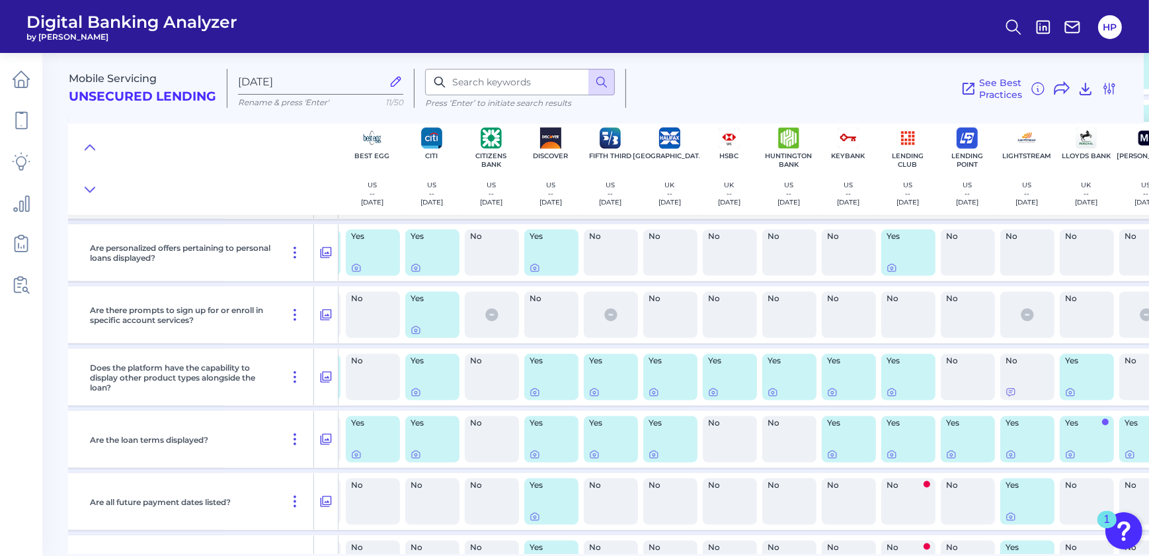
scroll to position [2637, 132]
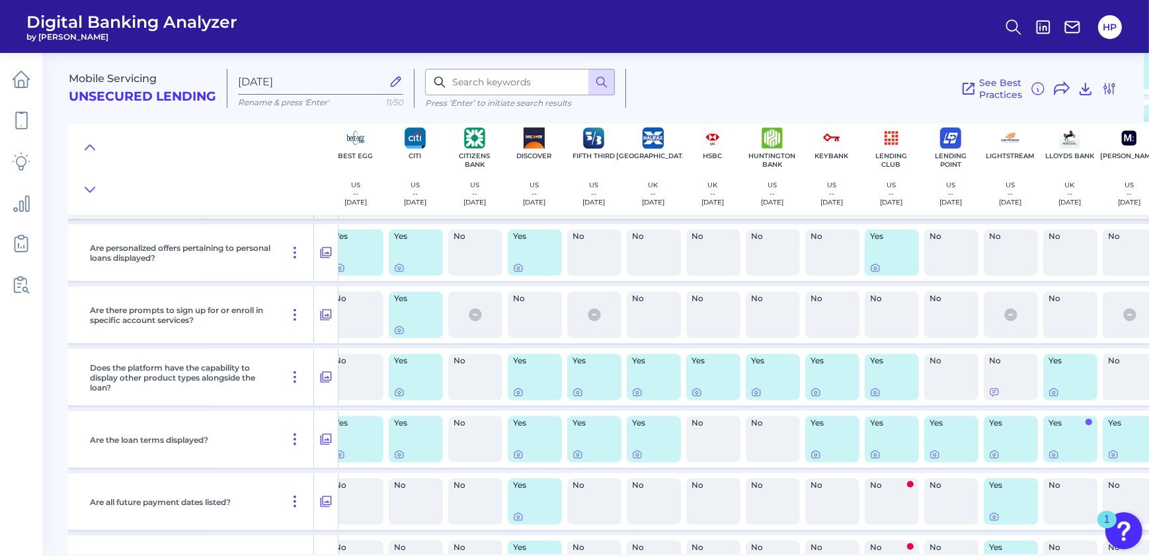
click at [522, 273] on div "Yes" at bounding box center [535, 252] width 54 height 46
click at [518, 265] on icon at bounding box center [518, 268] width 11 height 11
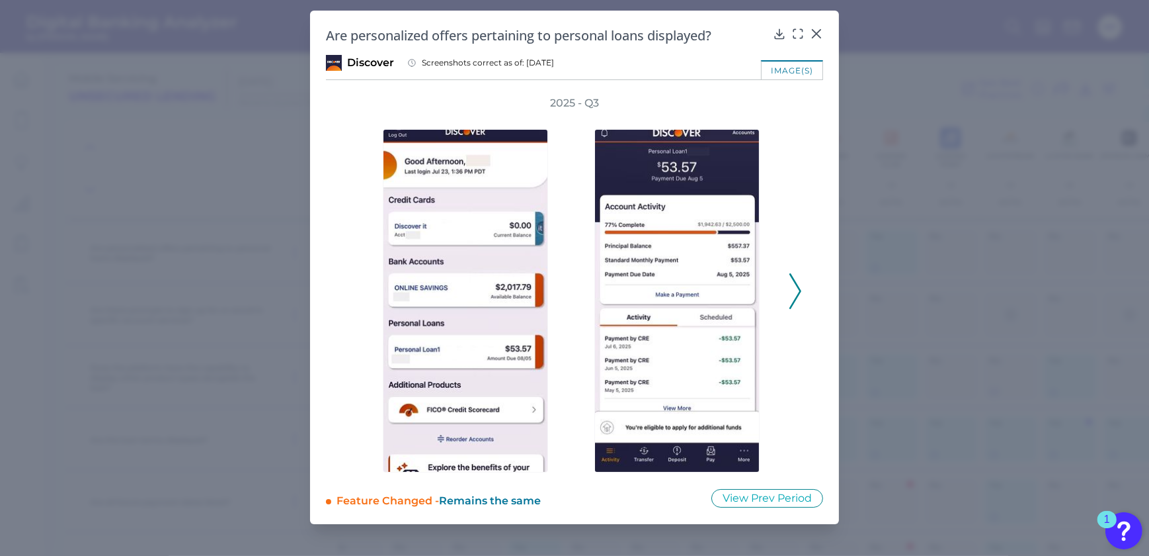
click at [813, 294] on div "2025 - Q3" at bounding box center [574, 284] width 497 height 376
click at [796, 294] on icon at bounding box center [796, 291] width 12 height 36
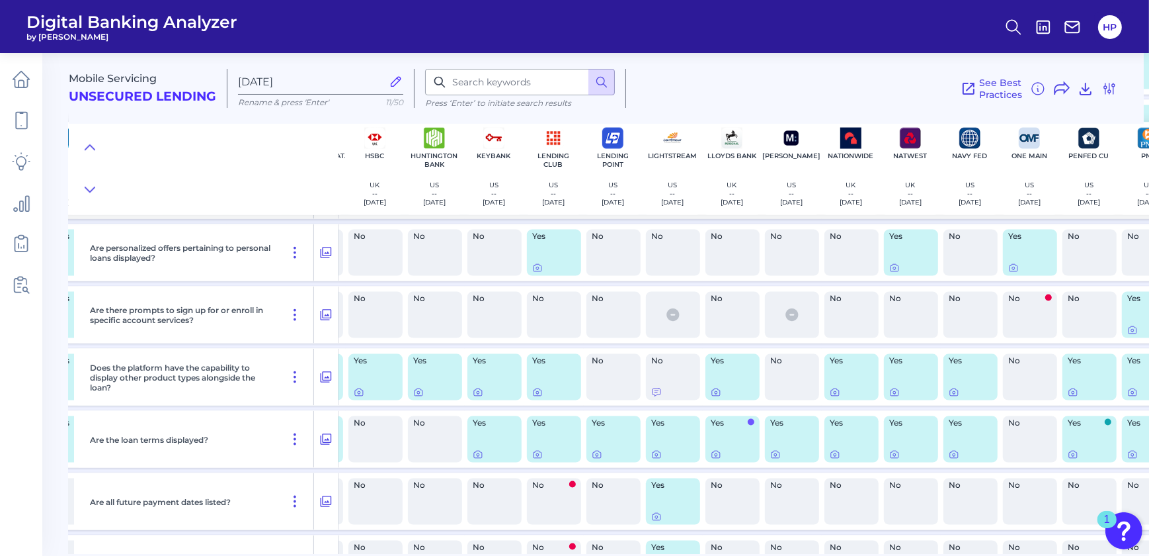
scroll to position [2637, 476]
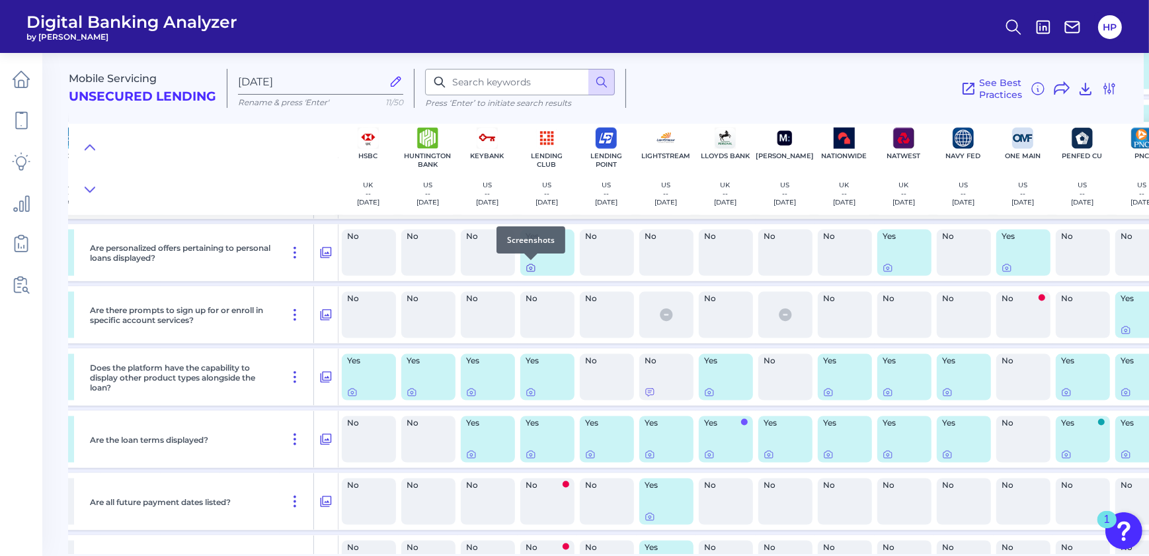
click at [528, 267] on icon at bounding box center [531, 268] width 11 height 11
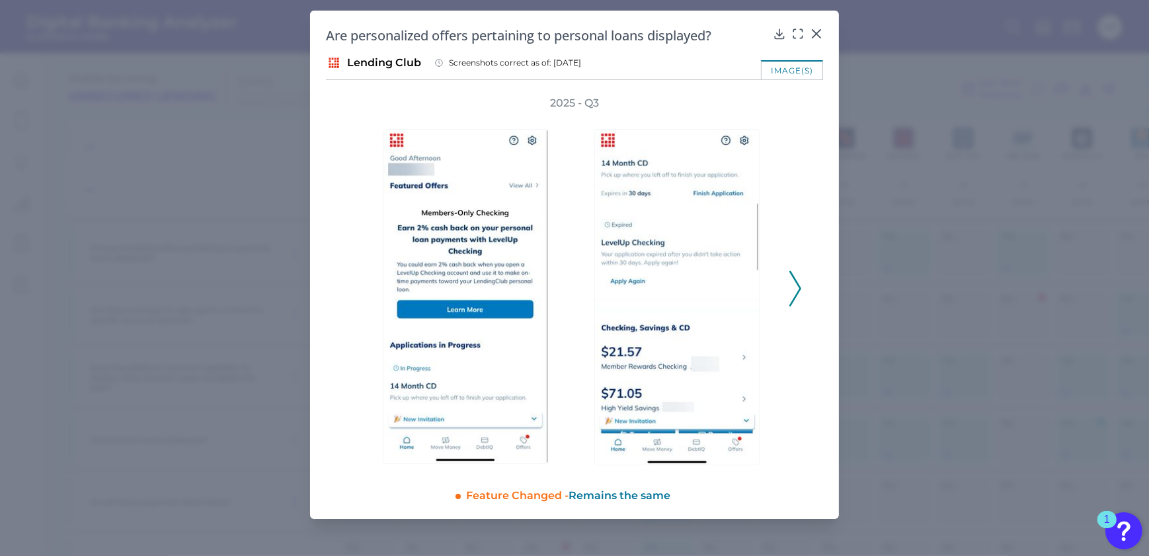
click at [802, 284] on div "2025 - Q3" at bounding box center [574, 281] width 497 height 371
click at [790, 288] on icon at bounding box center [796, 288] width 12 height 36
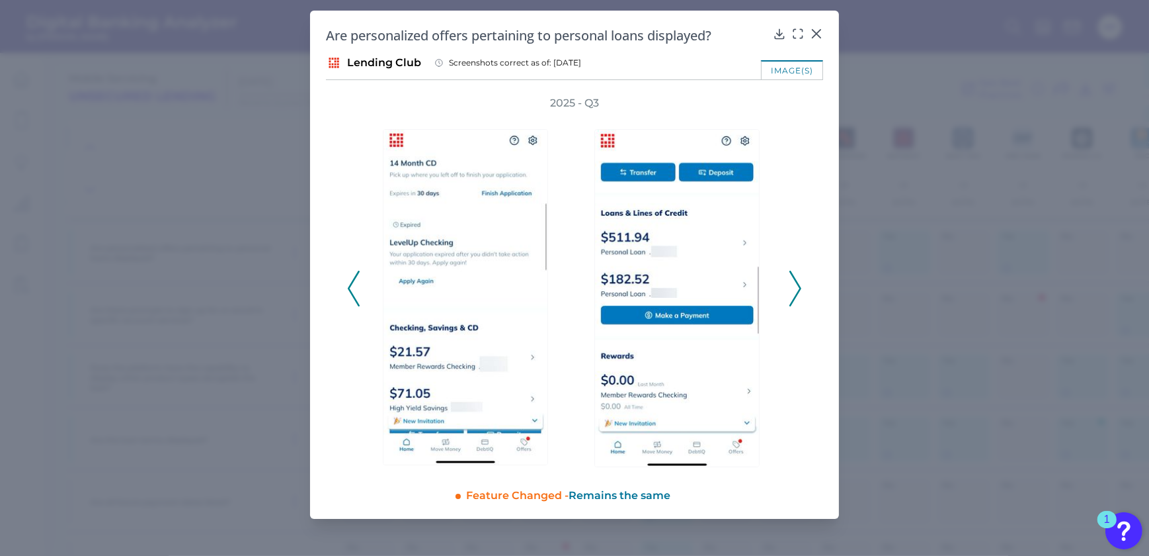
click at [790, 288] on icon at bounding box center [796, 288] width 12 height 36
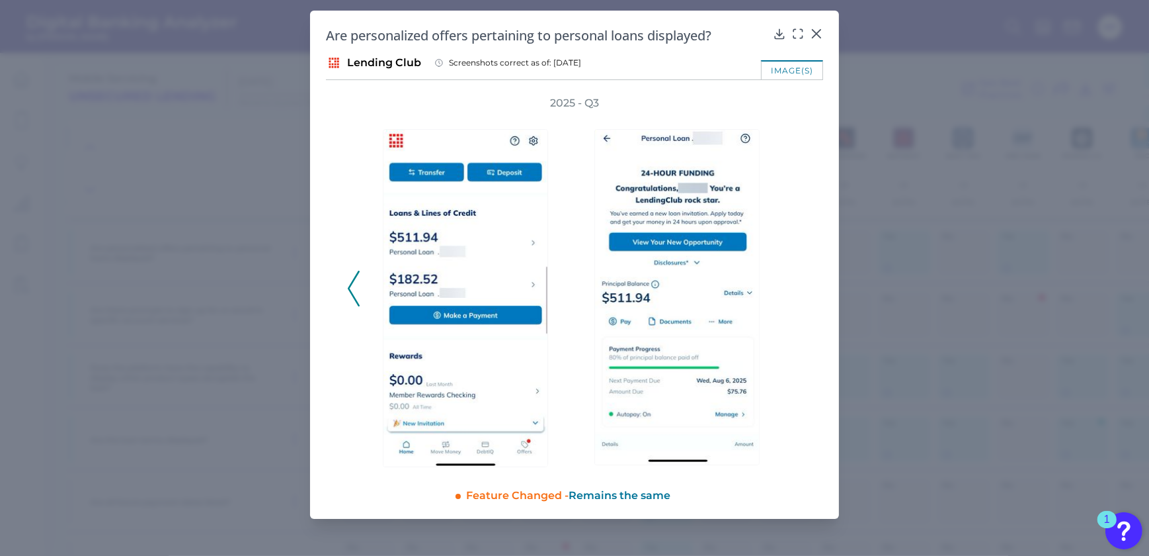
click at [790, 288] on div "2025 - Q3" at bounding box center [574, 281] width 455 height 371
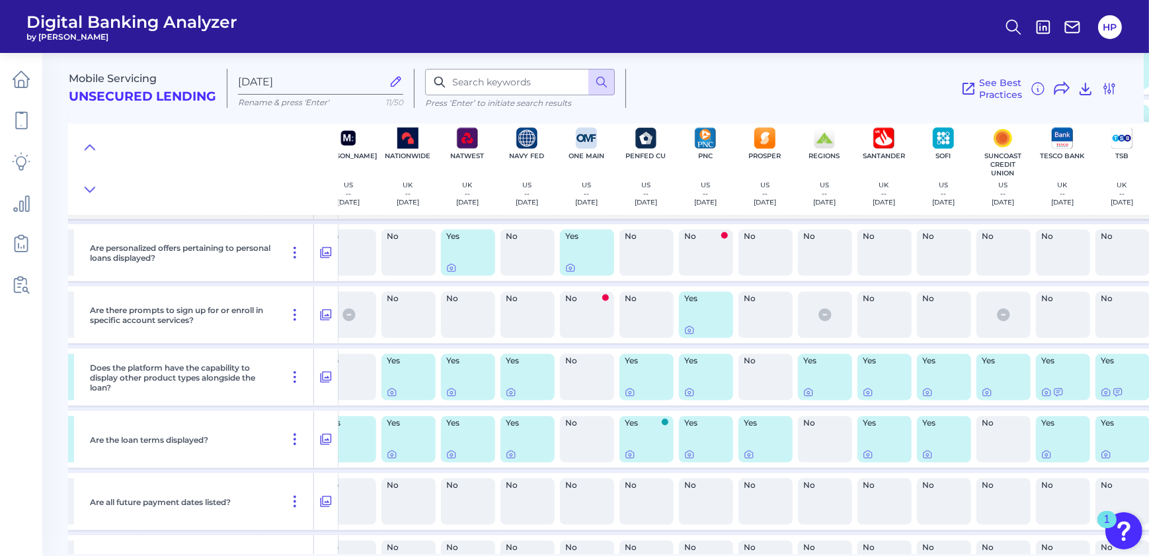
scroll to position [2637, 934]
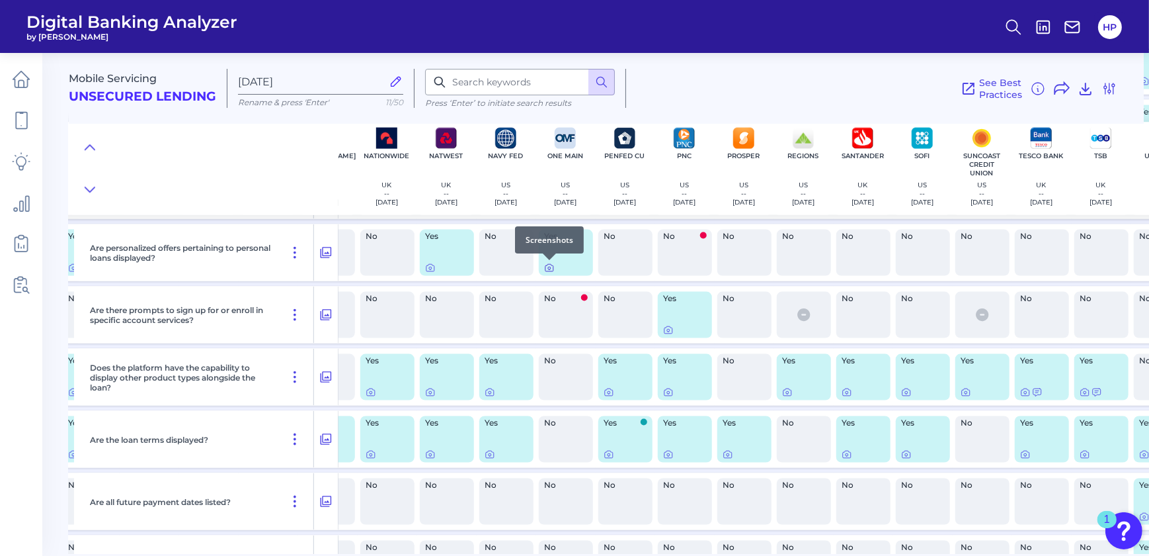
click at [548, 270] on icon at bounding box center [549, 268] width 11 height 11
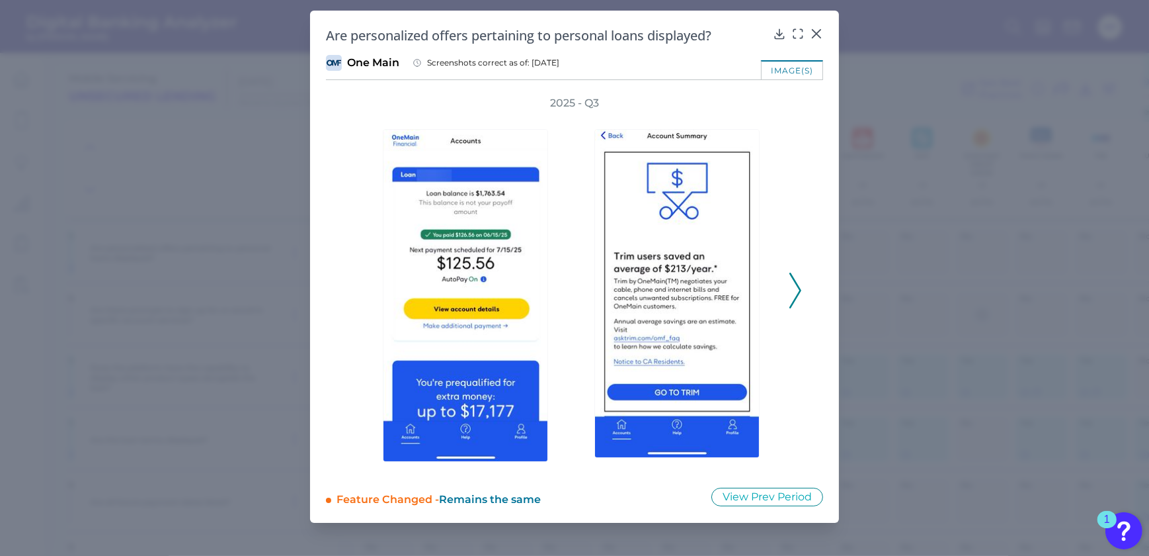
click at [803, 288] on div "2025 - Q3" at bounding box center [574, 283] width 497 height 375
click at [794, 292] on icon at bounding box center [796, 290] width 12 height 36
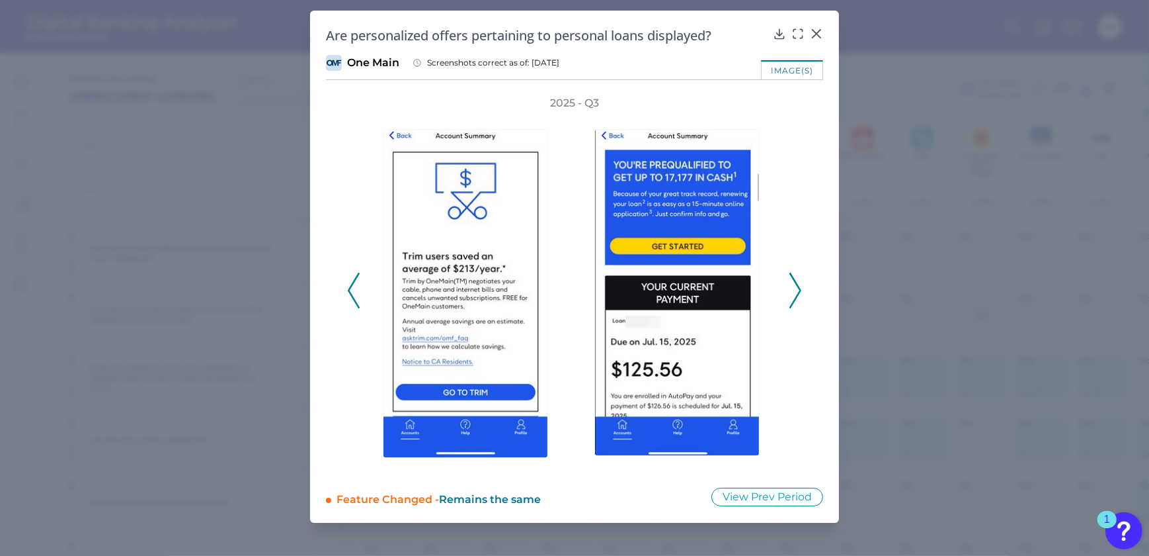
click at [794, 292] on icon at bounding box center [796, 290] width 12 height 36
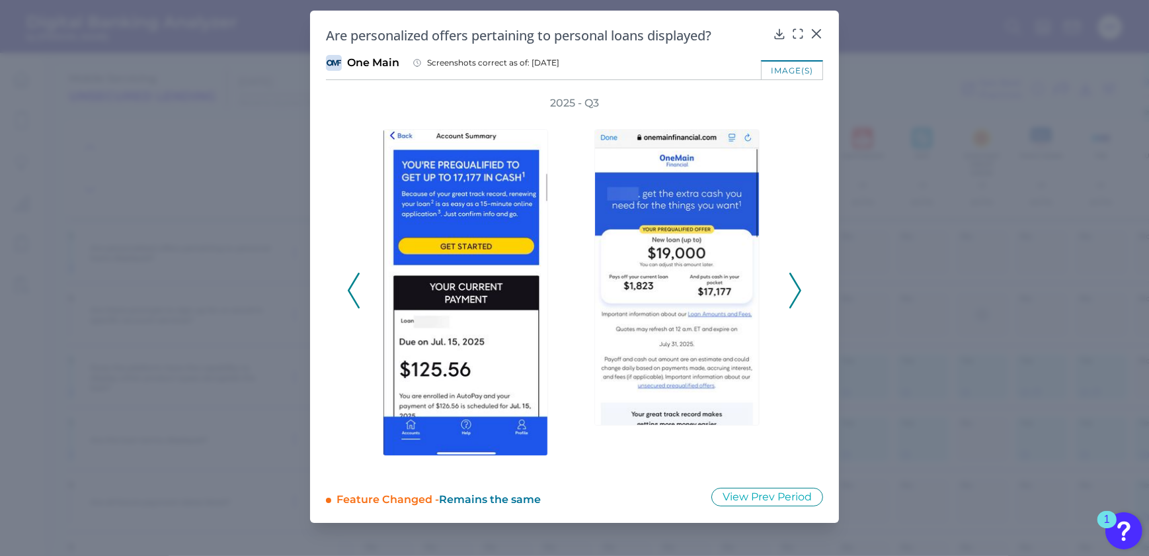
click at [792, 290] on icon at bounding box center [796, 290] width 12 height 36
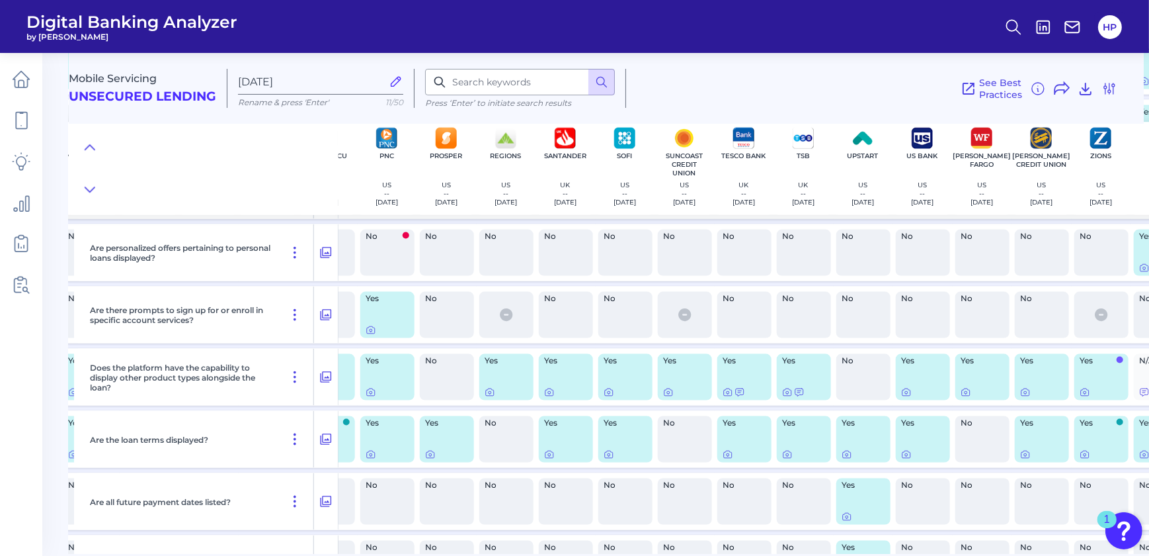
scroll to position [2637, 1283]
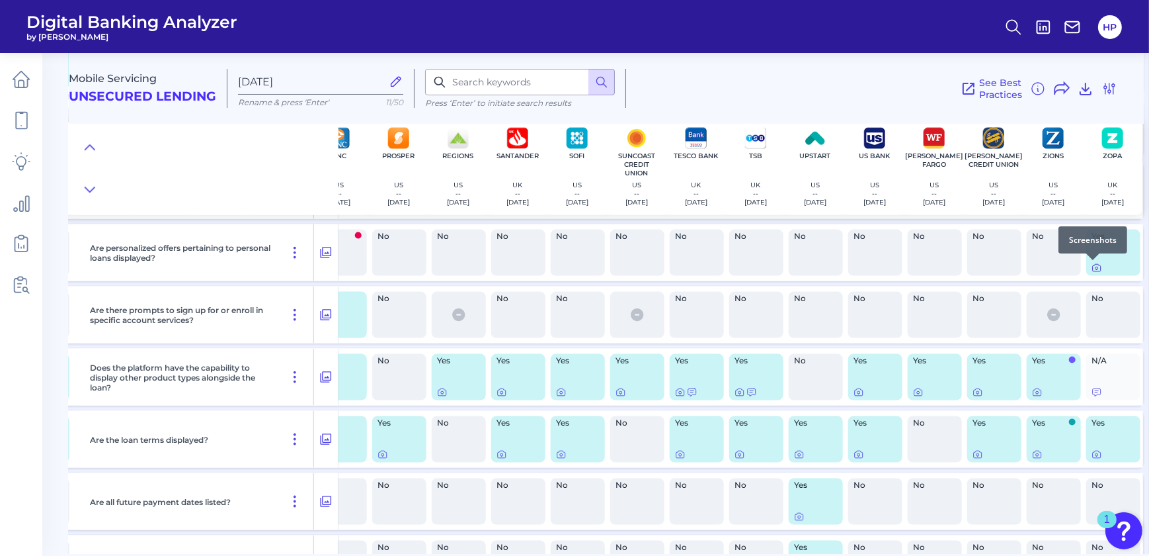
click at [1096, 268] on icon at bounding box center [1097, 268] width 3 height 3
click at [378, 455] on icon at bounding box center [383, 454] width 11 height 11
click at [501, 393] on icon at bounding box center [502, 393] width 3 height 3
click at [735, 547] on span "No" at bounding box center [753, 547] width 36 height 8
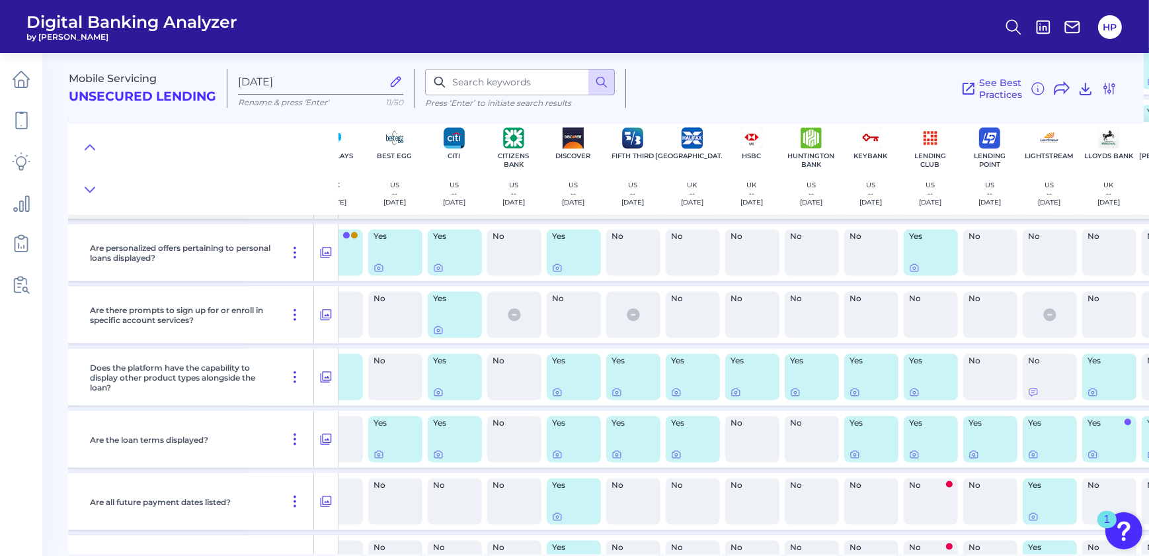
scroll to position [2637, 0]
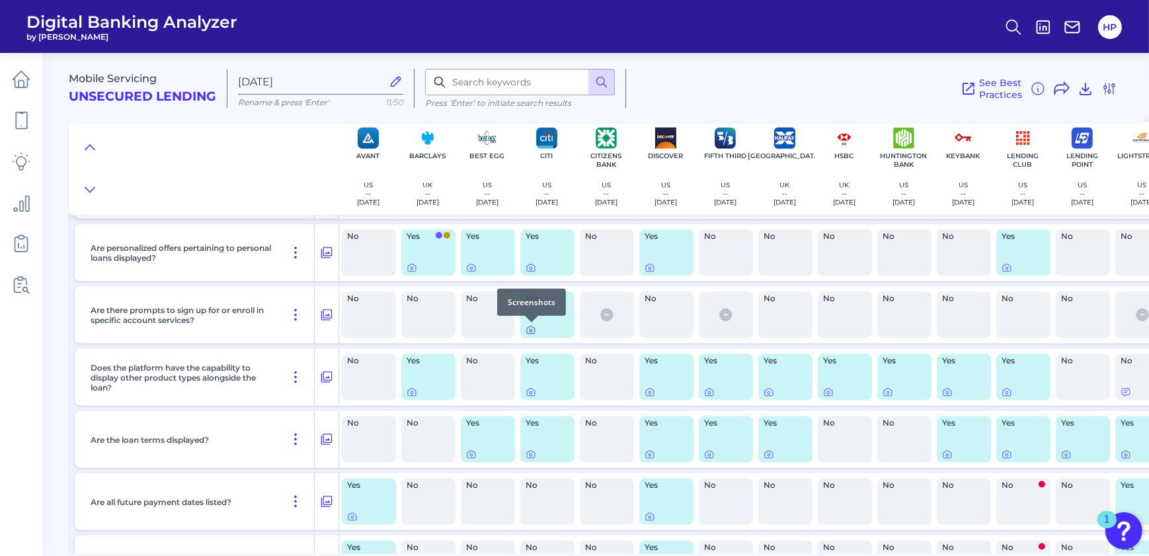
click at [534, 333] on icon at bounding box center [531, 330] width 11 height 11
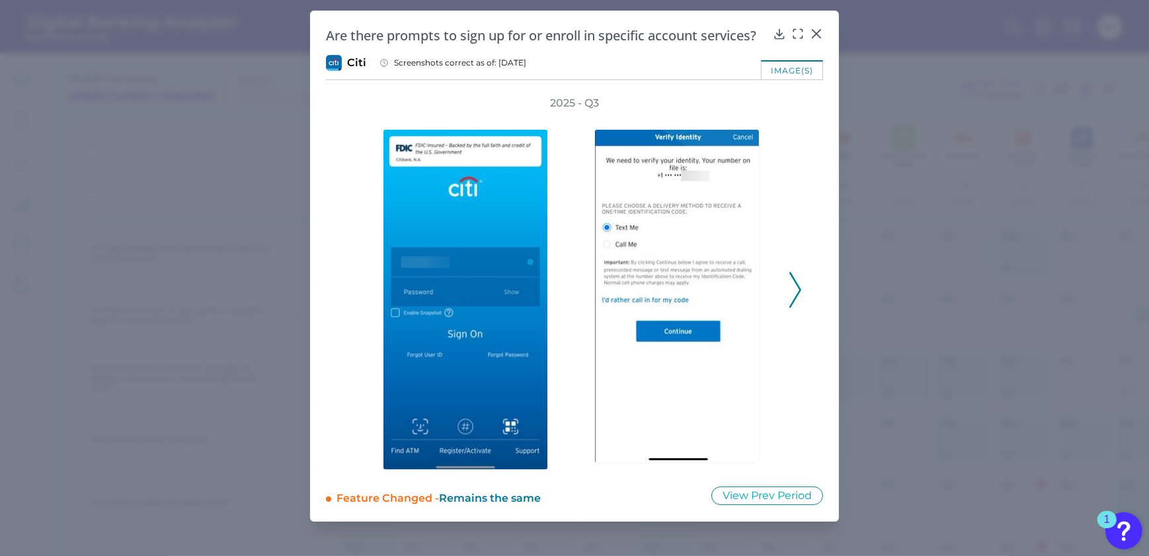
click at [811, 297] on div "2025 - Q3" at bounding box center [574, 283] width 497 height 374
click at [797, 294] on polyline at bounding box center [795, 290] width 10 height 34
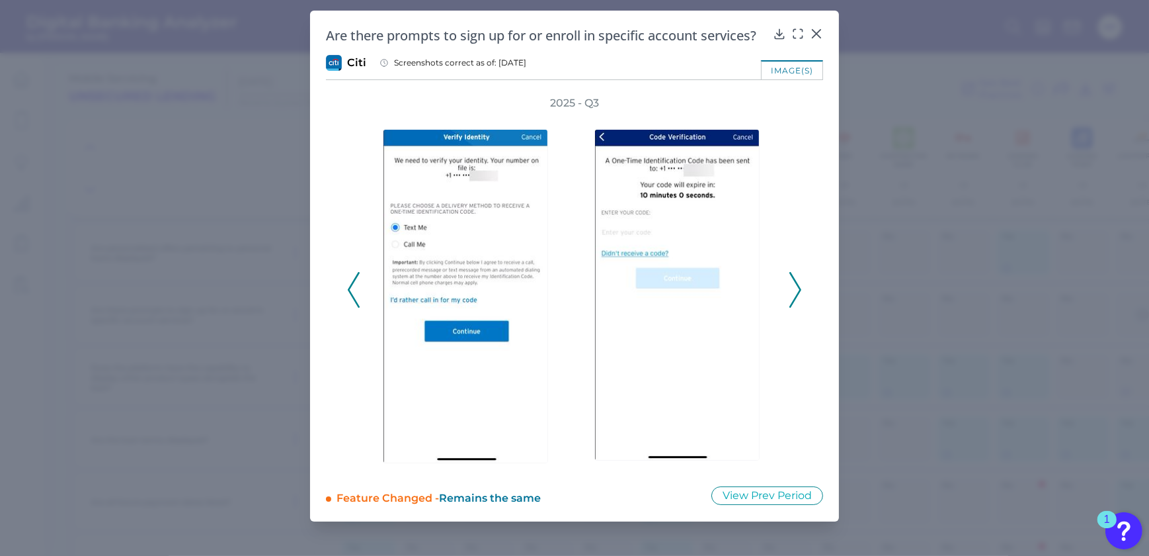
click at [790, 292] on icon at bounding box center [796, 290] width 12 height 36
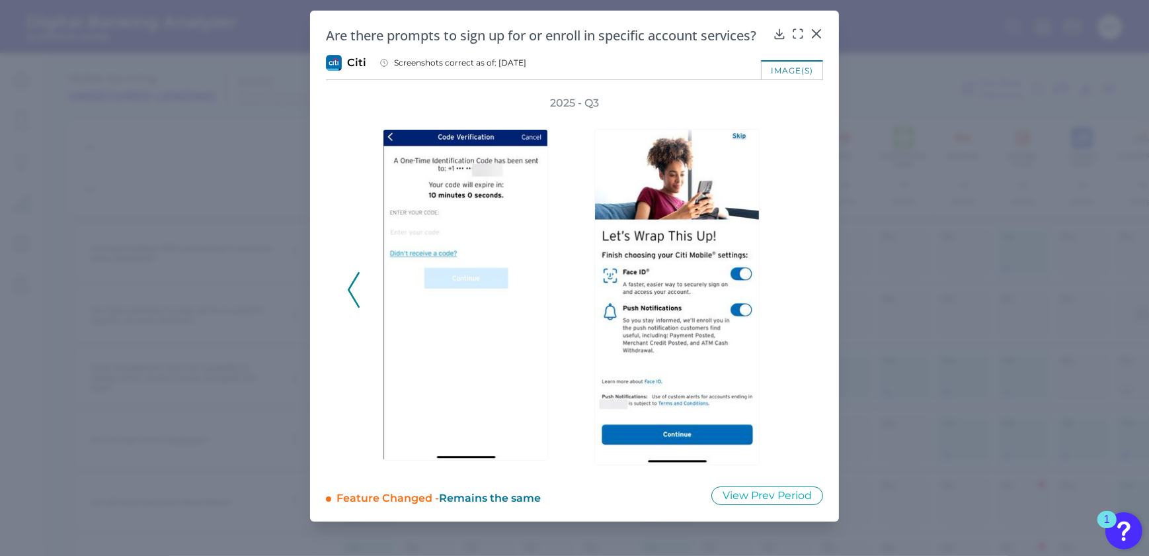
click at [790, 292] on div "2025 - Q3" at bounding box center [574, 283] width 455 height 374
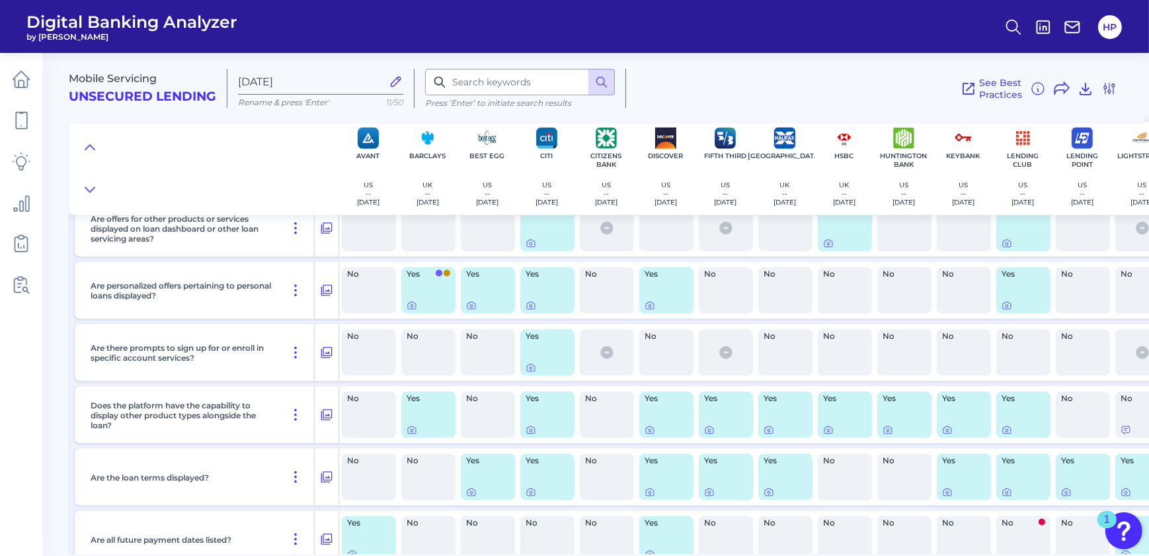
scroll to position [2577, 0]
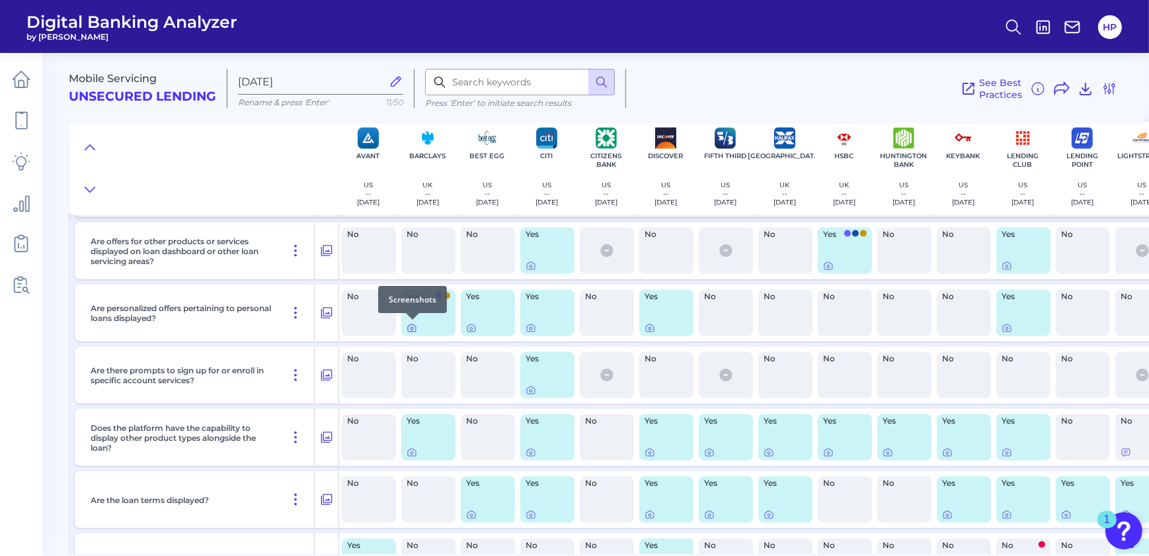
click at [409, 329] on icon at bounding box center [412, 328] width 11 height 11
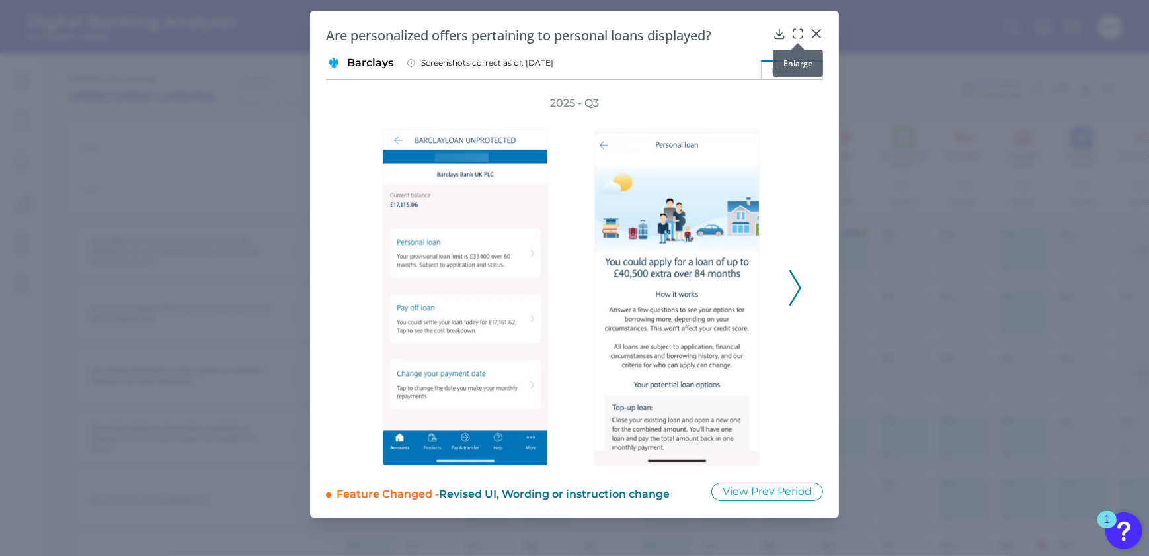
click at [802, 30] on icon at bounding box center [801, 30] width 2 height 2
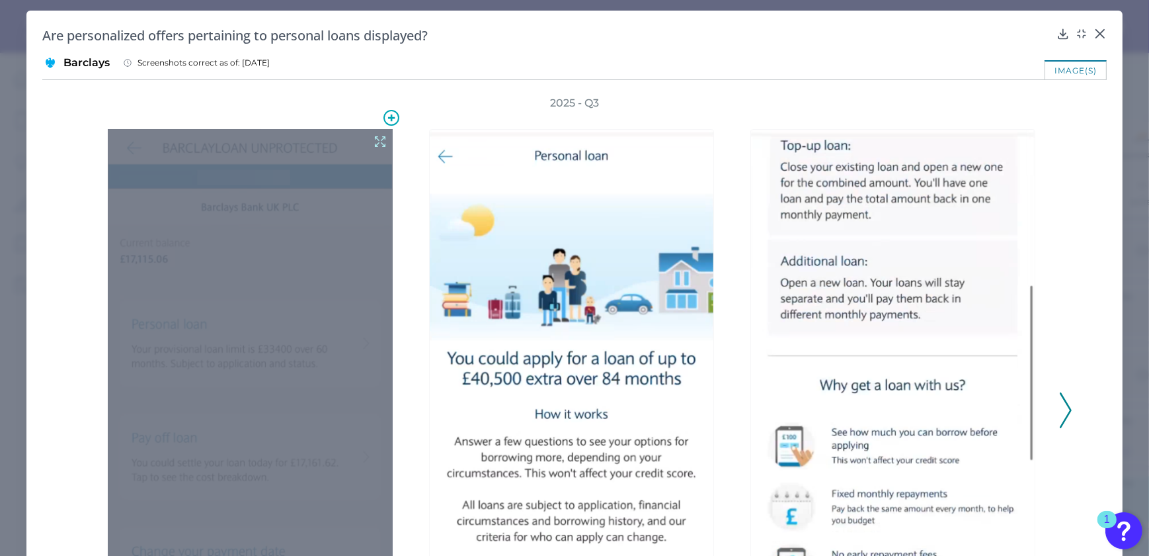
click at [384, 139] on icon at bounding box center [380, 141] width 15 height 15
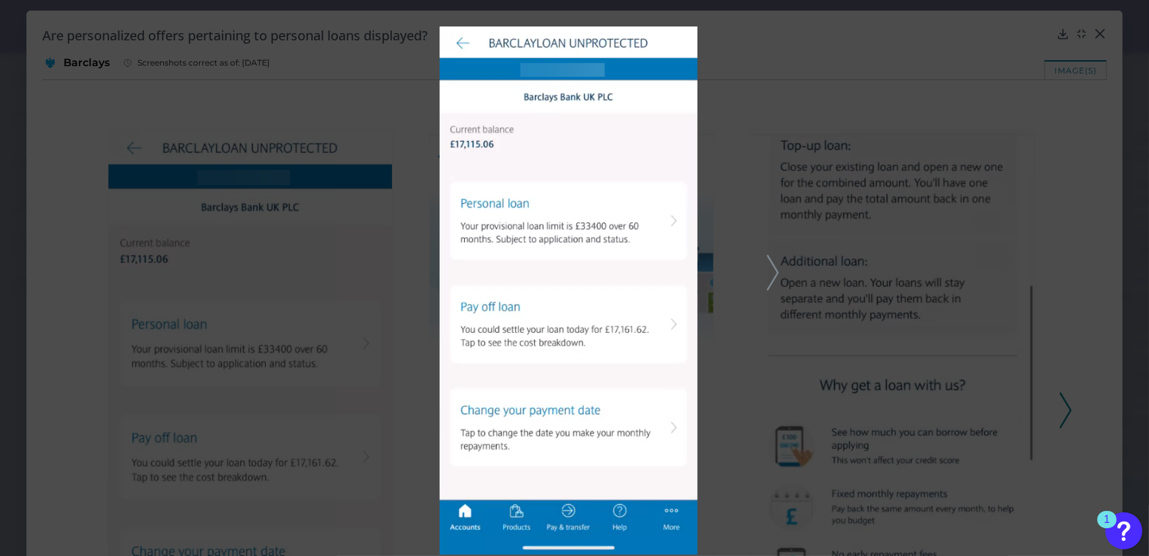
click at [777, 278] on icon at bounding box center [773, 273] width 12 height 36
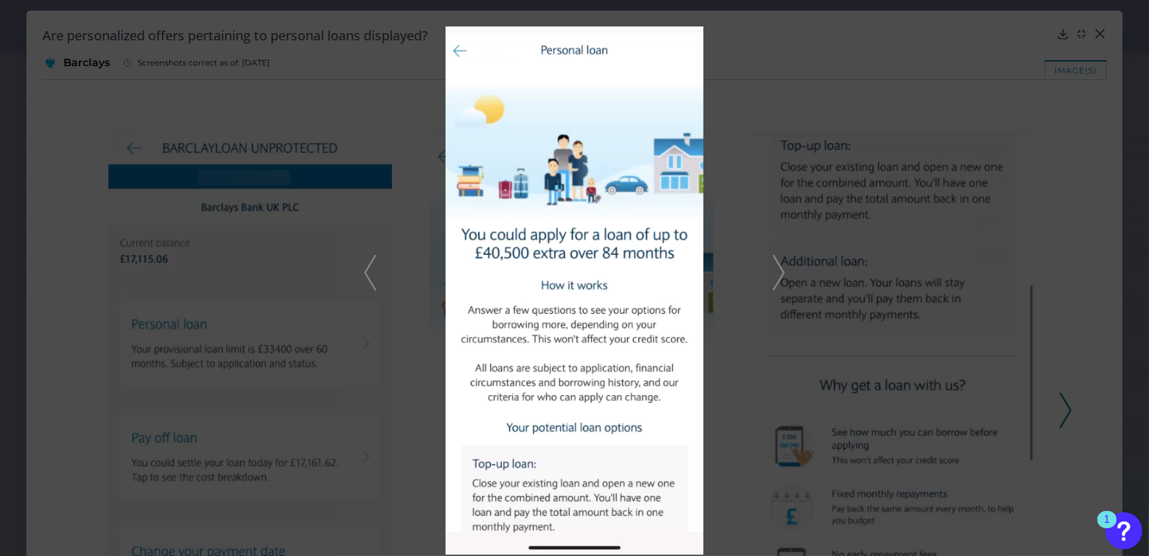
click at [842, 260] on div at bounding box center [574, 278] width 1149 height 556
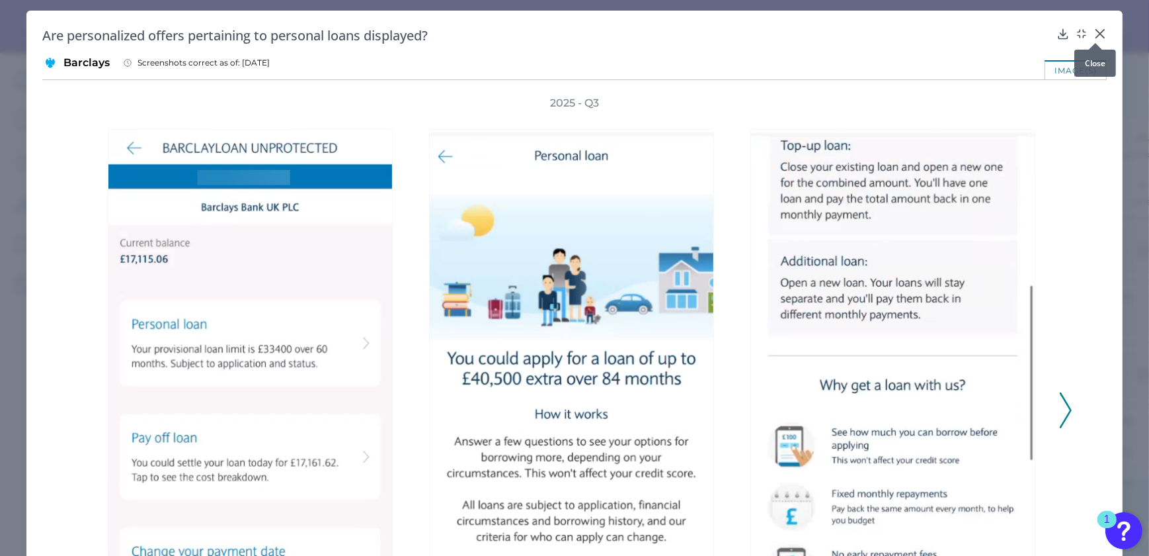
click at [1094, 36] on div at bounding box center [1095, 42] width 13 height 13
click at [1095, 30] on icon at bounding box center [1100, 33] width 13 height 13
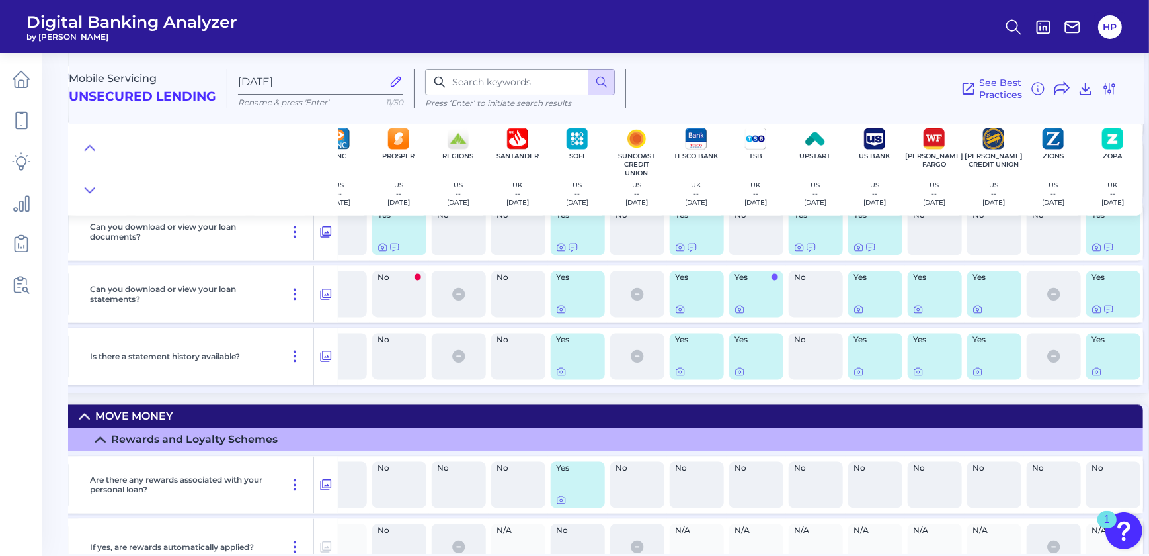
scroll to position [3299, 1283]
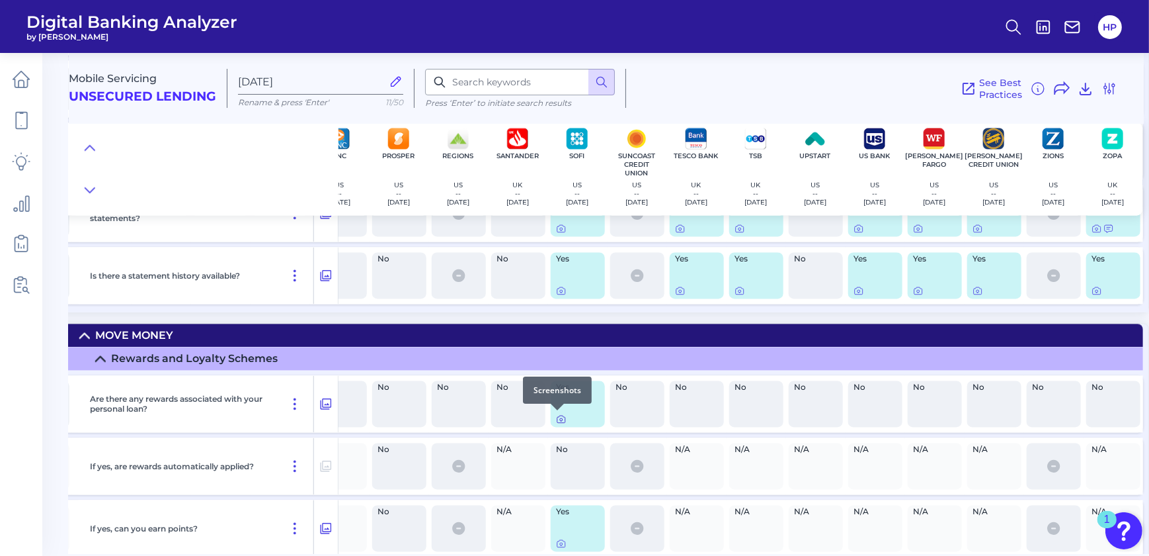
click at [556, 417] on icon at bounding box center [561, 418] width 11 height 11
drag, startPoint x: 715, startPoint y: 555, endPoint x: 669, endPoint y: 556, distance: 45.7
click at [669, 555] on html "Digital Banking Analyzer by Curinos HP Mobile Servicing Unsecured Lending Oct 0…" at bounding box center [574, 278] width 1149 height 556
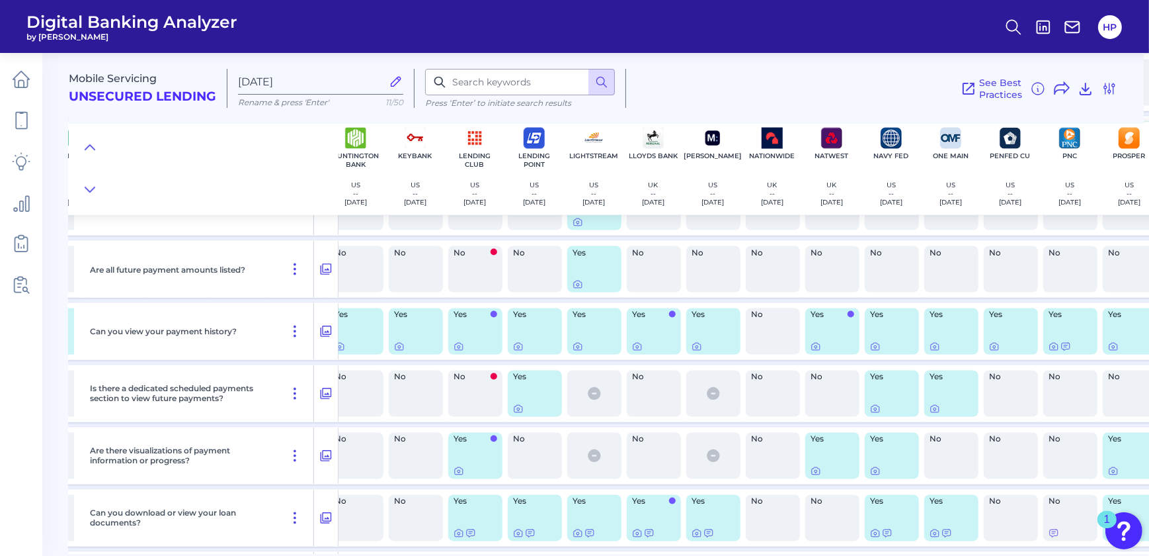
scroll to position [2877, 548]
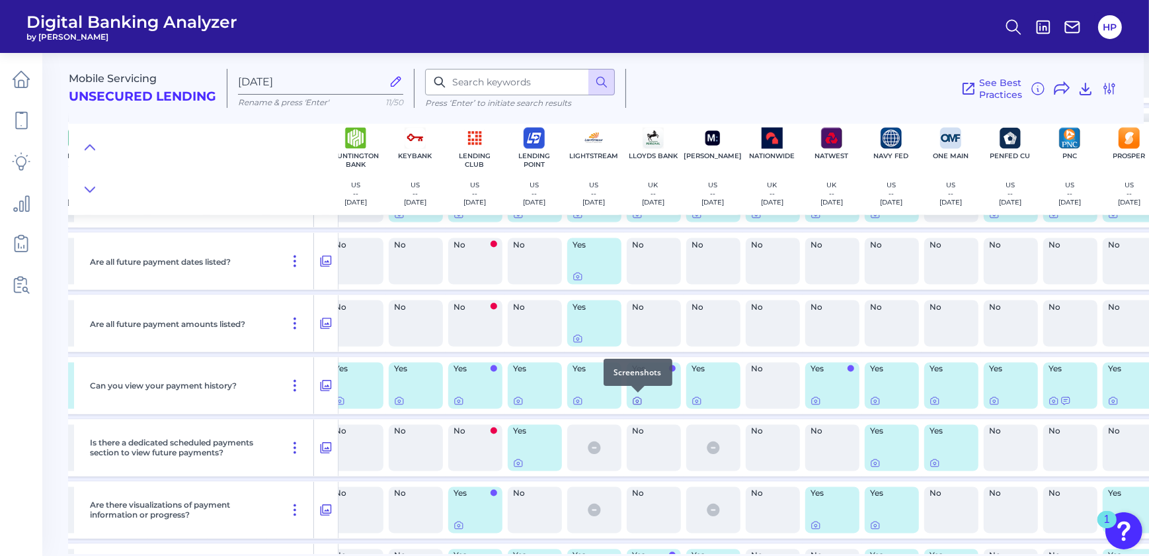
click at [635, 397] on div at bounding box center [638, 392] width 13 height 13
click at [638, 405] on icon at bounding box center [637, 400] width 11 height 11
